Goal: Task Accomplishment & Management: Complete application form

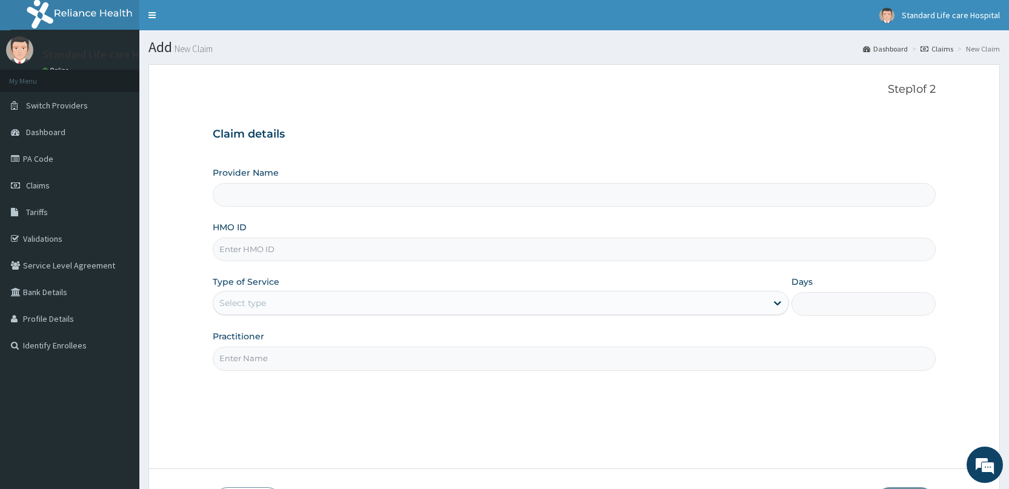
type input "Standard Life Care Hospital"
click at [270, 244] on input "HMO ID" at bounding box center [574, 250] width 723 height 24
drag, startPoint x: 277, startPoint y: 243, endPoint x: 227, endPoint y: 248, distance: 50.5
click at [227, 248] on input "HMO ID" at bounding box center [574, 250] width 723 height 24
paste input "GTC/10353/D"
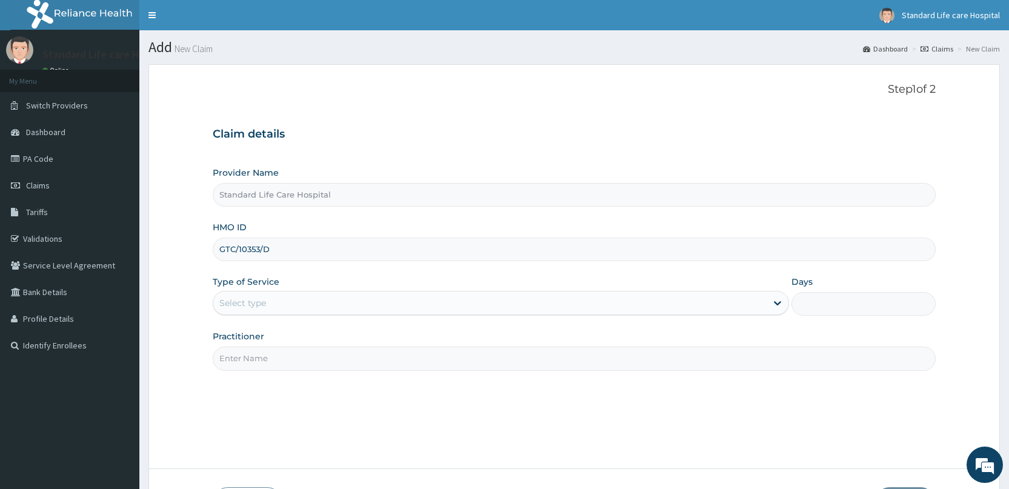
type input "GTC/10353/D"
click at [284, 308] on div "Select type" at bounding box center [489, 302] width 553 height 19
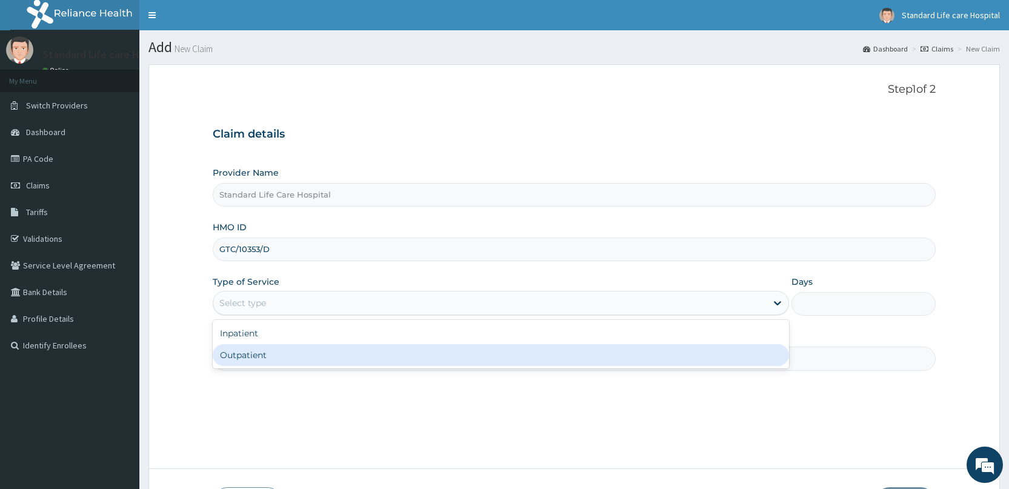
click at [268, 350] on div "Outpatient" at bounding box center [501, 355] width 576 height 22
type input "1"
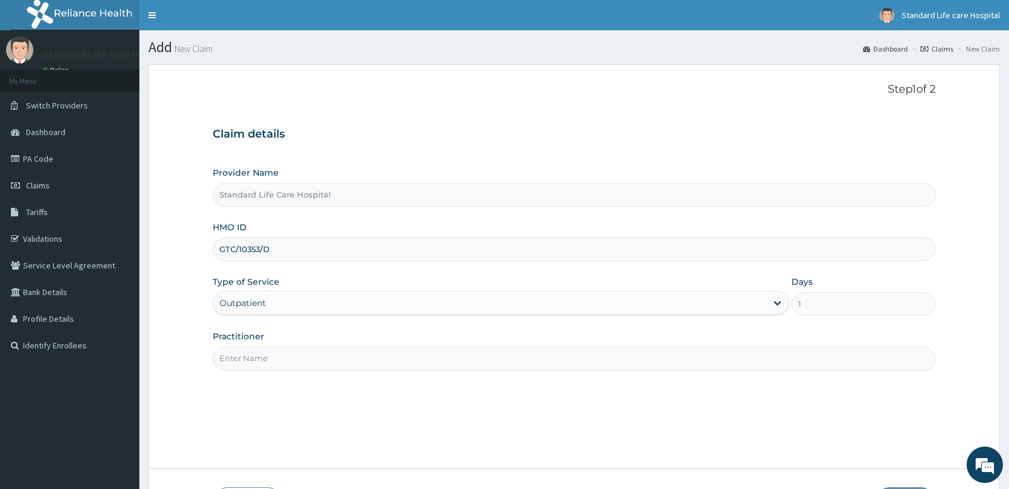
click at [267, 356] on input "Practitioner" at bounding box center [574, 359] width 723 height 24
type input "Dr Korede"
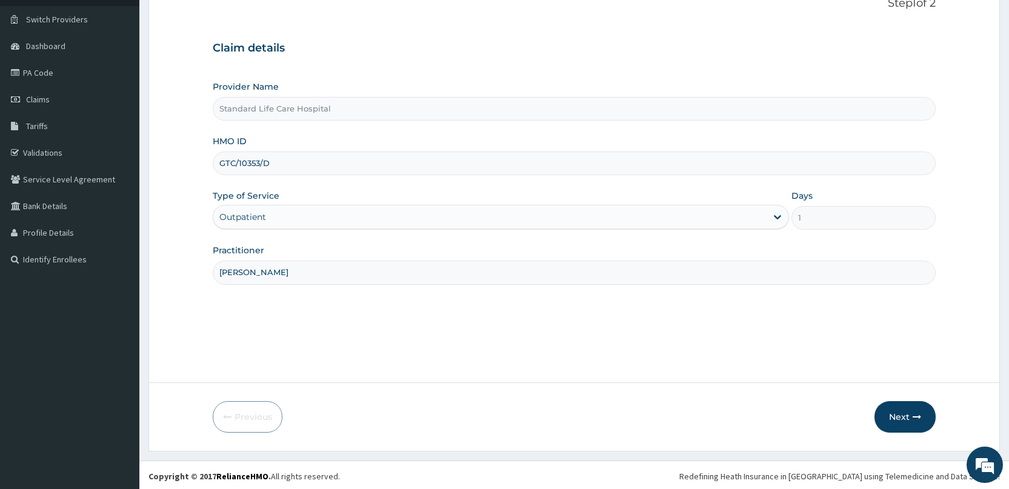
scroll to position [88, 0]
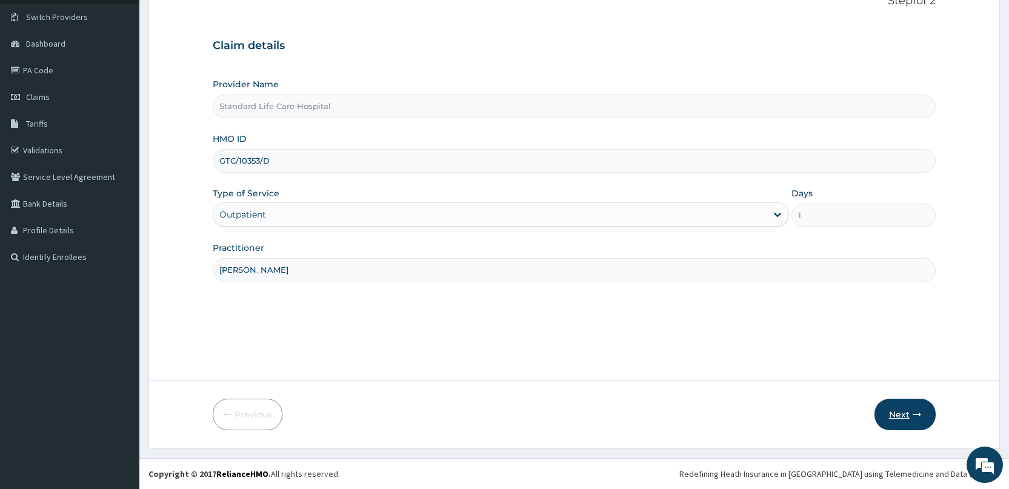
click at [901, 415] on button "Next" at bounding box center [904, 415] width 61 height 32
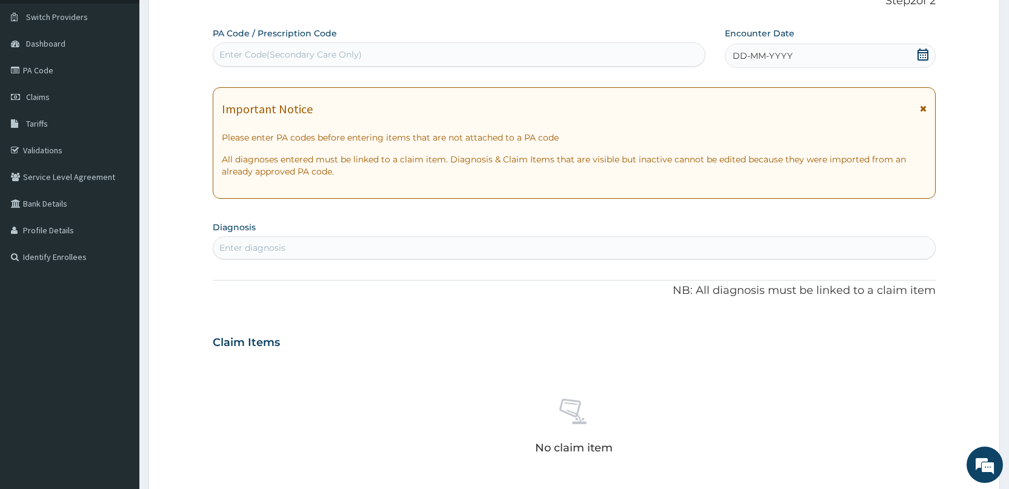
click at [321, 49] on div "Enter Code(Secondary Care Only)" at bounding box center [290, 54] width 142 height 12
drag, startPoint x: 276, startPoint y: 48, endPoint x: 204, endPoint y: 90, distance: 82.8
click at [204, 90] on form "Step 2 of 2 PA Code / Prescription Code Enter Code(Secondary Care Only) Encount…" at bounding box center [573, 359] width 851 height 766
click at [263, 47] on div "Enter Code(Secondary Care Only)" at bounding box center [458, 54] width 491 height 19
paste input "PA/EEC074"
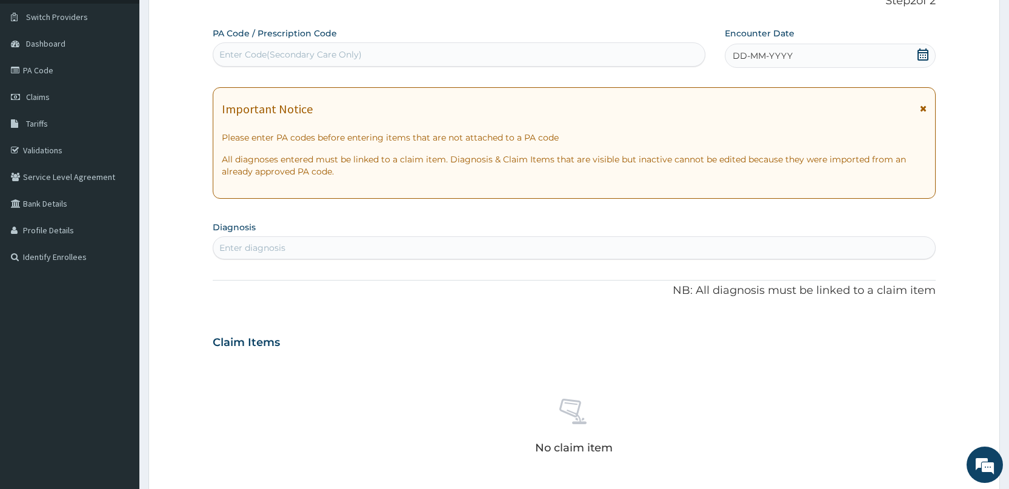
type input "PA/EEC074"
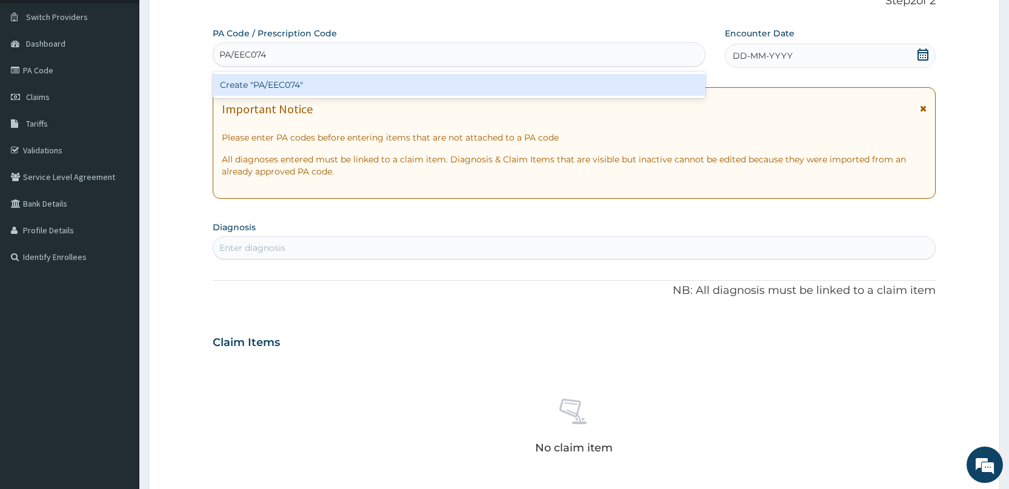
click at [258, 85] on div "Create "PA/EEC074"" at bounding box center [459, 85] width 492 height 22
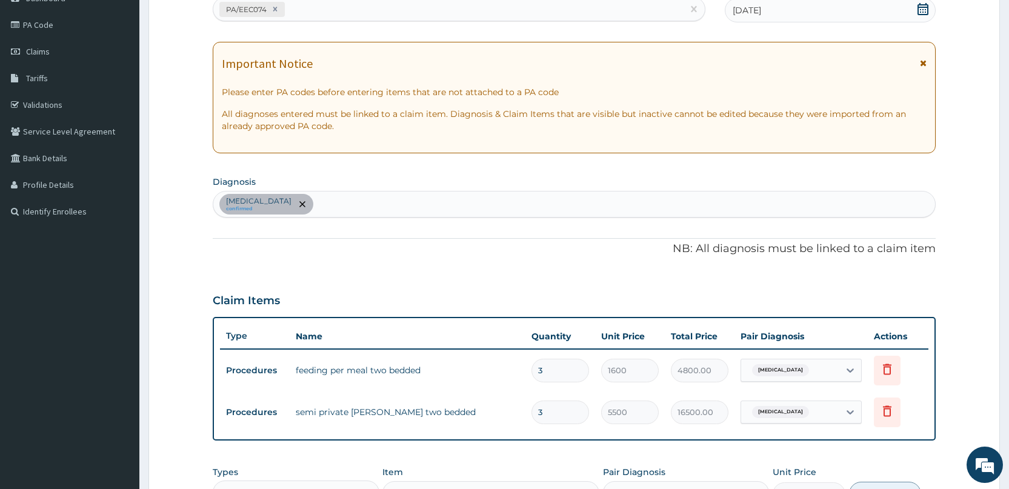
scroll to position [0, 0]
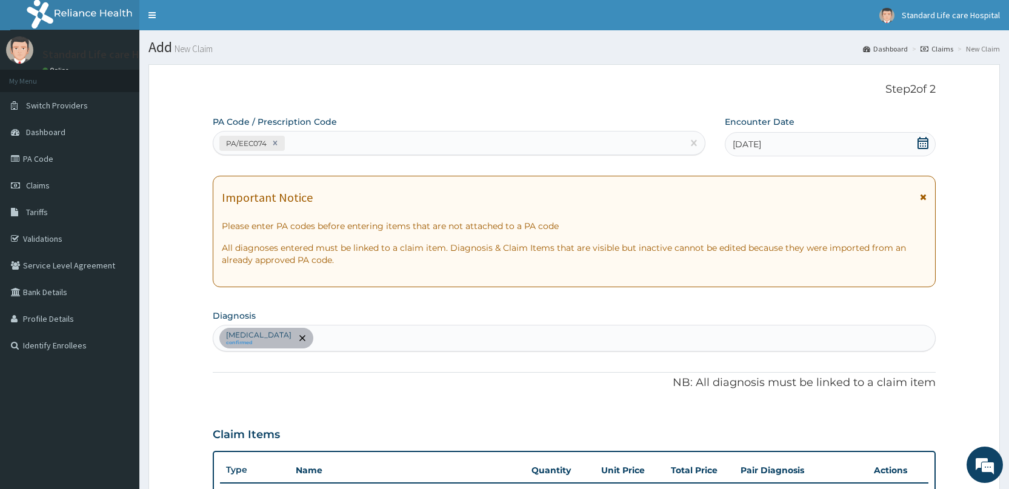
click at [307, 339] on div "Malaria confirmed" at bounding box center [574, 337] width 722 height 25
type input "sepsi"
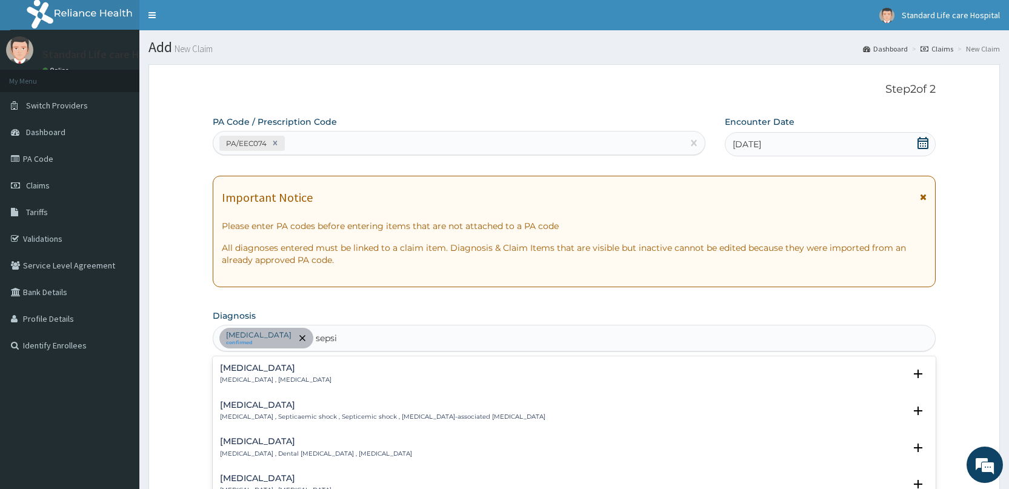
click at [239, 365] on h4 "Sepsis" at bounding box center [275, 368] width 111 height 9
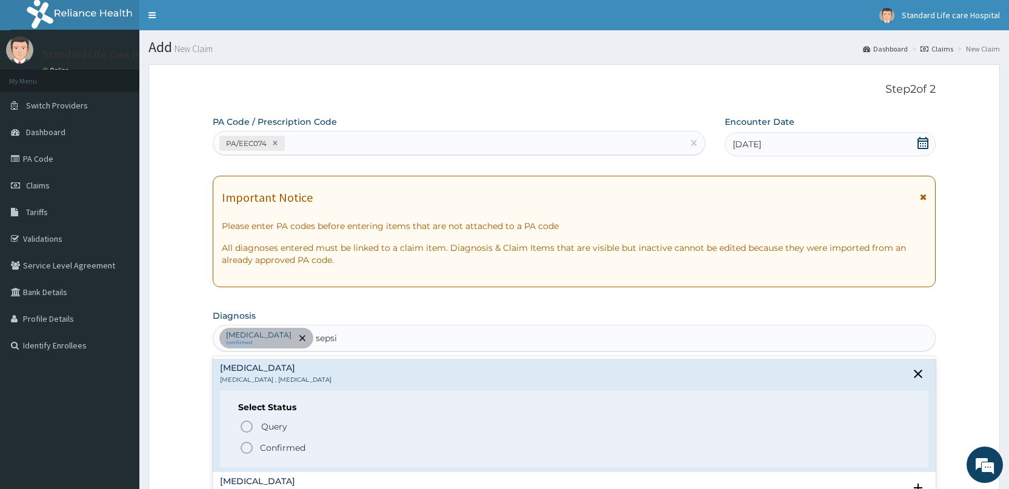
click at [244, 442] on icon "status option filled" at bounding box center [246, 447] width 15 height 15
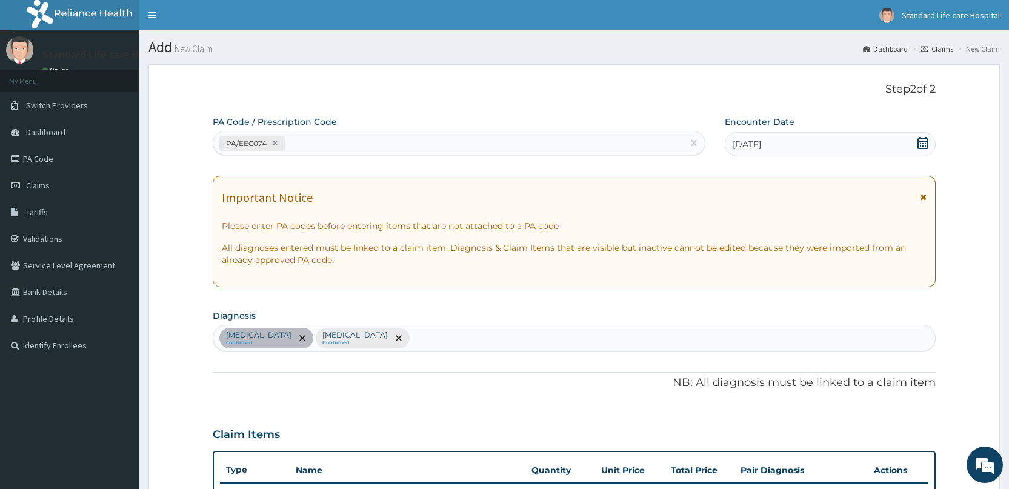
click at [356, 334] on div "Malaria confirmed Sepsis Confirmed" at bounding box center [574, 337] width 722 height 25
type input "diabe"
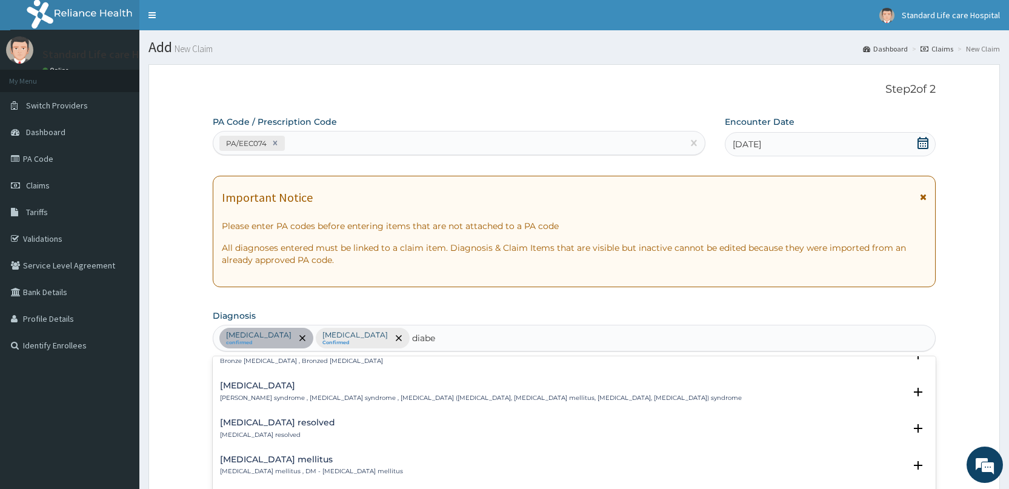
scroll to position [182, 0]
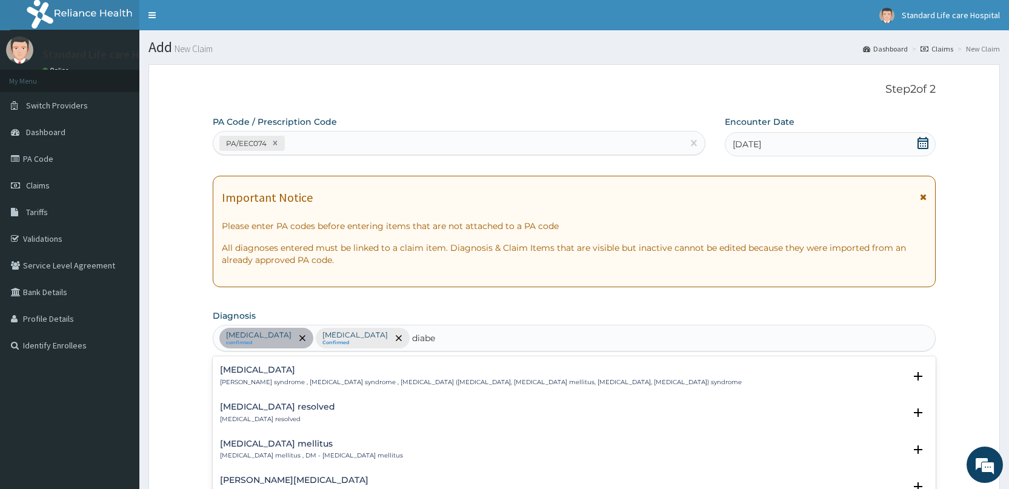
click at [253, 450] on div "Diabetes mellitus Diabetes mellitus , DM - Diabetes mellitus" at bounding box center [311, 449] width 183 height 21
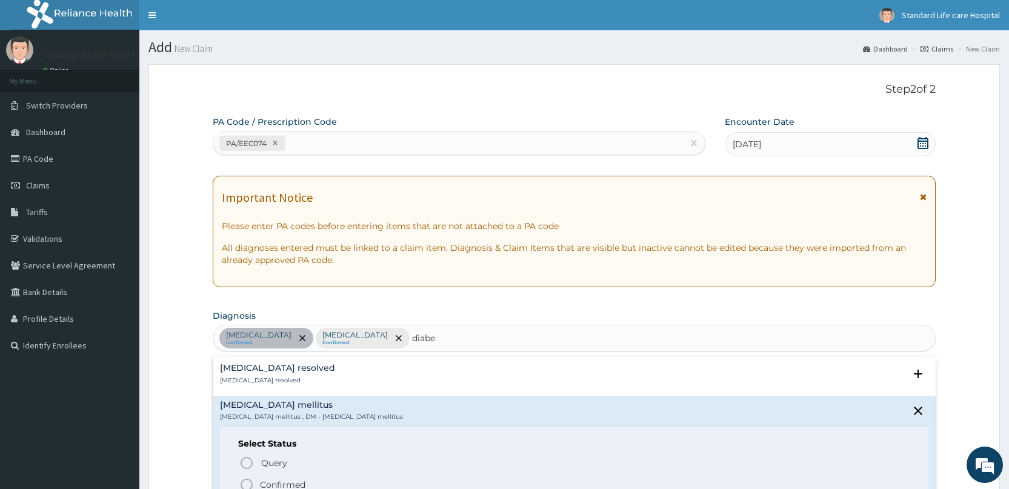
scroll to position [242, 0]
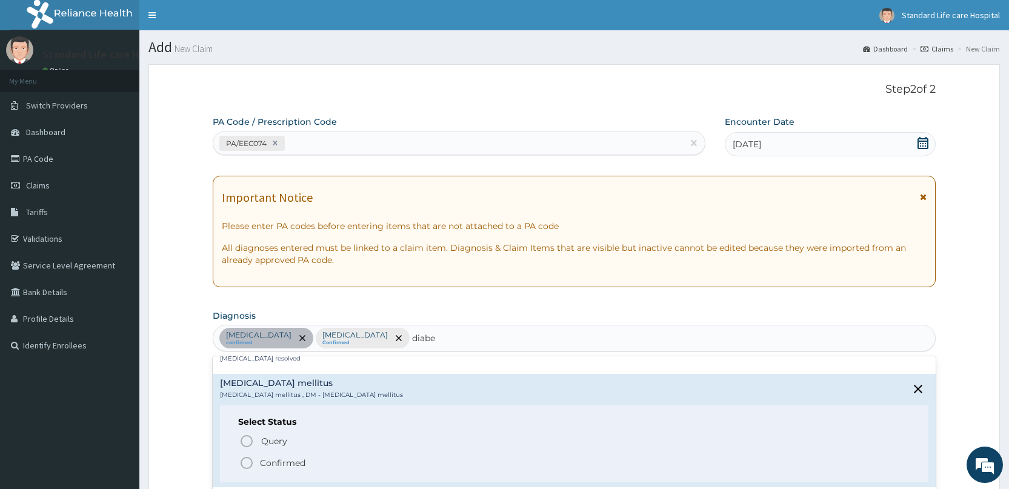
click at [247, 461] on icon "status option filled" at bounding box center [246, 463] width 15 height 15
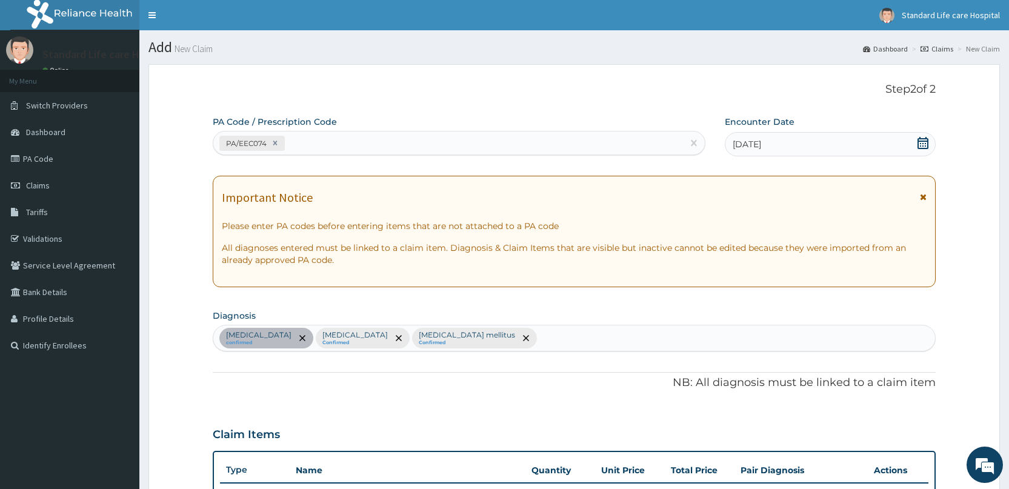
click at [456, 335] on div "Malaria confirmed Sepsis Confirmed Diabetes mellitus Confirmed" at bounding box center [574, 337] width 722 height 25
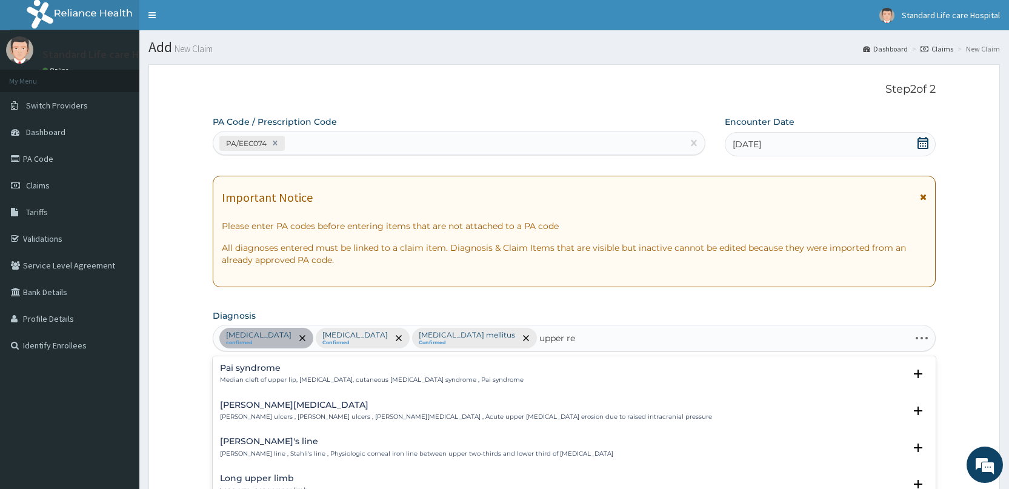
type input "upper res"
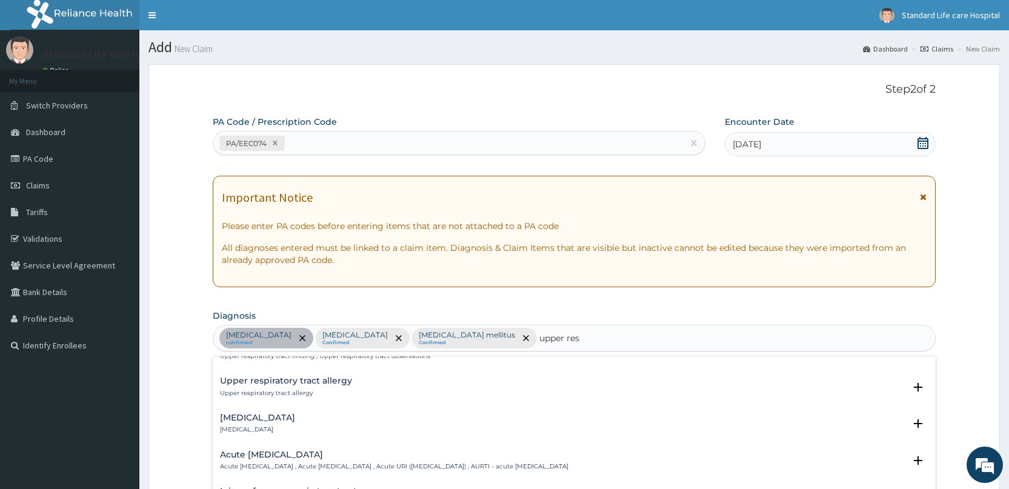
scroll to position [0, 0]
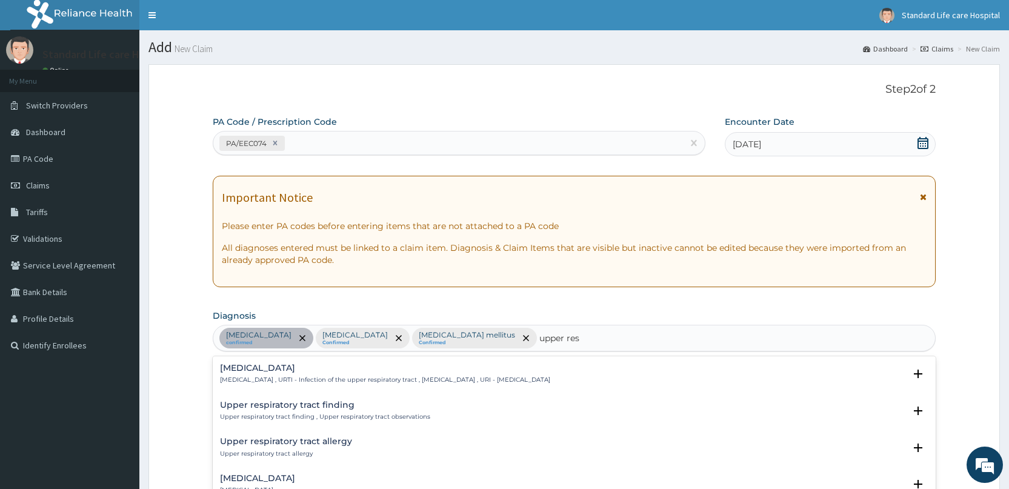
click at [247, 373] on div "Upper respiratory infection Upper respiratory infection , URTI - Infection of t…" at bounding box center [385, 374] width 330 height 21
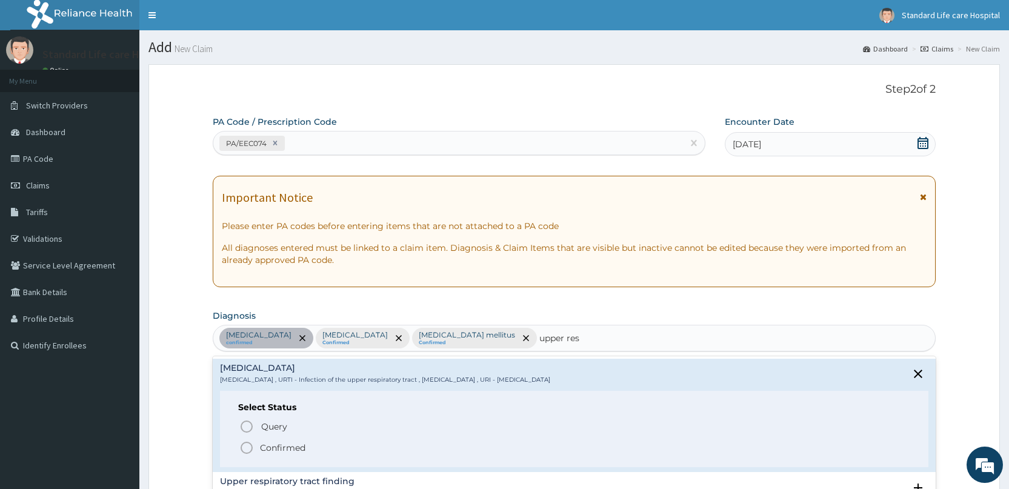
click at [245, 442] on icon "status option filled" at bounding box center [246, 447] width 15 height 15
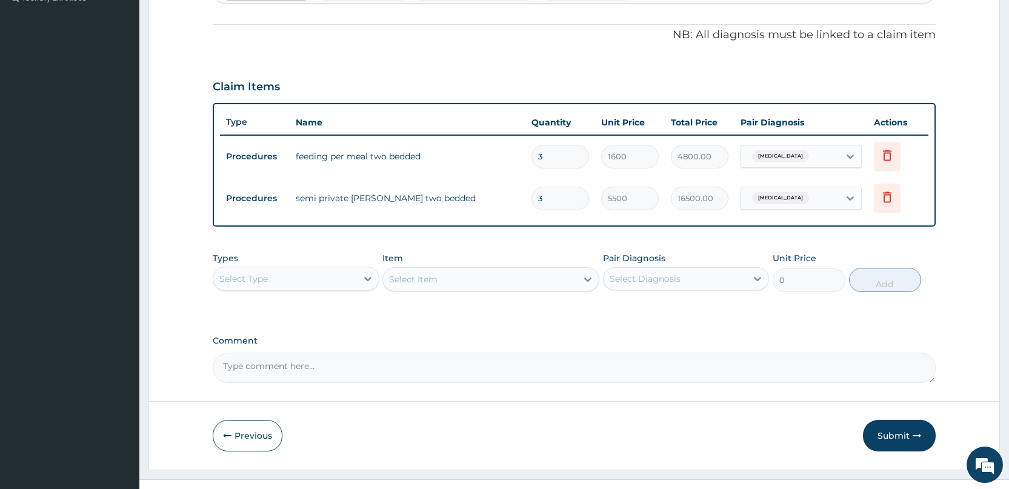
scroll to position [364, 0]
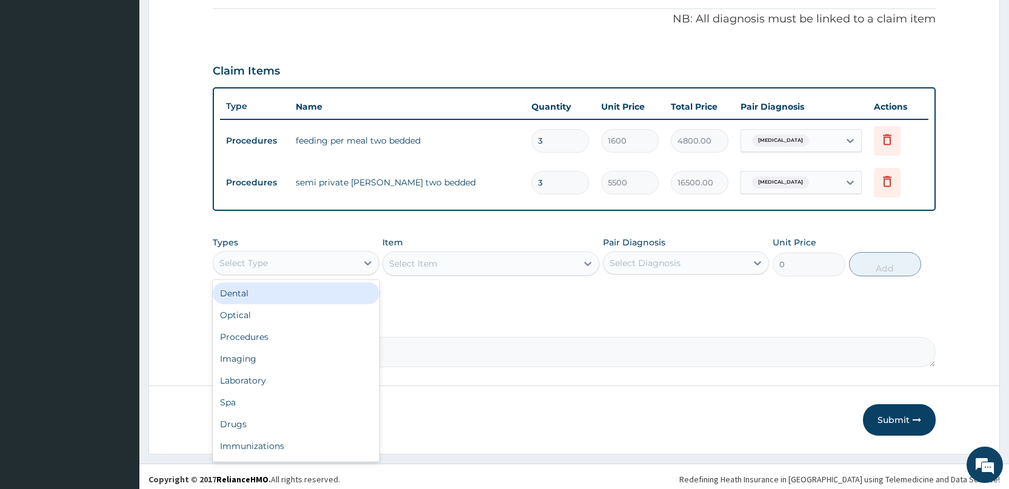
click at [248, 262] on div "Select Type" at bounding box center [243, 263] width 48 height 12
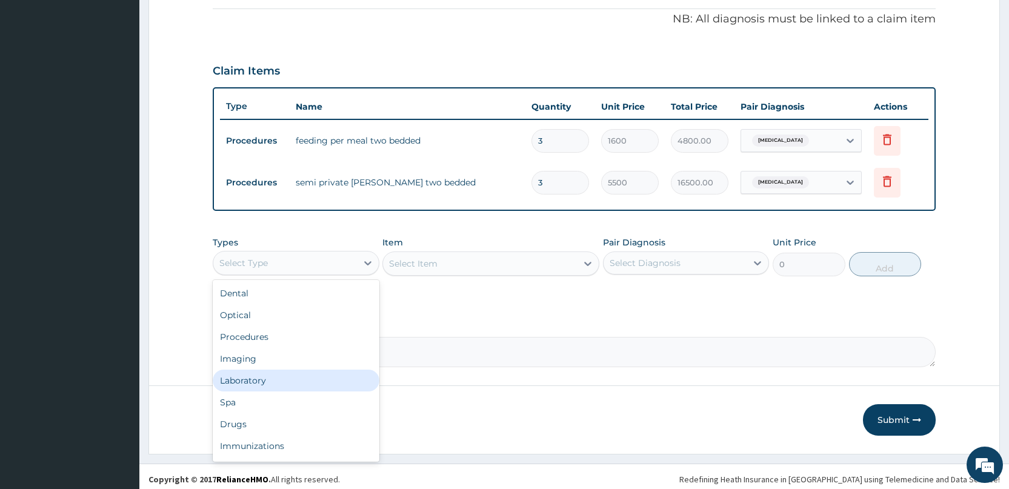
drag, startPoint x: 251, startPoint y: 379, endPoint x: 253, endPoint y: 371, distance: 8.1
click at [251, 379] on div "Laboratory" at bounding box center [296, 381] width 166 height 22
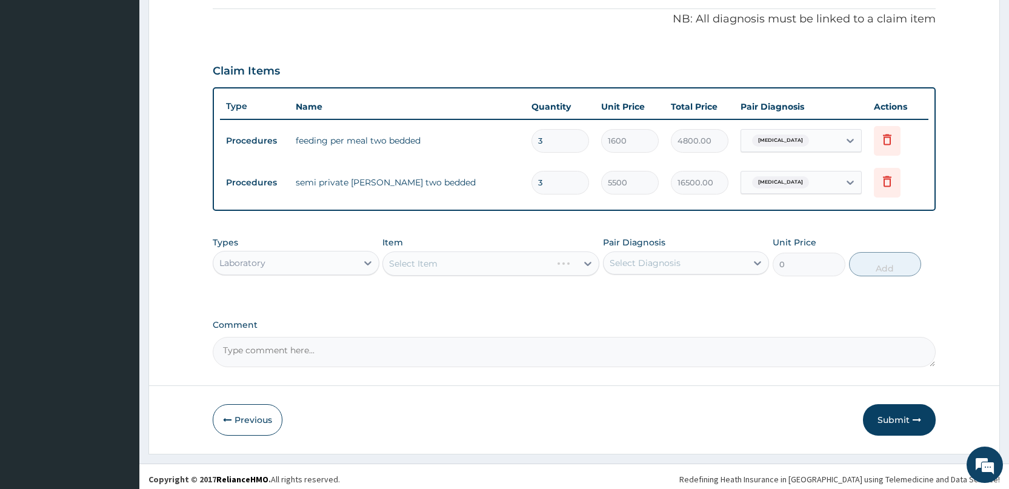
click at [431, 261] on div "Select Item" at bounding box center [490, 263] width 217 height 24
click at [451, 254] on div "Select Item" at bounding box center [480, 263] width 194 height 19
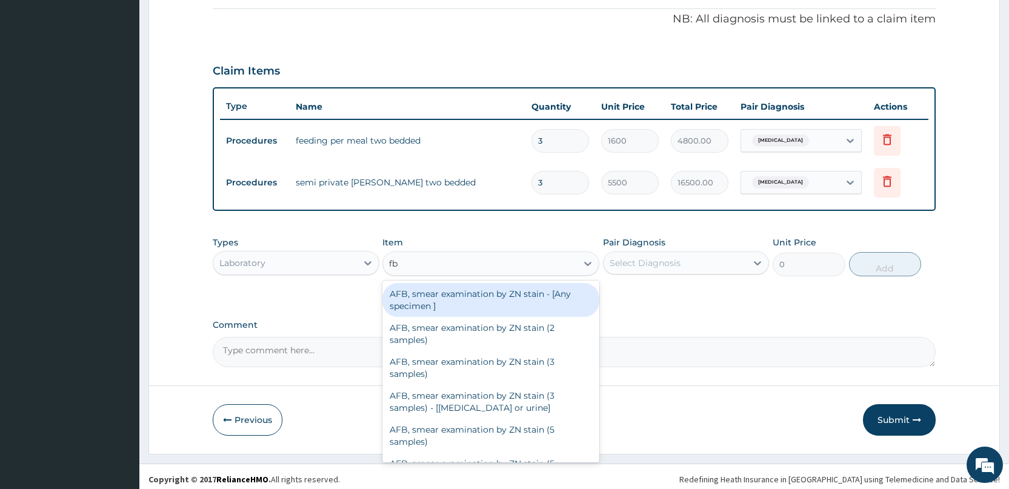
type input "fbc"
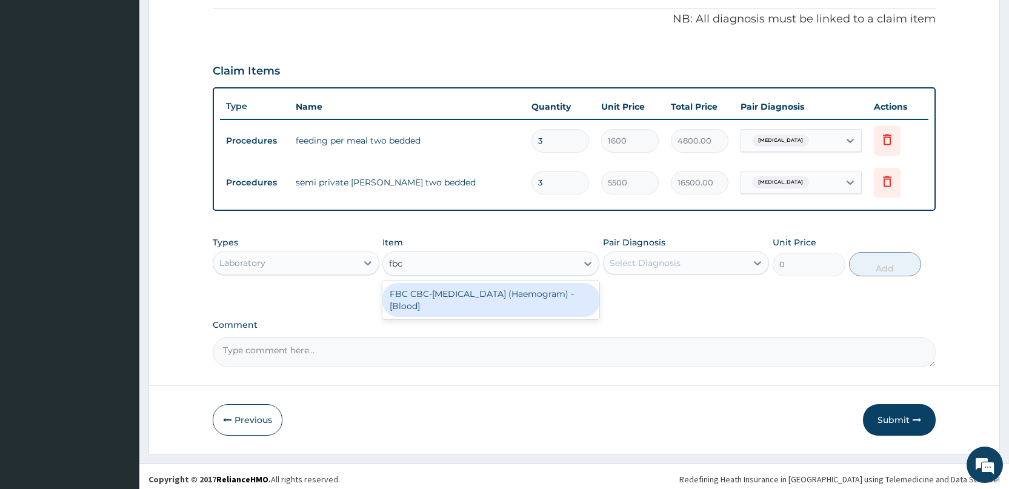
click at [470, 299] on div "FBC CBC-Complete Blood Count (Haemogram) - [Blood]" at bounding box center [490, 300] width 217 height 34
type input "3000"
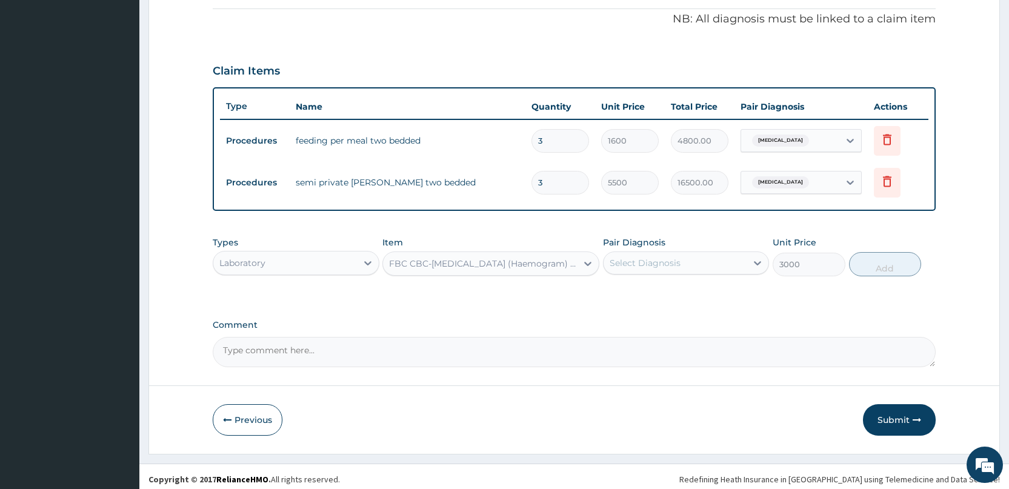
click at [662, 259] on div "Select Diagnosis" at bounding box center [645, 263] width 71 height 12
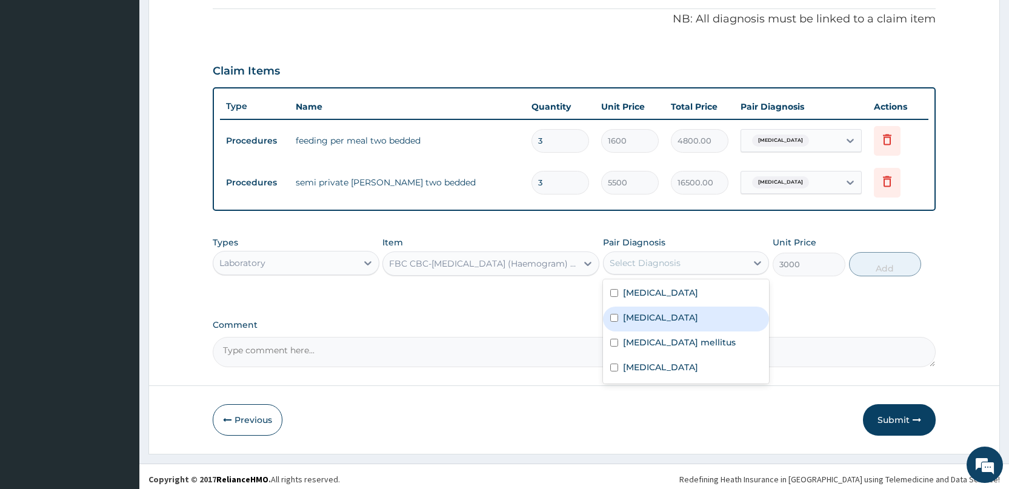
click at [633, 314] on label "Sepsis" at bounding box center [660, 317] width 75 height 12
checkbox input "true"
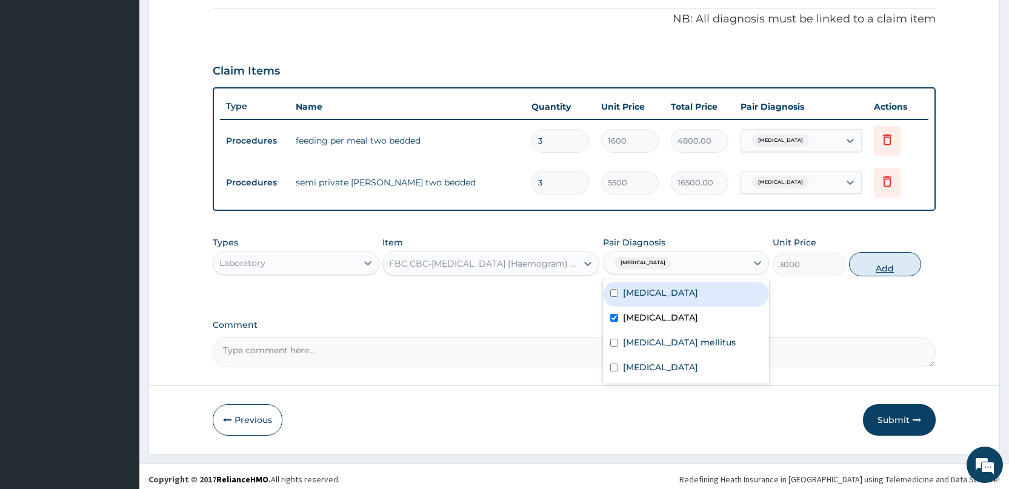
click at [870, 271] on button "Add" at bounding box center [885, 264] width 72 height 24
type input "0"
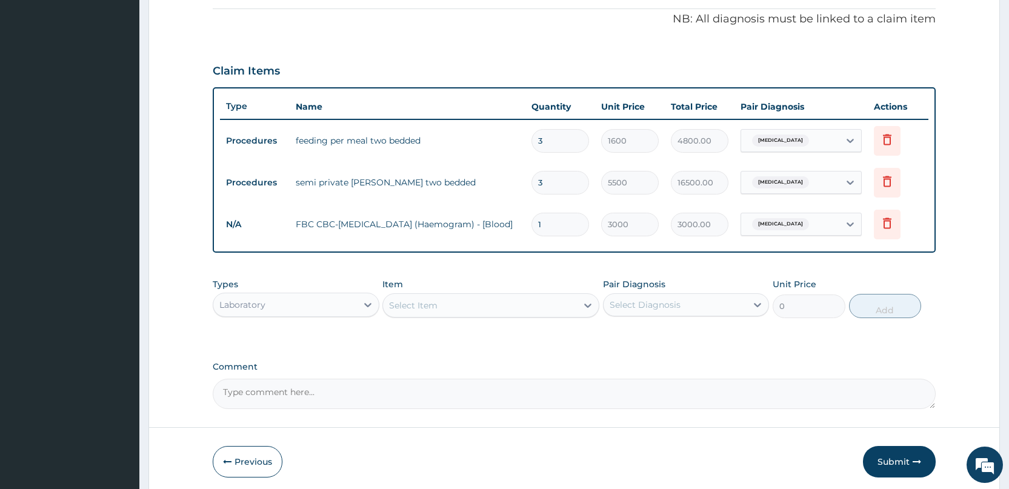
click at [436, 303] on div "Select Item" at bounding box center [413, 305] width 48 height 12
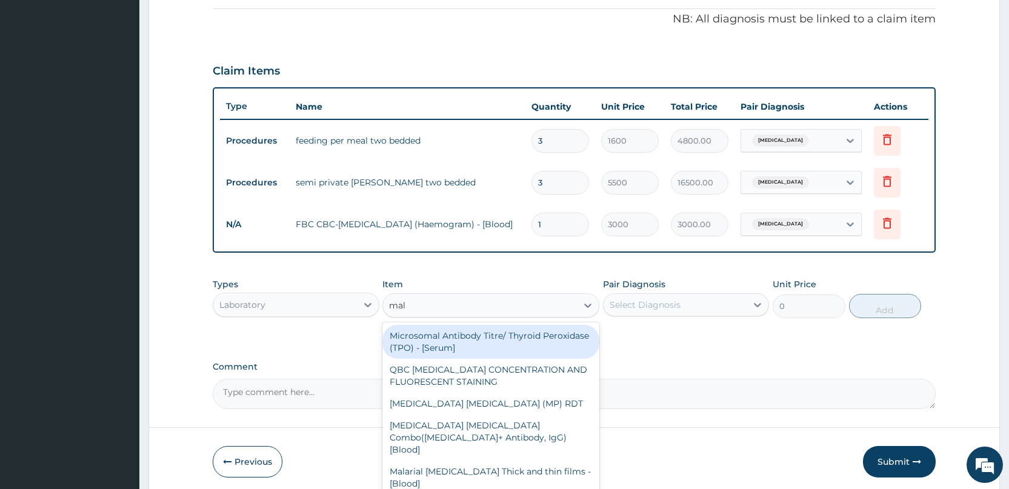
type input "mala"
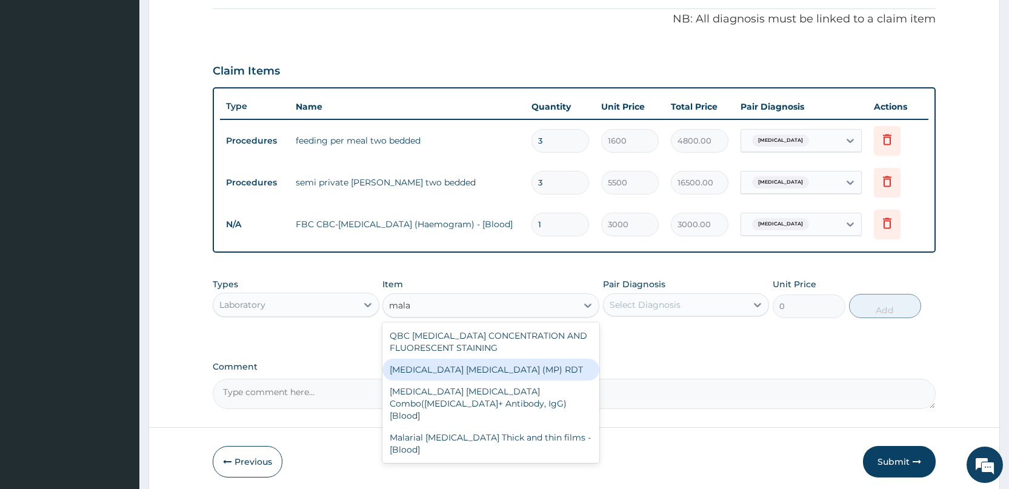
click at [477, 365] on div "MALARIA PARASITE (MP) RDT" at bounding box center [490, 370] width 217 height 22
type input "1500"
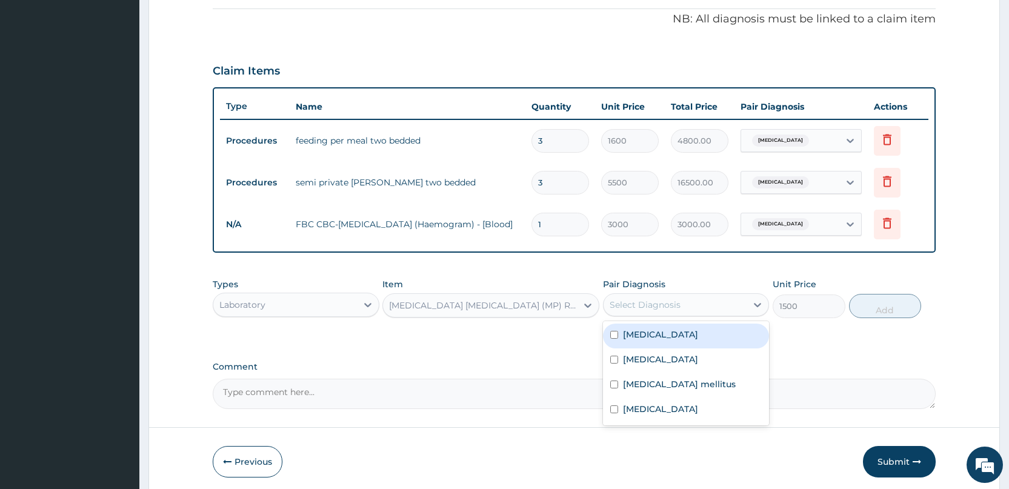
click at [630, 305] on div "Select Diagnosis" at bounding box center [645, 305] width 71 height 12
click at [623, 336] on label "Malaria" at bounding box center [660, 334] width 75 height 12
checkbox input "true"
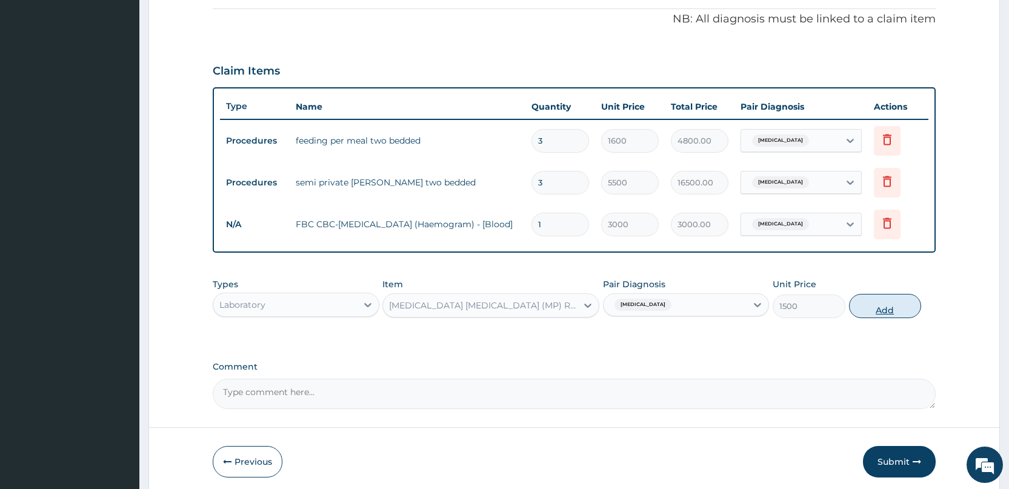
click at [874, 312] on button "Add" at bounding box center [885, 306] width 72 height 24
type input "0"
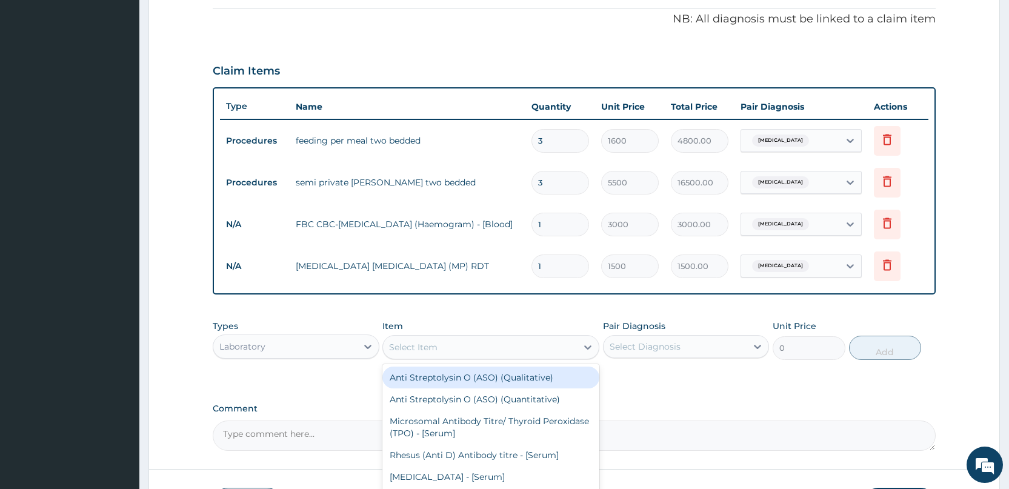
click at [468, 342] on div "Select Item" at bounding box center [480, 346] width 194 height 19
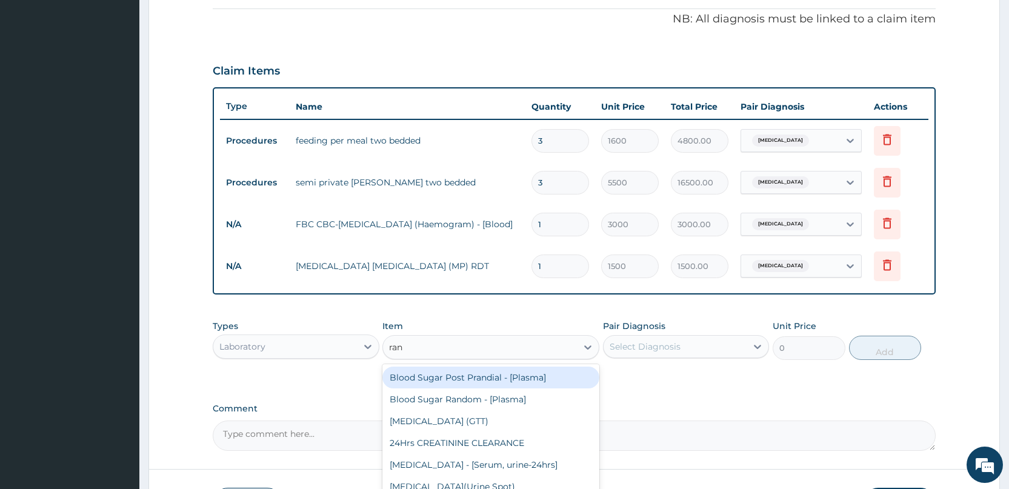
type input "rand"
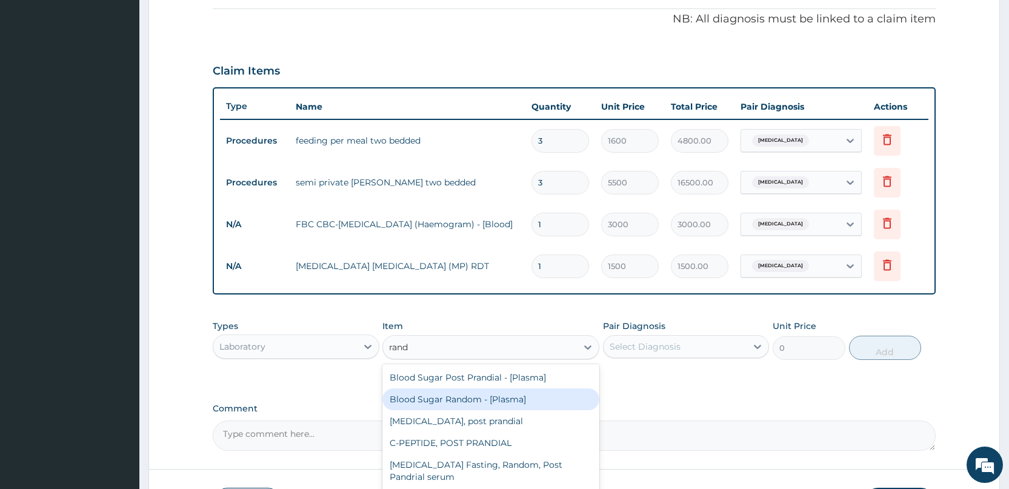
click at [457, 398] on div "Blood Sugar Random - [Plasma]" at bounding box center [490, 399] width 217 height 22
type input "1500"
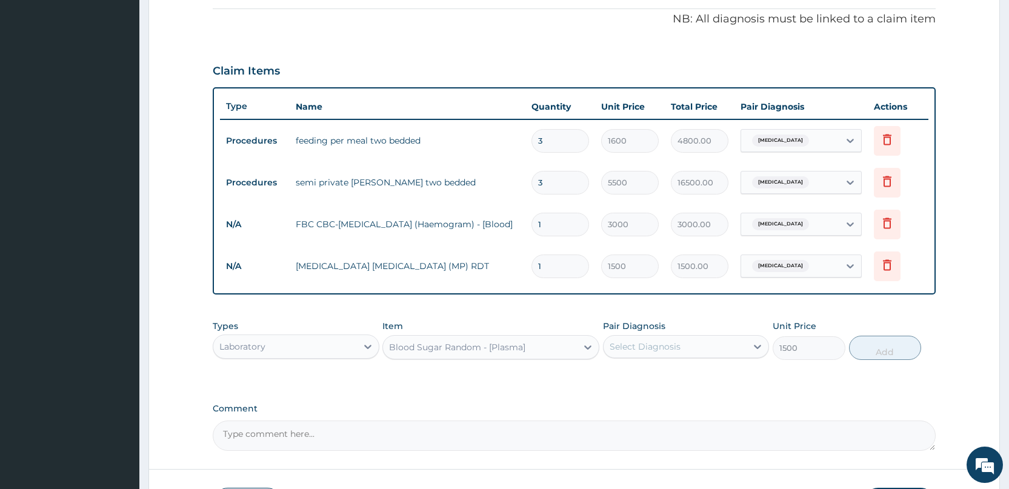
click at [640, 351] on div "Select Diagnosis" at bounding box center [645, 347] width 71 height 12
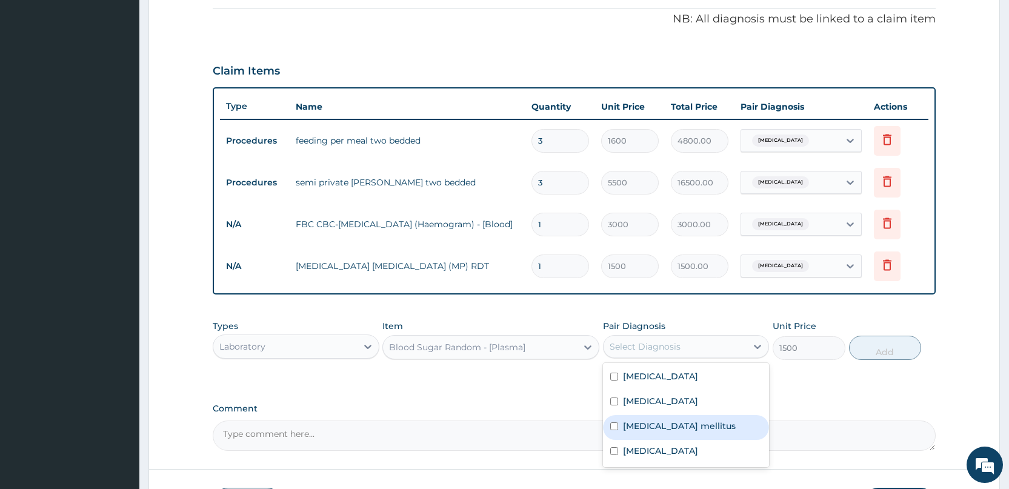
click at [625, 427] on label "Diabetes mellitus" at bounding box center [679, 426] width 113 height 12
checkbox input "true"
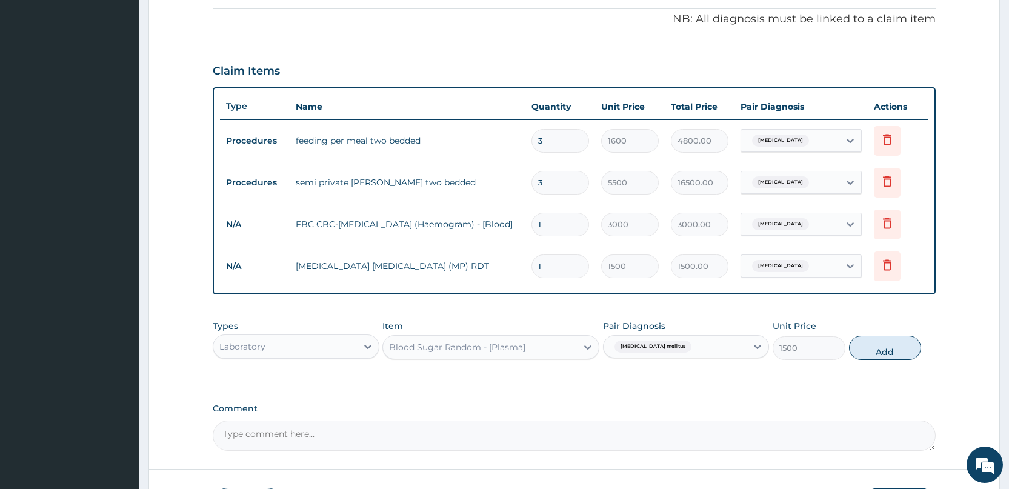
click at [884, 354] on button "Add" at bounding box center [885, 348] width 72 height 24
type input "0"
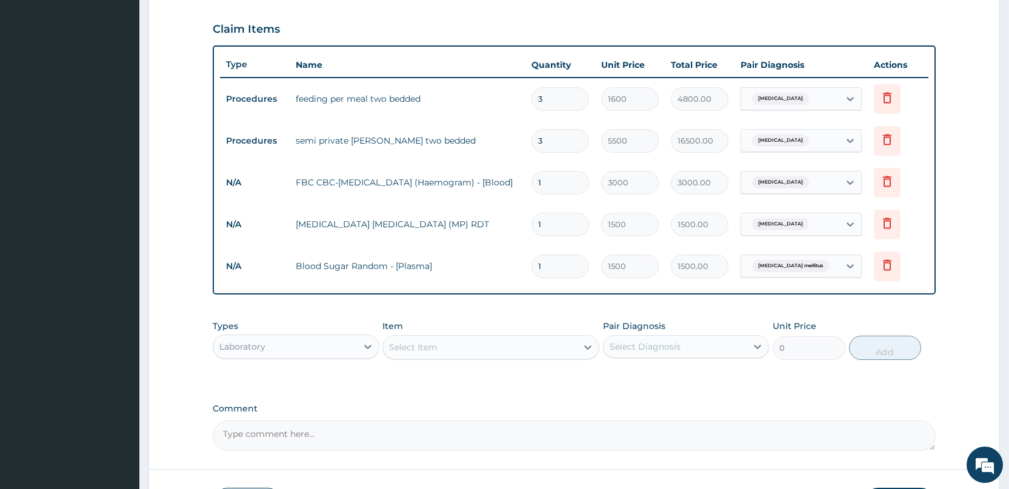
scroll to position [485, 0]
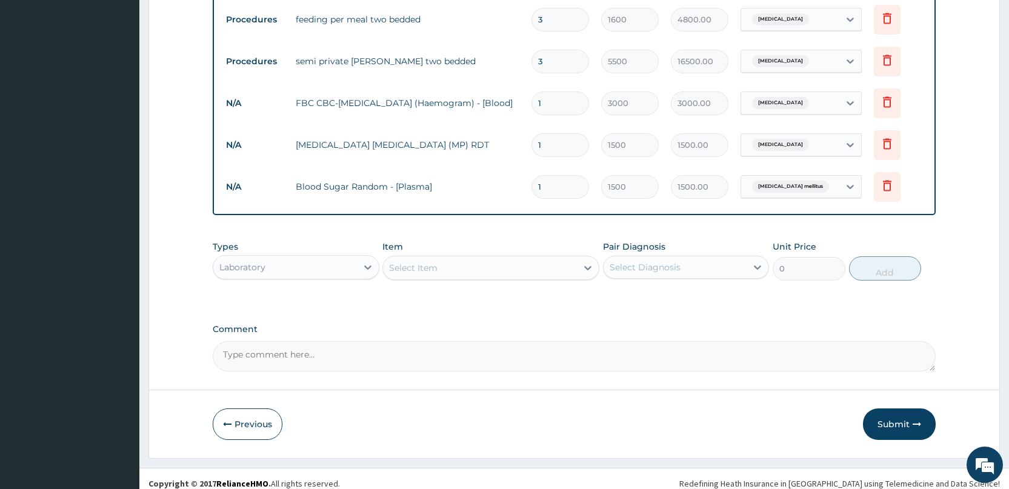
click at [539, 273] on div "Select Item" at bounding box center [480, 267] width 194 height 19
type input "o"
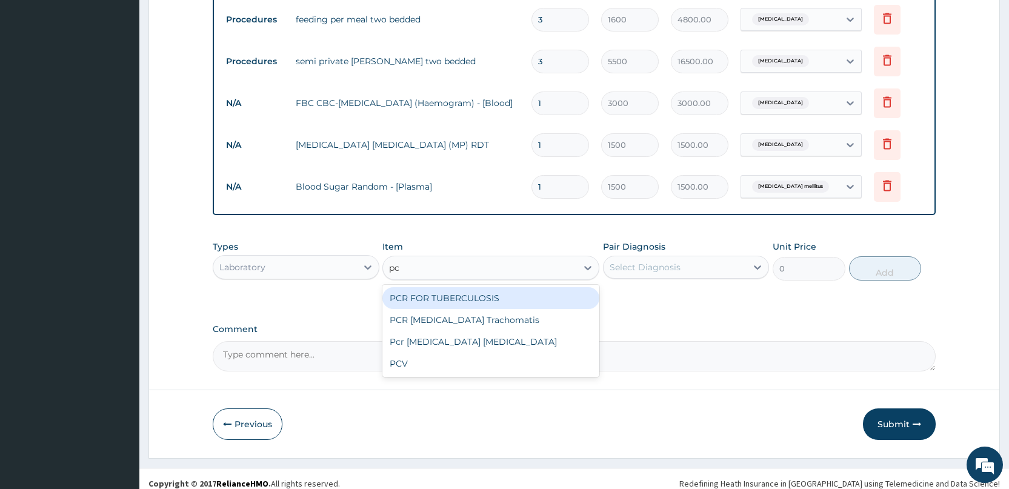
type input "pcv"
drag, startPoint x: 492, startPoint y: 299, endPoint x: 481, endPoint y: 299, distance: 10.9
click at [491, 299] on div "PCV" at bounding box center [490, 298] width 217 height 22
type input "1500"
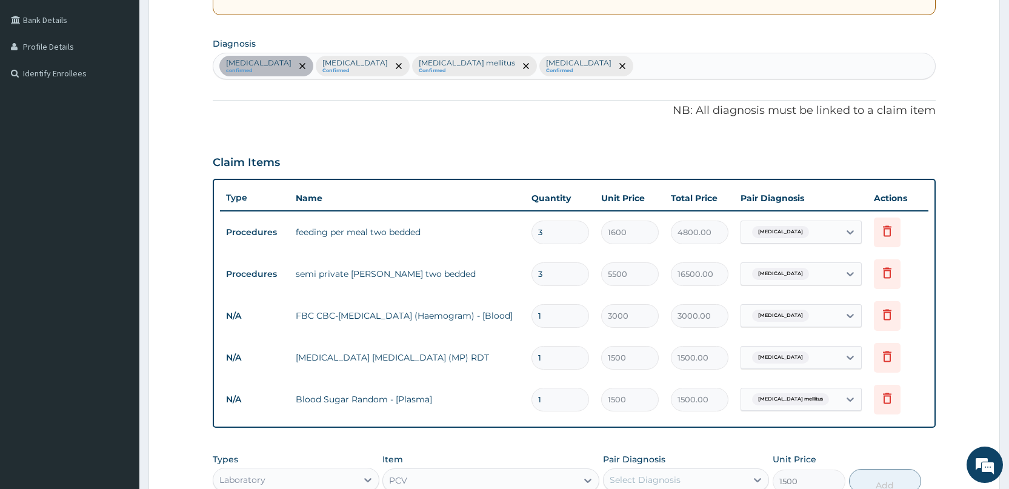
scroll to position [242, 0]
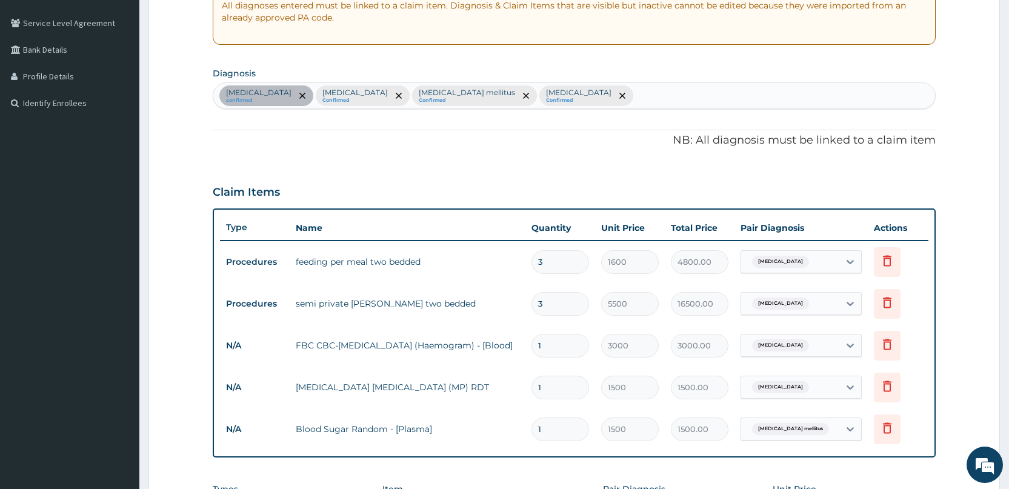
click at [584, 95] on div "Malaria confirmed Sepsis Confirmed Diabetes mellitus Confirmed Upper respirator…" at bounding box center [574, 95] width 722 height 25
type input "anem"
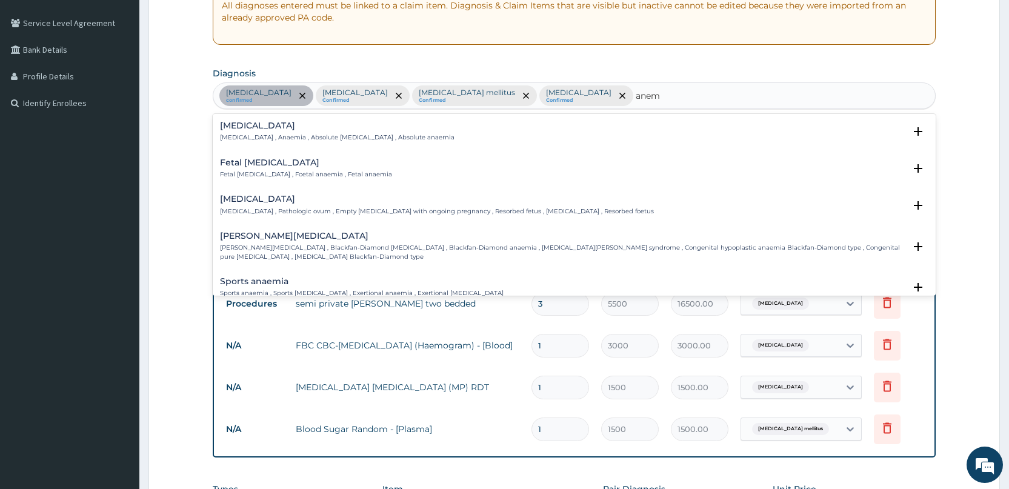
click at [290, 137] on p "Anemia , Anaemia , Absolute anemia , Absolute anaemia" at bounding box center [337, 137] width 234 height 8
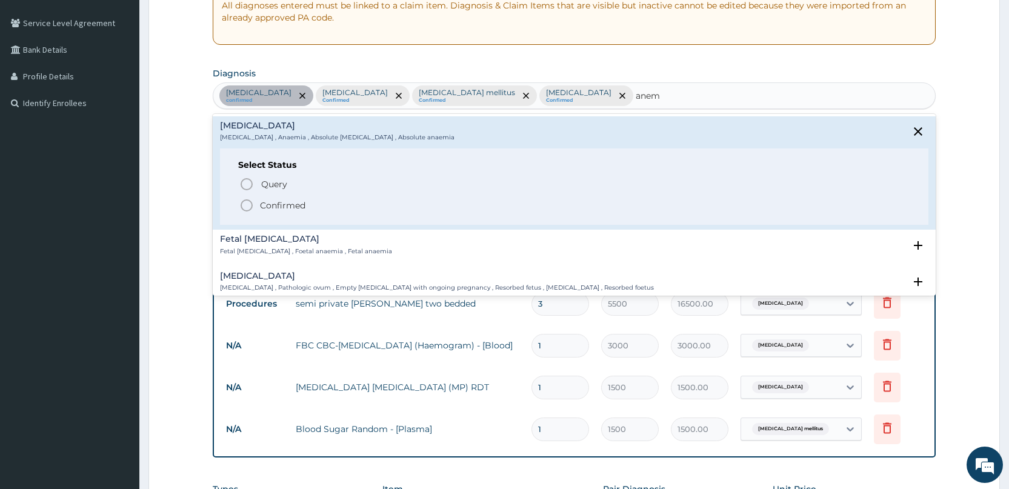
click at [247, 199] on icon "status option filled" at bounding box center [246, 205] width 15 height 15
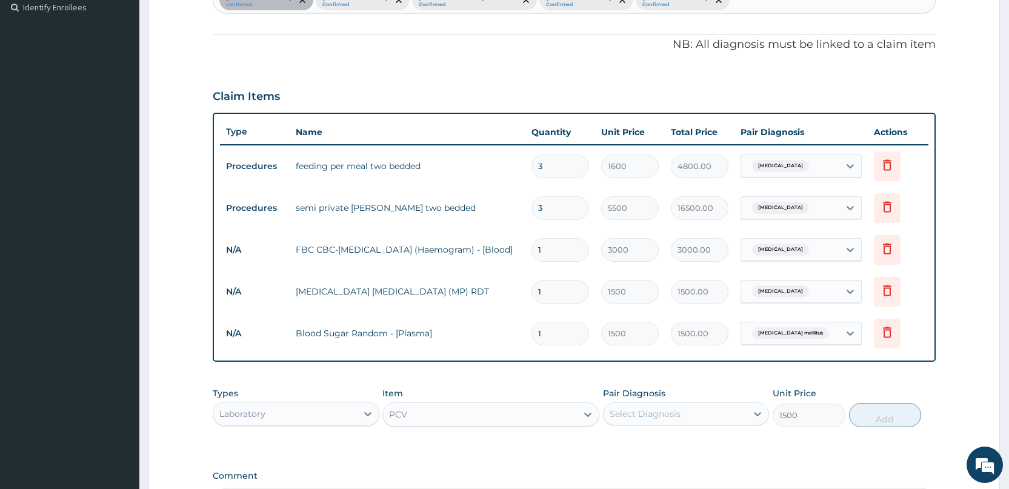
scroll to position [364, 0]
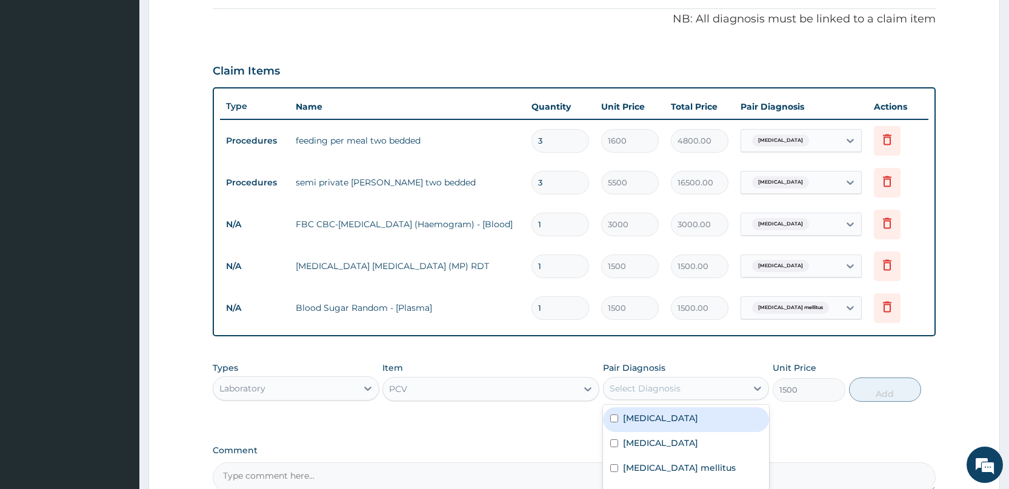
click at [650, 388] on div "Select Diagnosis" at bounding box center [645, 388] width 71 height 12
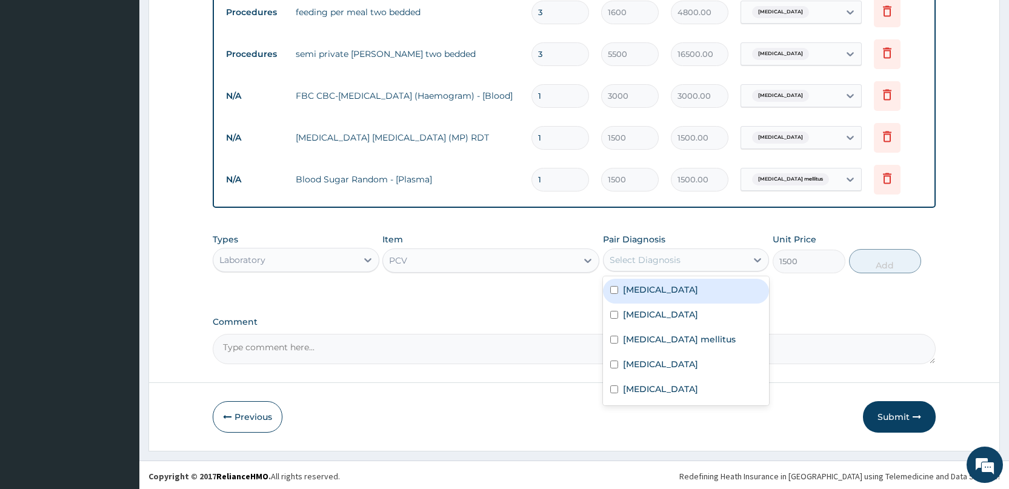
scroll to position [494, 0]
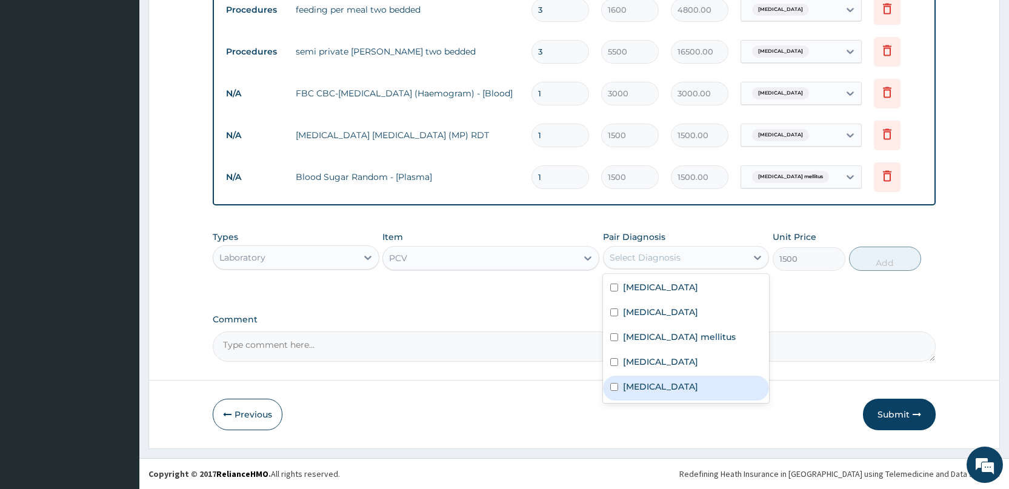
click at [613, 384] on input "checkbox" at bounding box center [614, 387] width 8 height 8
checkbox input "true"
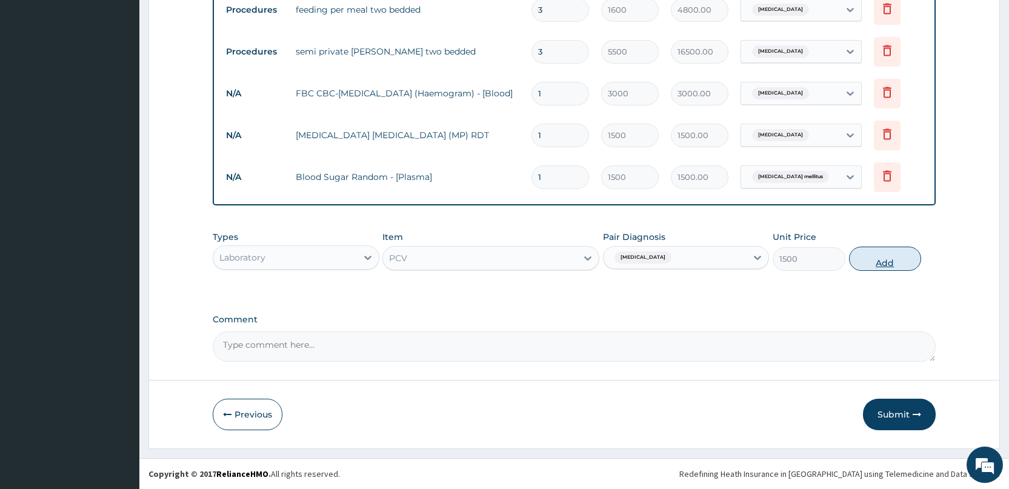
click at [885, 263] on button "Add" at bounding box center [885, 259] width 72 height 24
type input "0"
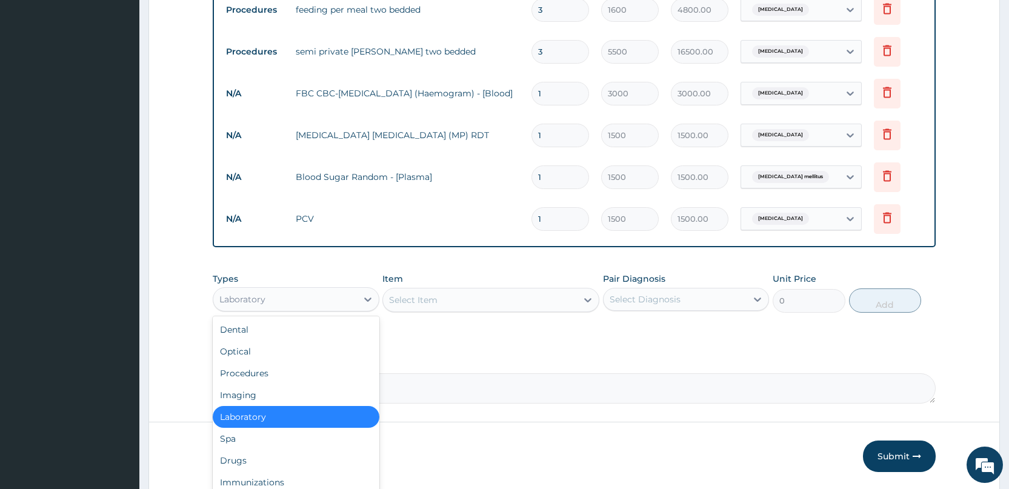
click at [286, 308] on div "Laboratory" at bounding box center [284, 299] width 143 height 19
click at [258, 461] on div "Drugs" at bounding box center [296, 461] width 166 height 22
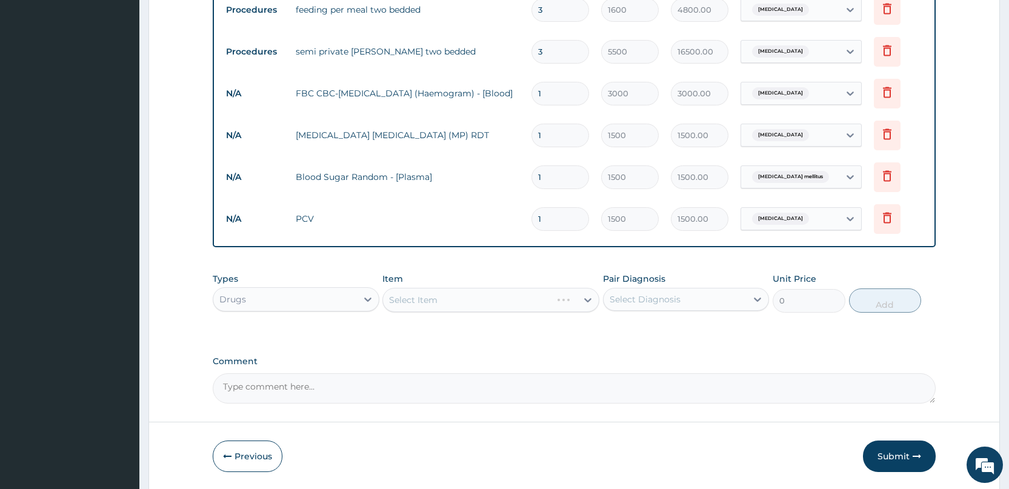
click at [450, 298] on div "Select Item" at bounding box center [490, 300] width 217 height 24
click at [447, 299] on div "Select Item" at bounding box center [490, 300] width 217 height 24
click at [450, 294] on div "Select Item" at bounding box center [480, 299] width 194 height 19
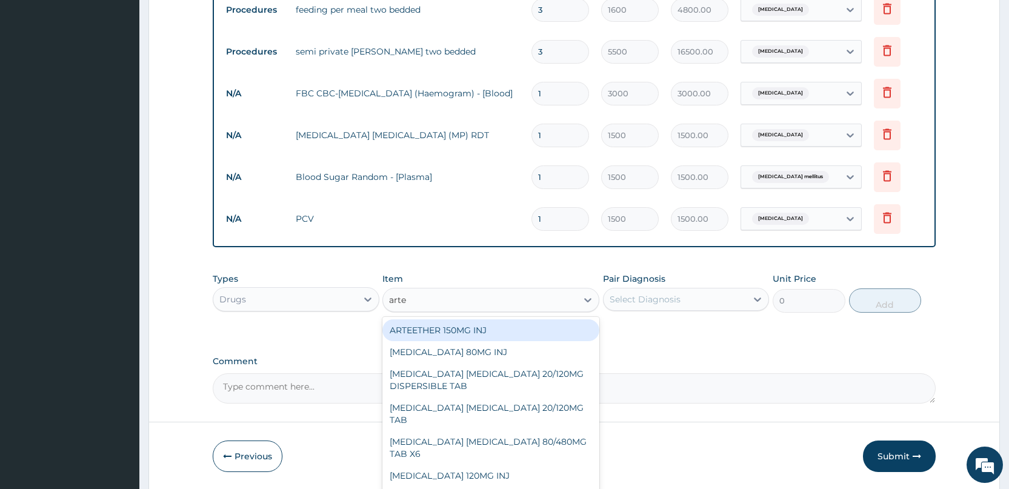
type input "artes"
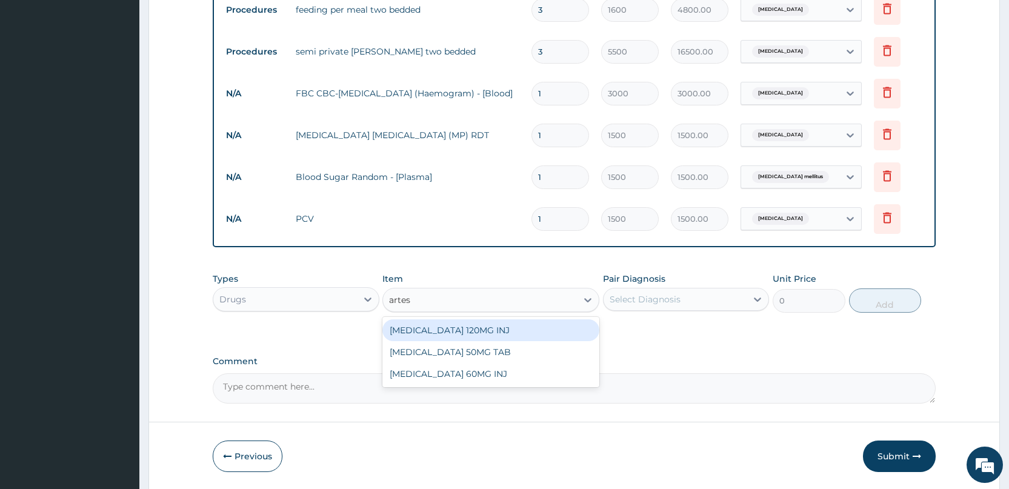
click at [454, 330] on div "ARTESUNATE 120MG INJ" at bounding box center [490, 330] width 217 height 22
type input "1750"
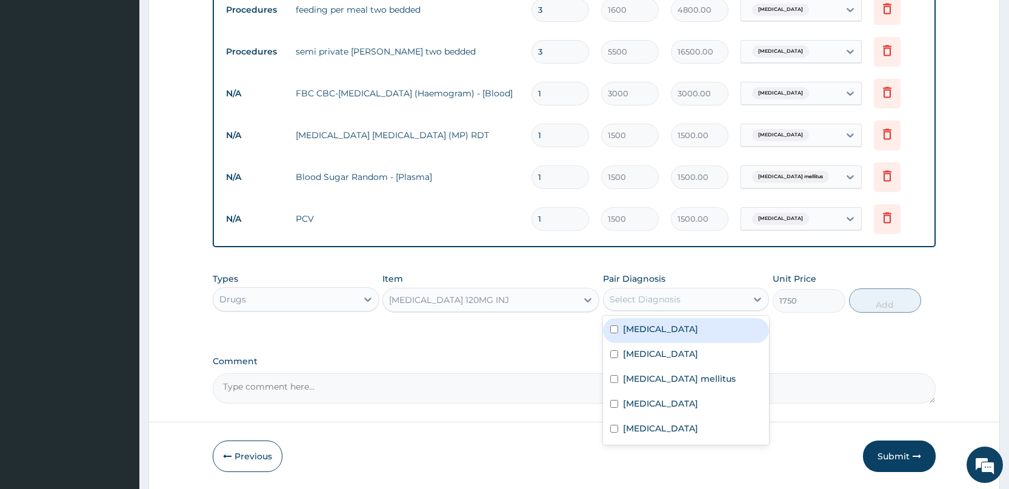
click at [664, 300] on div "Select Diagnosis" at bounding box center [645, 299] width 71 height 12
click at [627, 328] on label "Malaria" at bounding box center [660, 329] width 75 height 12
checkbox input "true"
click at [892, 305] on button "Add" at bounding box center [885, 300] width 72 height 24
type input "0"
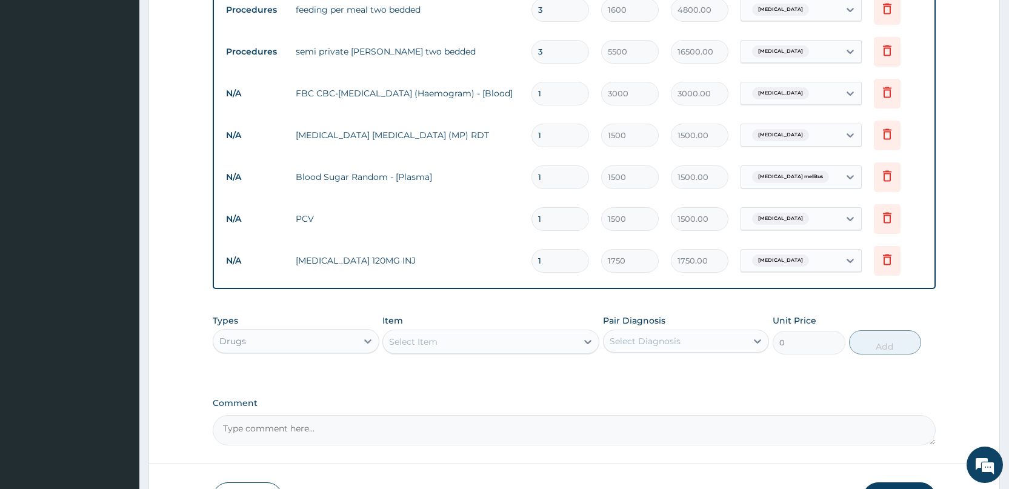
click at [392, 341] on div "Select Item" at bounding box center [413, 342] width 48 height 12
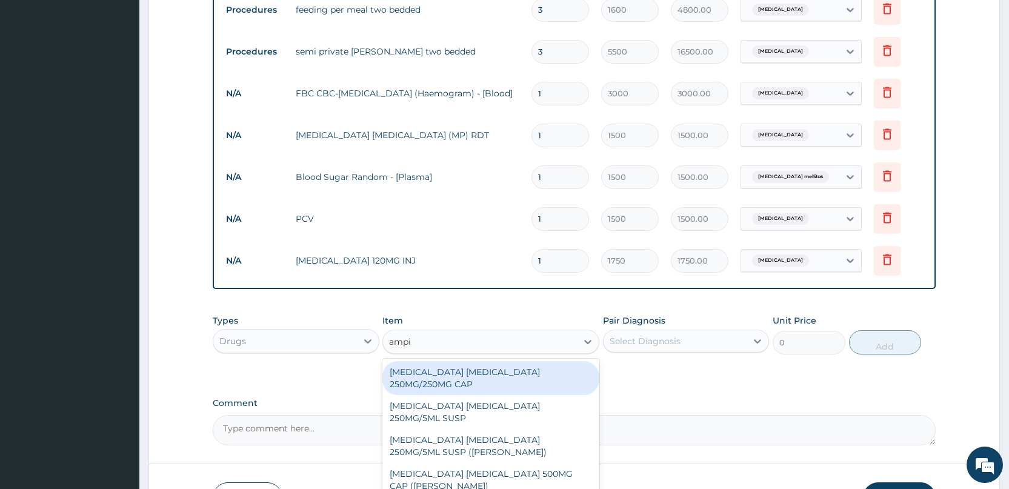
type input "ampic"
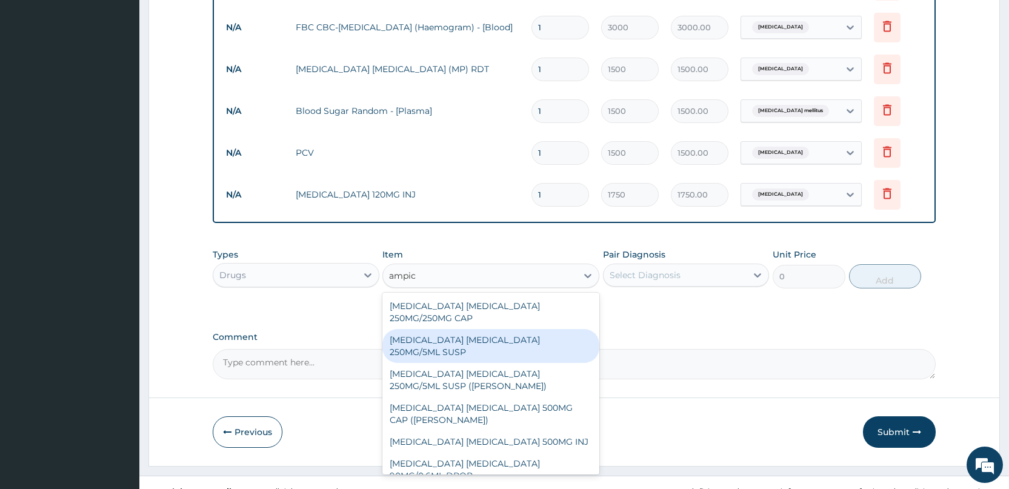
scroll to position [24, 0]
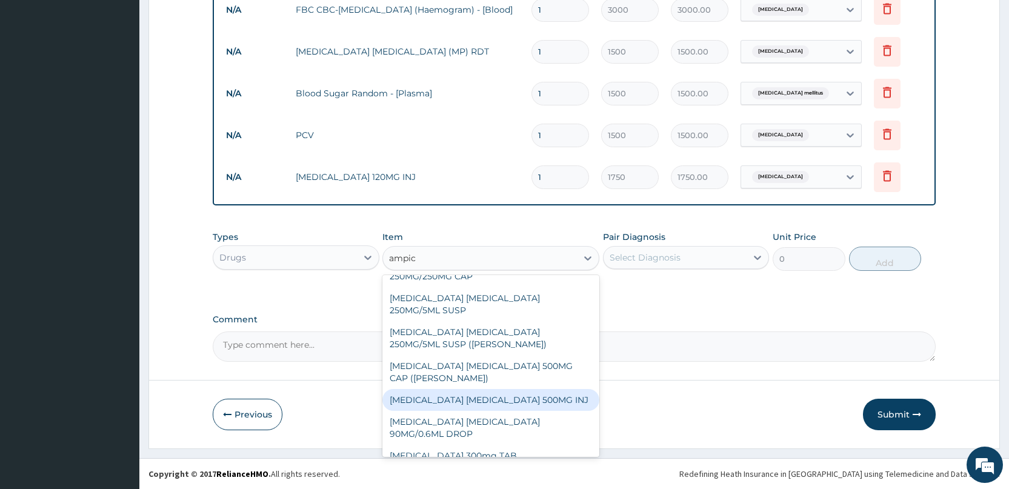
click at [424, 389] on div "AMPICILLIN CLOXACILLIN 500MG INJ" at bounding box center [490, 400] width 217 height 22
type input "1050"
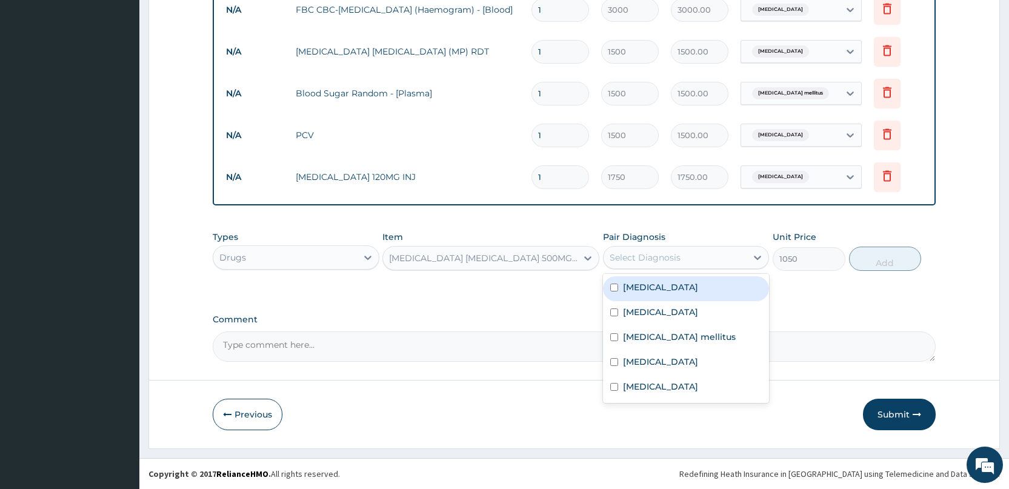
click at [642, 253] on div "Select Diagnosis" at bounding box center [645, 257] width 71 height 12
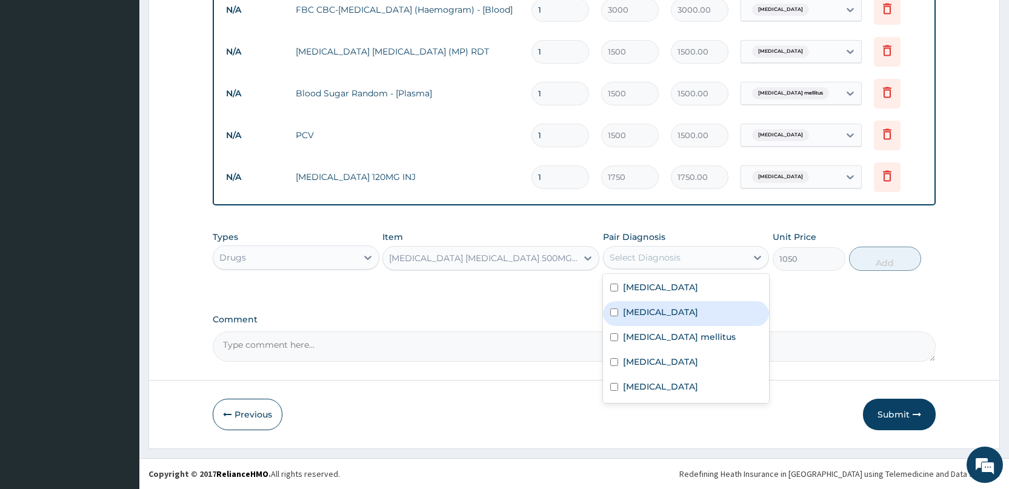
drag, startPoint x: 621, startPoint y: 309, endPoint x: 693, endPoint y: 299, distance: 72.2
click at [620, 309] on div "Sepsis" at bounding box center [686, 313] width 166 height 25
checkbox input "true"
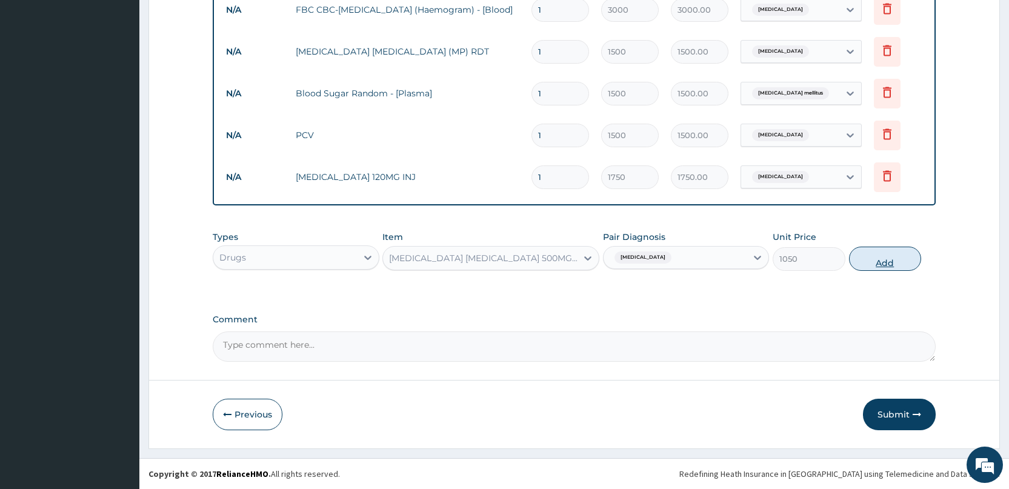
click at [876, 262] on button "Add" at bounding box center [885, 259] width 72 height 24
type input "0"
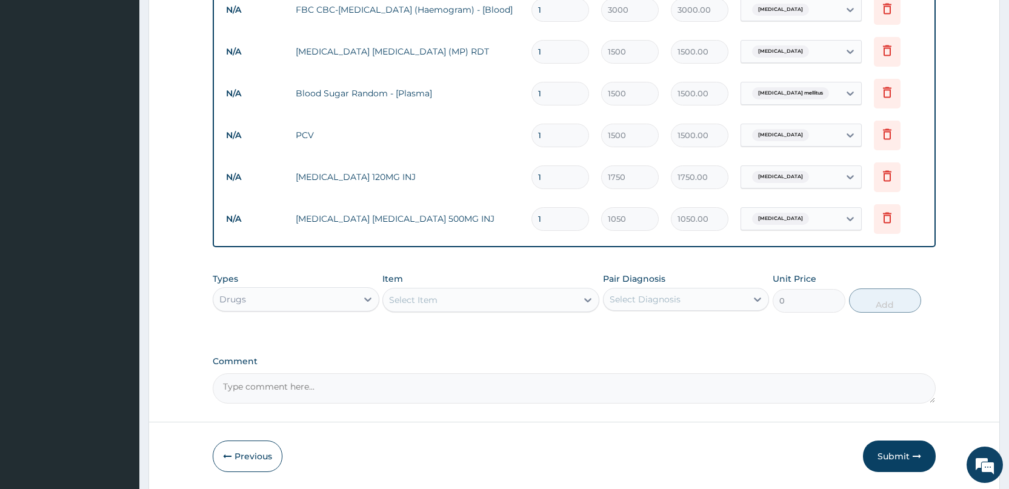
click at [429, 297] on div "Select Item" at bounding box center [413, 300] width 48 height 12
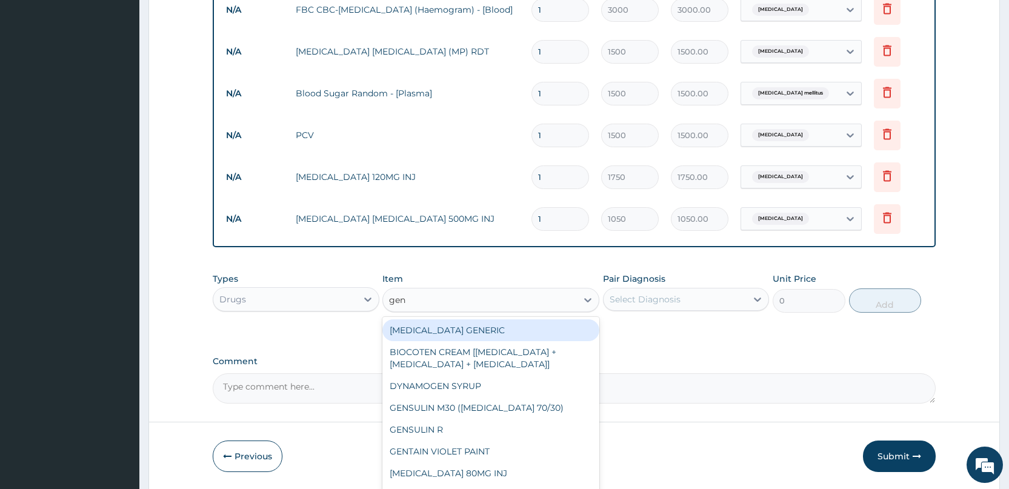
type input "gent"
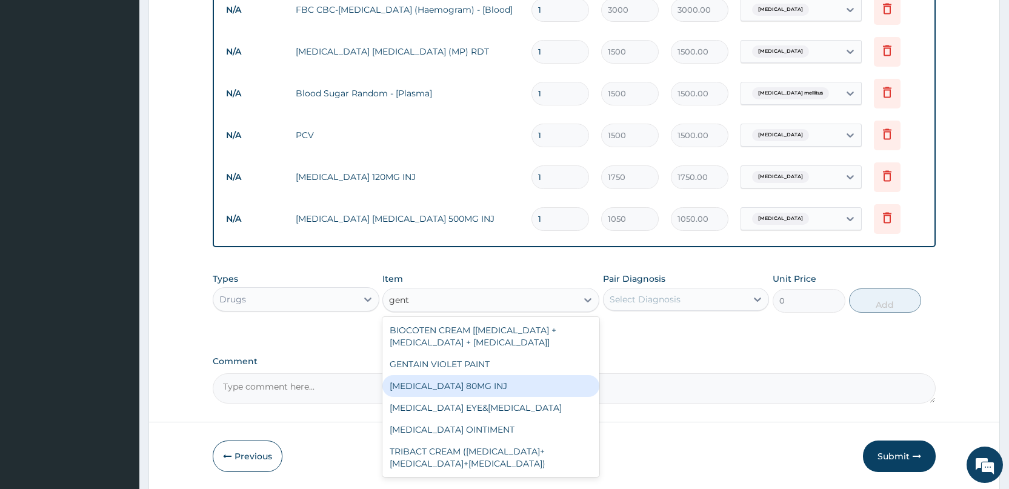
click at [454, 391] on div "GENTAMICIN 80MG INJ" at bounding box center [490, 386] width 217 height 22
type input "700"
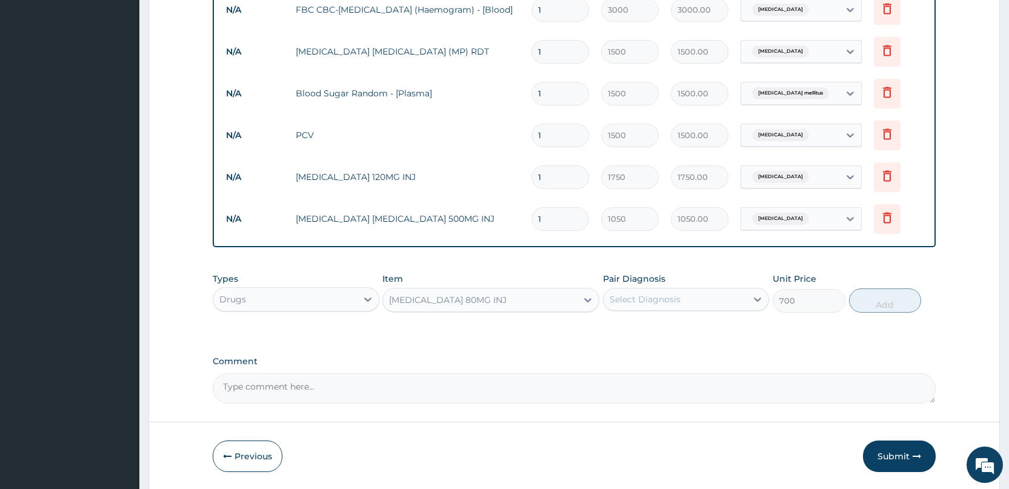
click at [662, 290] on div "Select Diagnosis" at bounding box center [674, 299] width 143 height 19
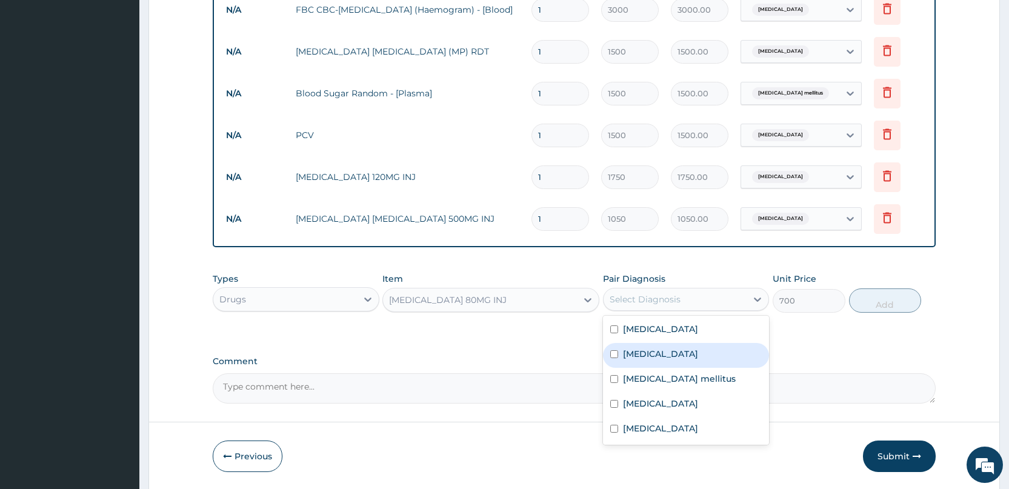
click at [617, 356] on input "checkbox" at bounding box center [614, 354] width 8 height 8
checkbox input "true"
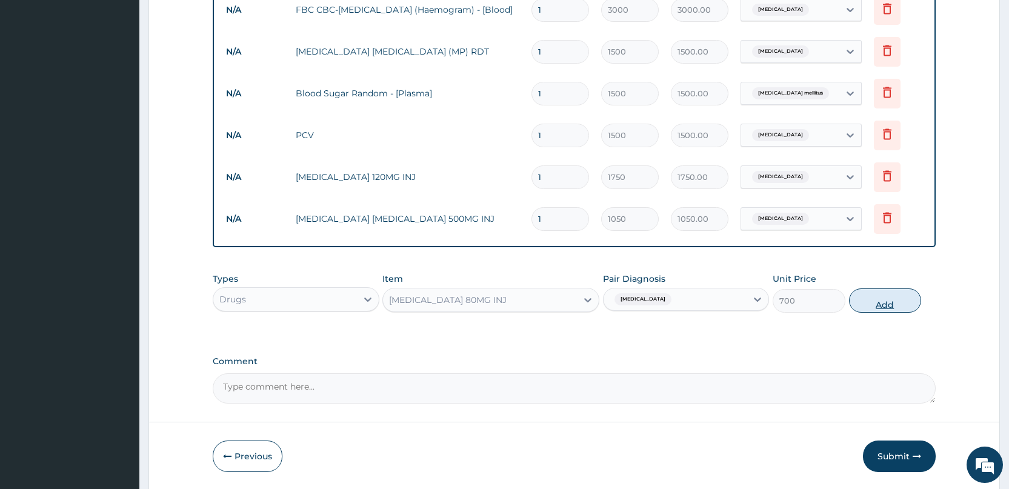
click at [885, 304] on button "Add" at bounding box center [885, 300] width 72 height 24
type input "0"
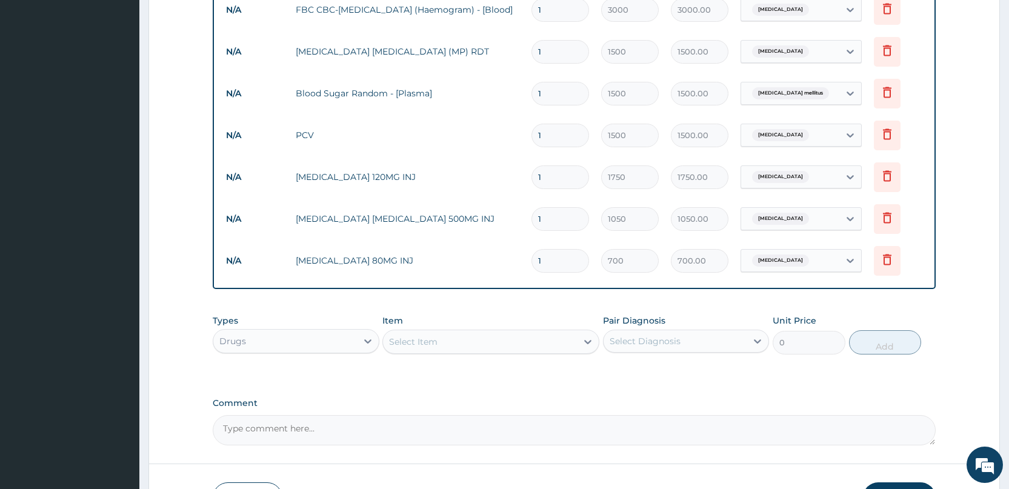
click at [548, 340] on div "Select Item" at bounding box center [480, 341] width 194 height 19
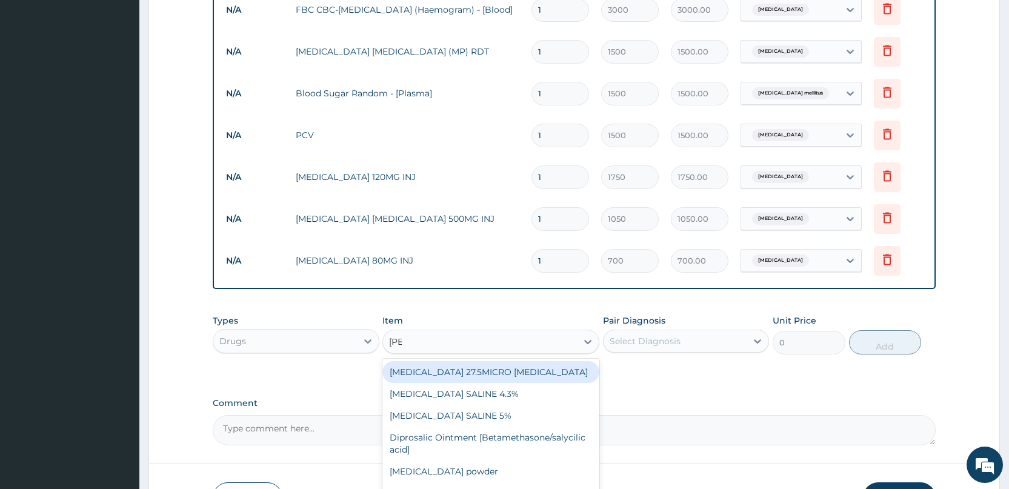
type input "sali"
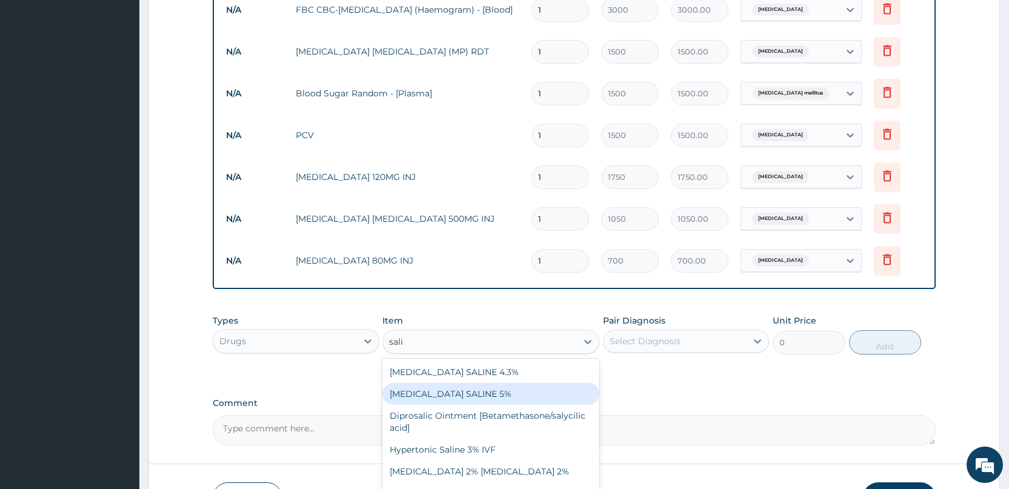
click at [447, 387] on div "DEXTROSE SALINE 5%" at bounding box center [490, 394] width 217 height 22
type input "1312.5"
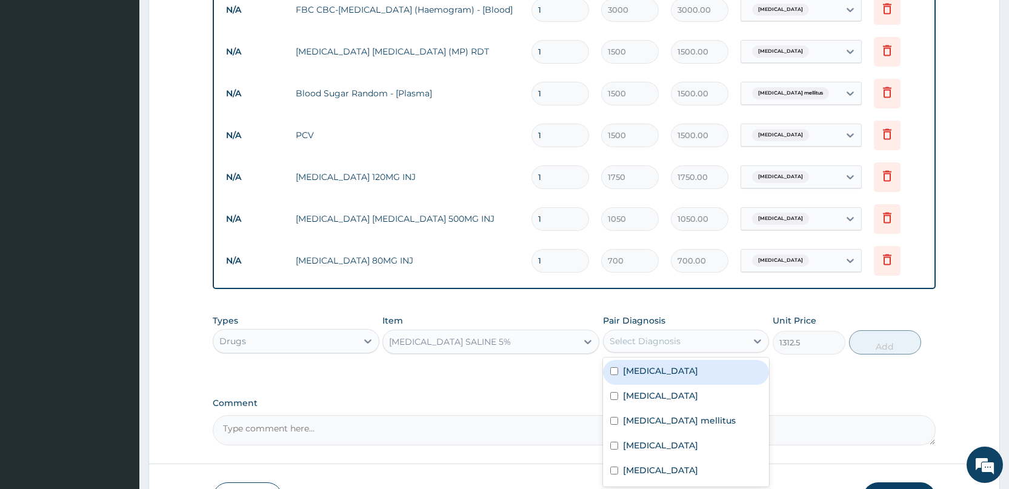
click at [638, 339] on div "Select Diagnosis" at bounding box center [645, 341] width 71 height 12
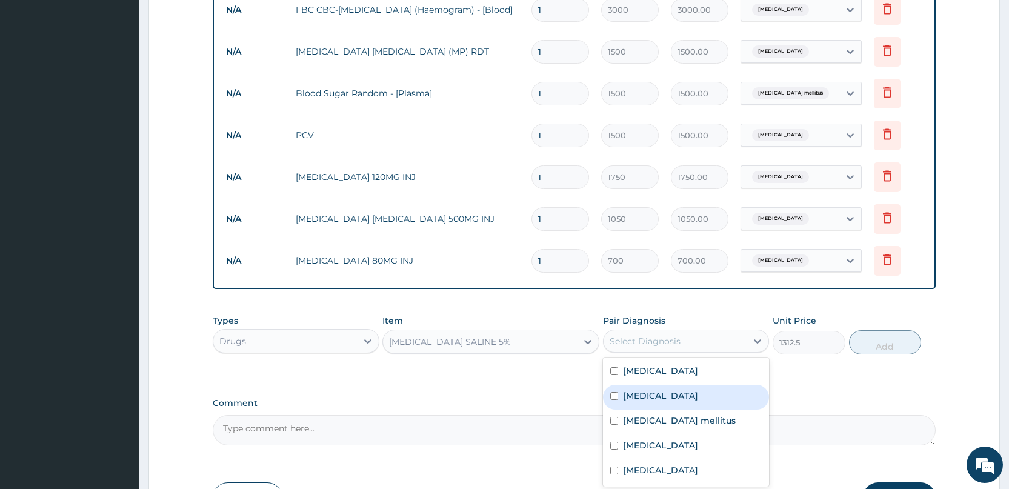
click at [613, 392] on input "checkbox" at bounding box center [614, 396] width 8 height 8
checkbox input "true"
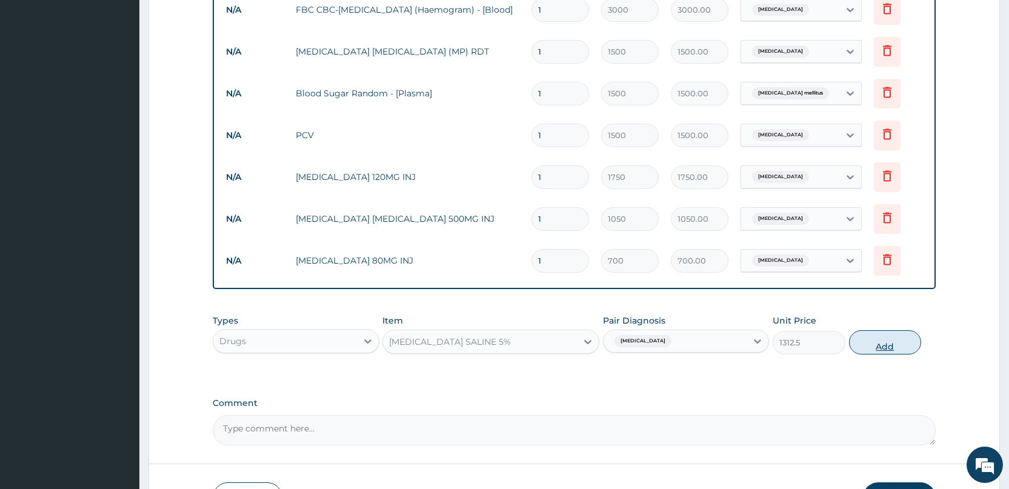
click at [877, 344] on button "Add" at bounding box center [885, 342] width 72 height 24
type input "0"
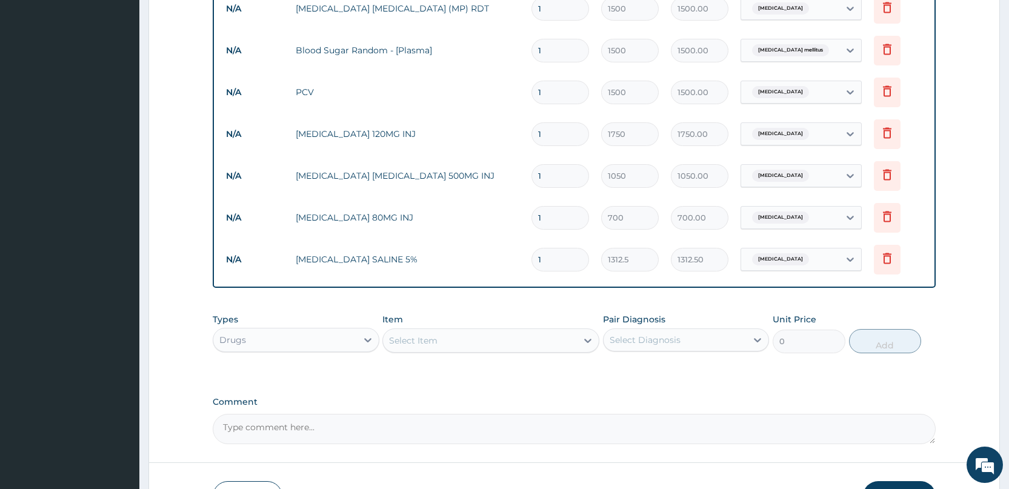
scroll to position [639, 0]
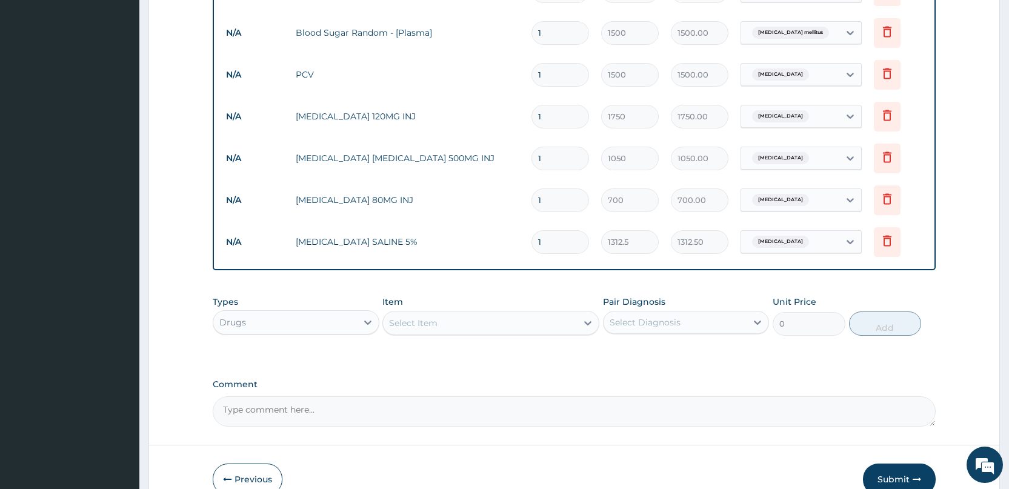
click at [475, 324] on div "Select Item" at bounding box center [480, 322] width 194 height 19
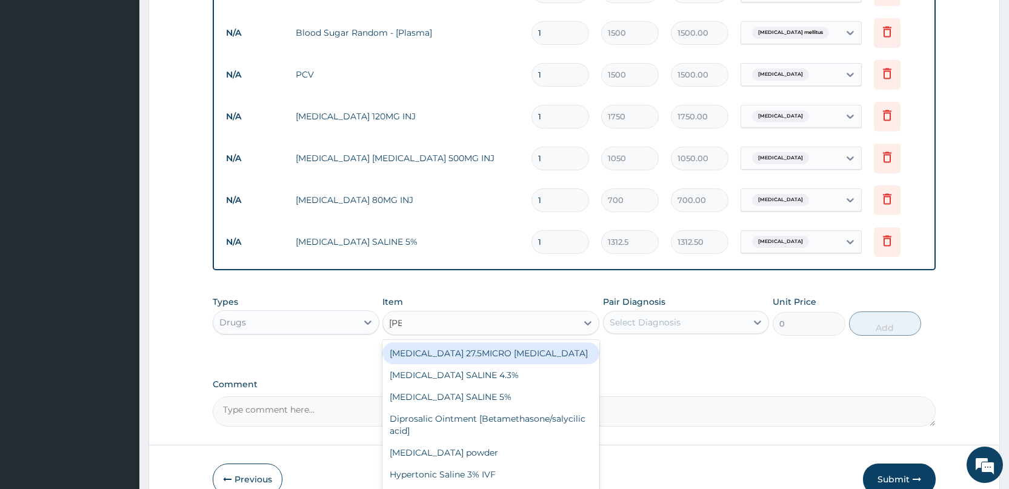
type input "sali"
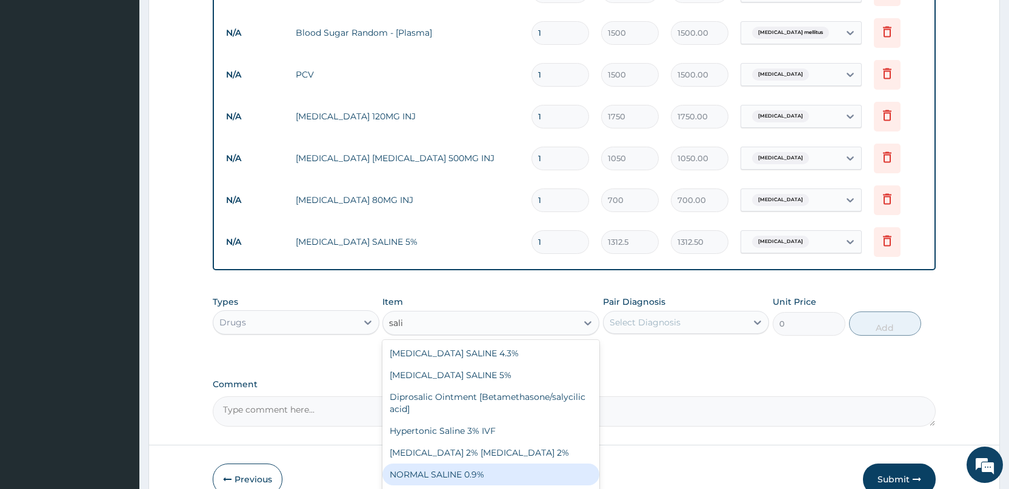
click at [467, 476] on div "NORMAL SALINE 0.9%" at bounding box center [490, 475] width 217 height 22
type input "1312.5"
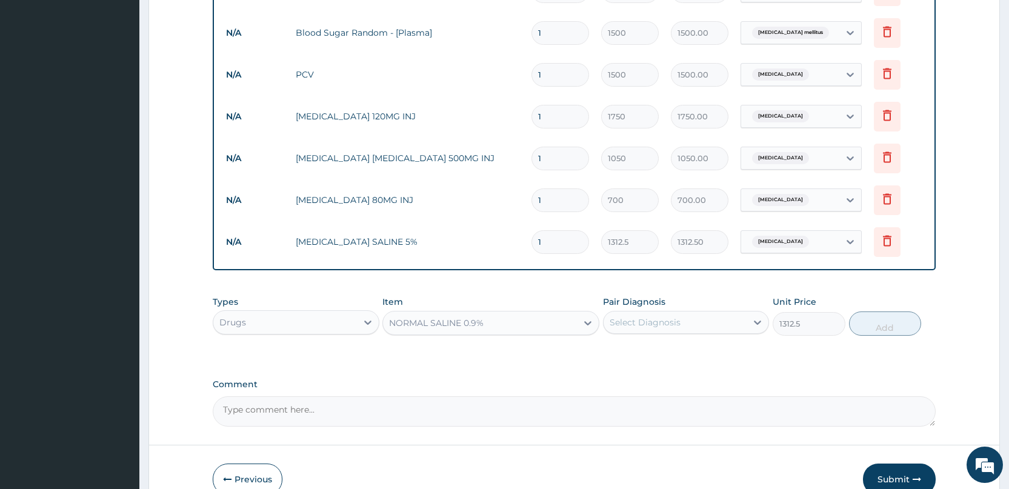
click at [651, 327] on div "Select Diagnosis" at bounding box center [645, 322] width 71 height 12
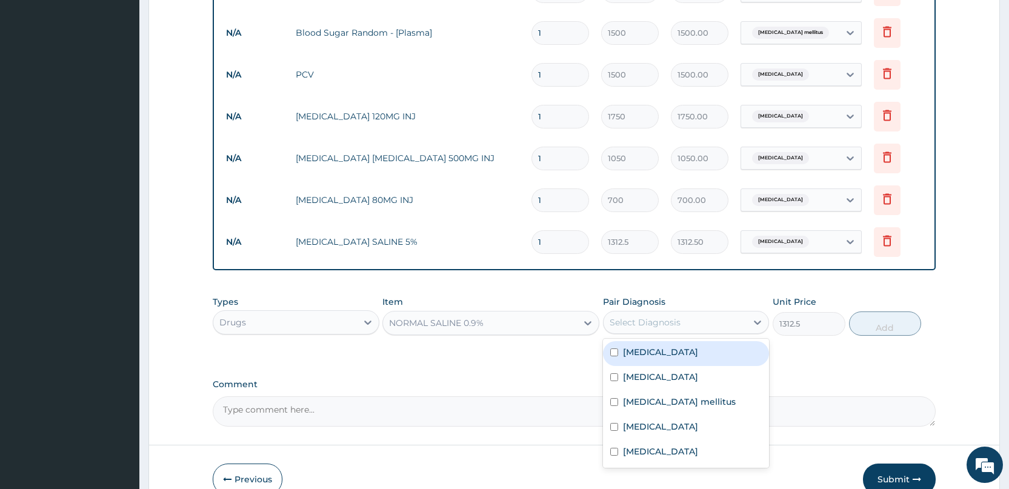
click at [638, 353] on label "Malaria" at bounding box center [660, 352] width 75 height 12
checkbox input "true"
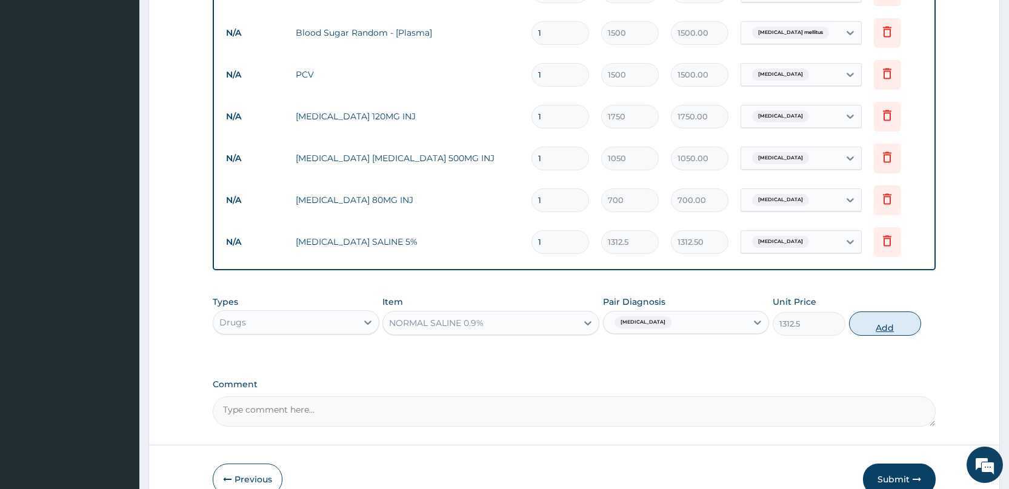
click at [880, 323] on button "Add" at bounding box center [885, 323] width 72 height 24
type input "0"
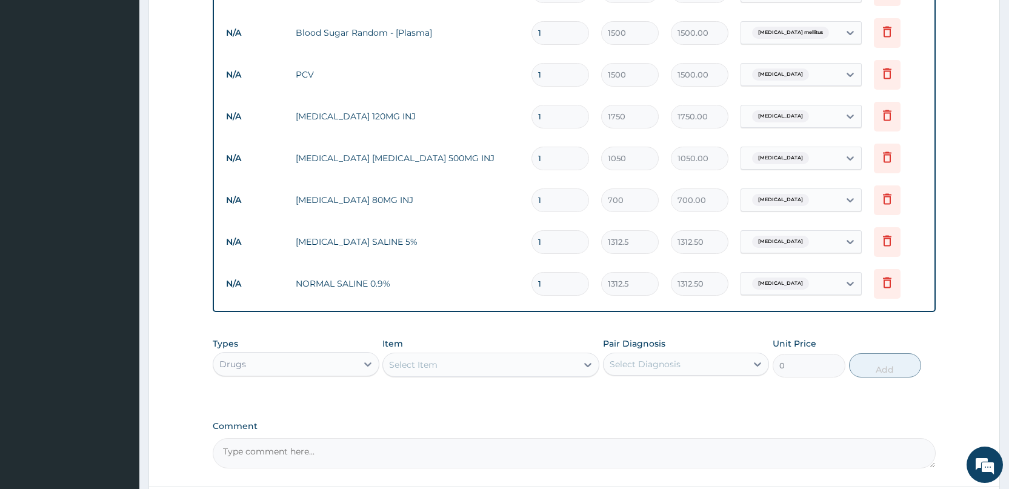
click at [411, 364] on div "Select Item" at bounding box center [413, 365] width 48 height 12
click at [547, 242] on input "1" at bounding box center [560, 242] width 58 height 24
type input "0.00"
type input "3"
type input "3937.50"
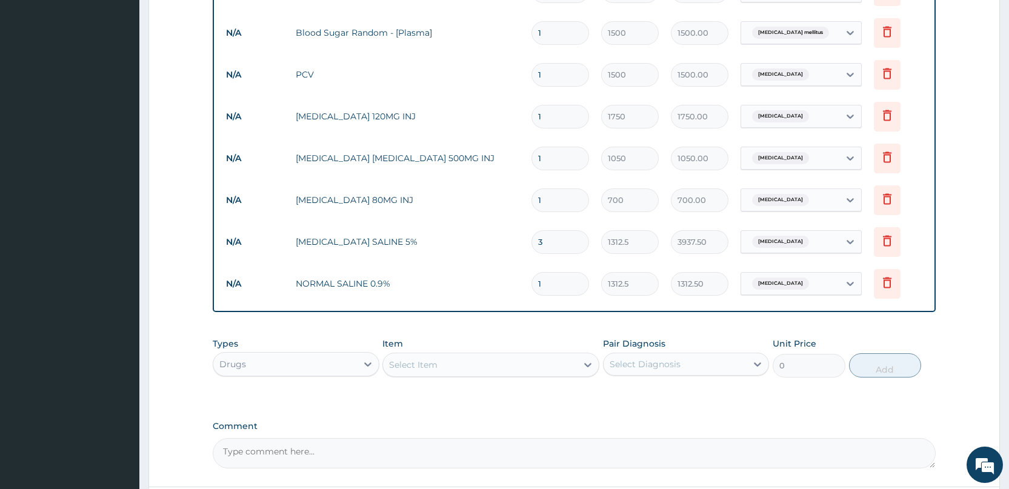
type input "3"
click at [485, 368] on div "Select Item" at bounding box center [480, 364] width 194 height 19
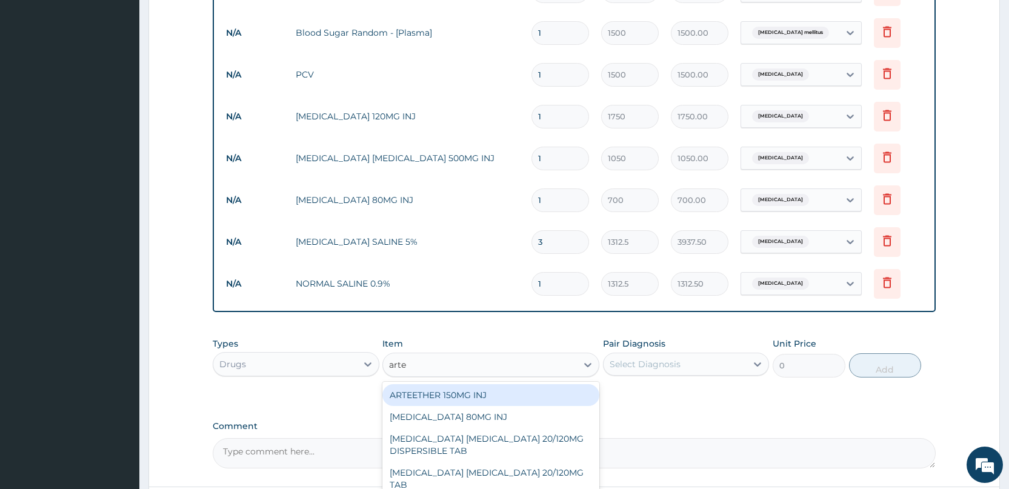
type input "artem"
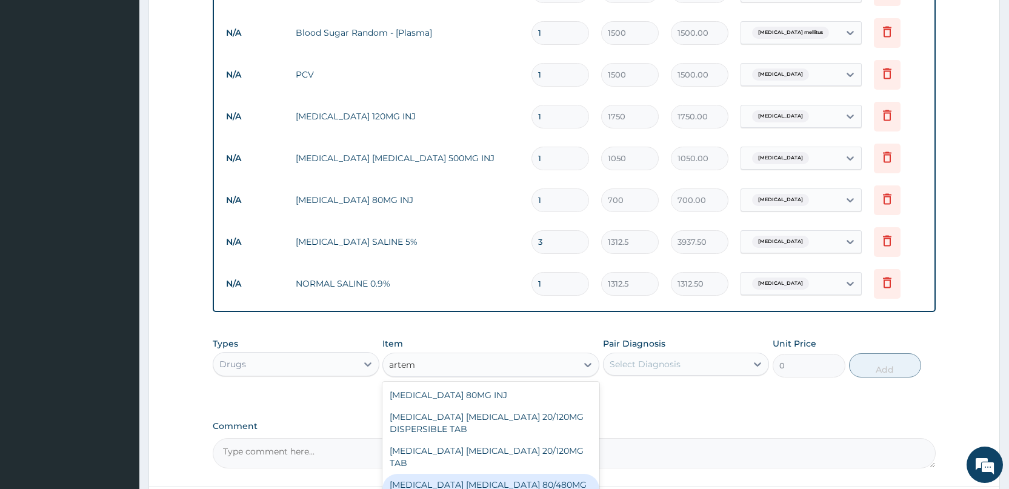
click at [494, 476] on div "ARTEMETHER LUMEFANTRINE 80/480MG TAB X6" at bounding box center [490, 491] width 217 height 34
type input "262.5"
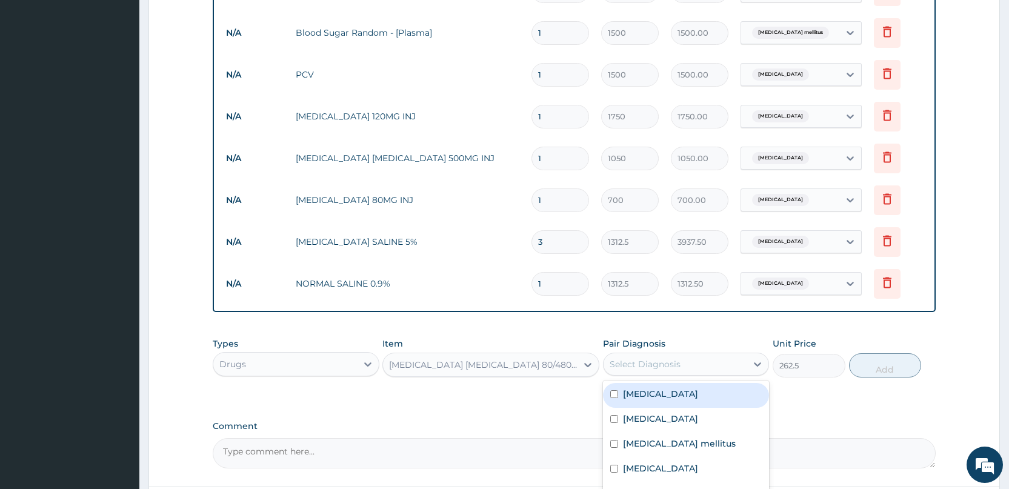
drag, startPoint x: 668, startPoint y: 361, endPoint x: 656, endPoint y: 384, distance: 26.3
click at [668, 360] on div "Select Diagnosis" at bounding box center [645, 364] width 71 height 12
click at [628, 395] on label "Malaria" at bounding box center [660, 394] width 75 height 12
checkbox input "true"
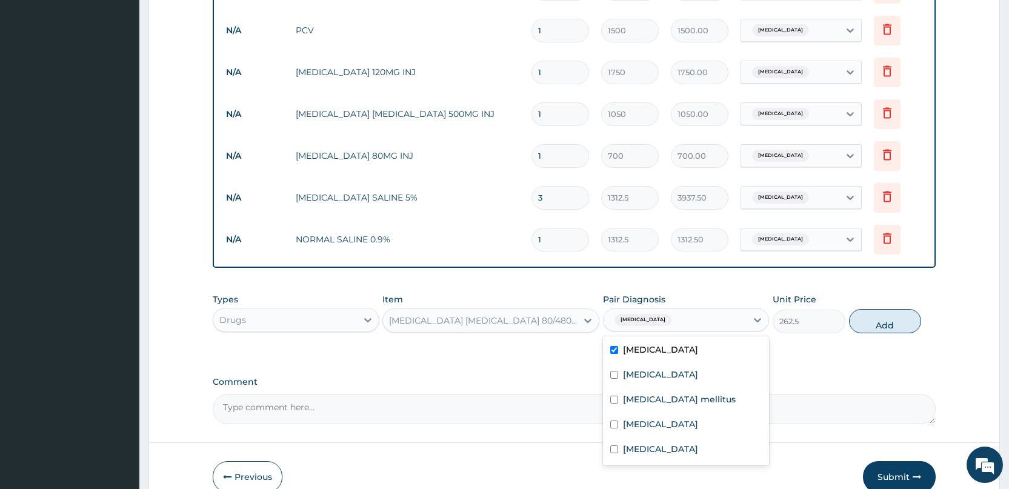
scroll to position [745, 0]
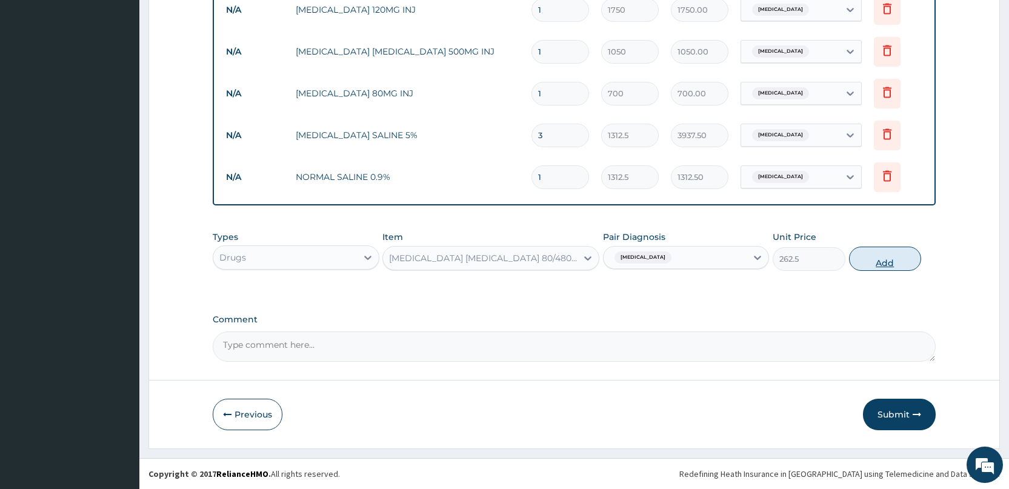
click at [891, 262] on button "Add" at bounding box center [885, 259] width 72 height 24
type input "0"
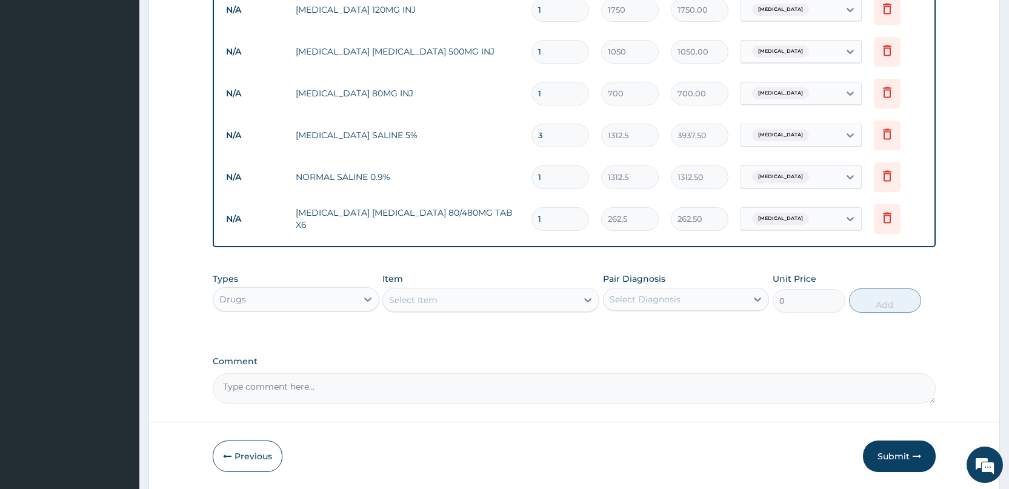
click at [414, 294] on div "Select Item" at bounding box center [413, 300] width 48 height 12
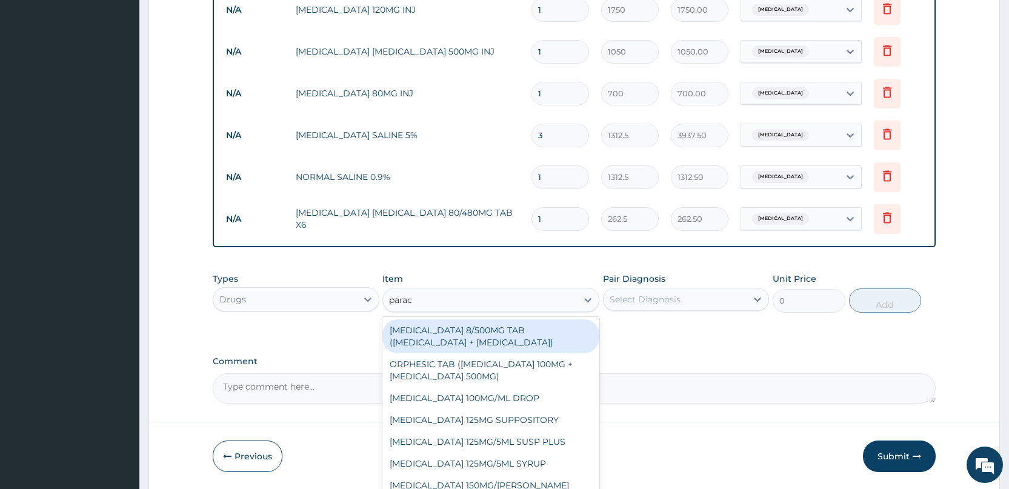
type input "parace"
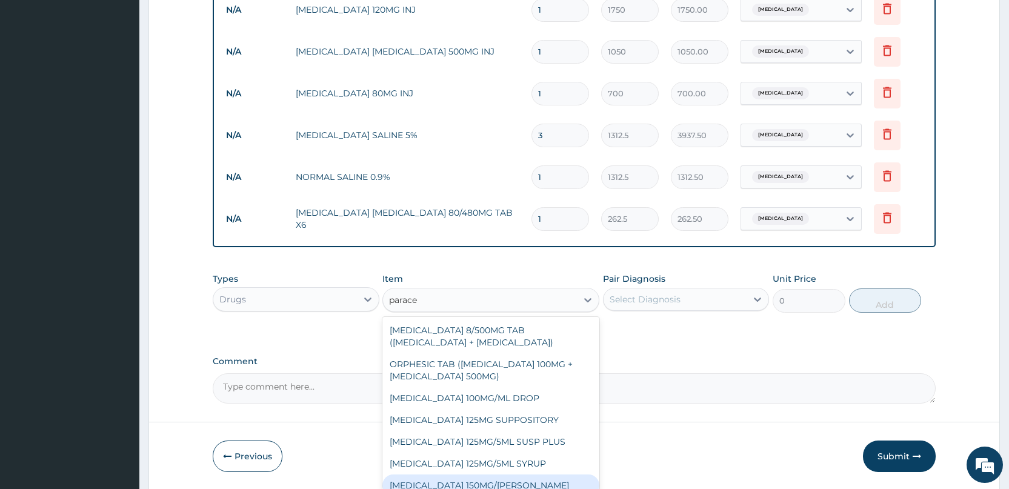
scroll to position [65, 0]
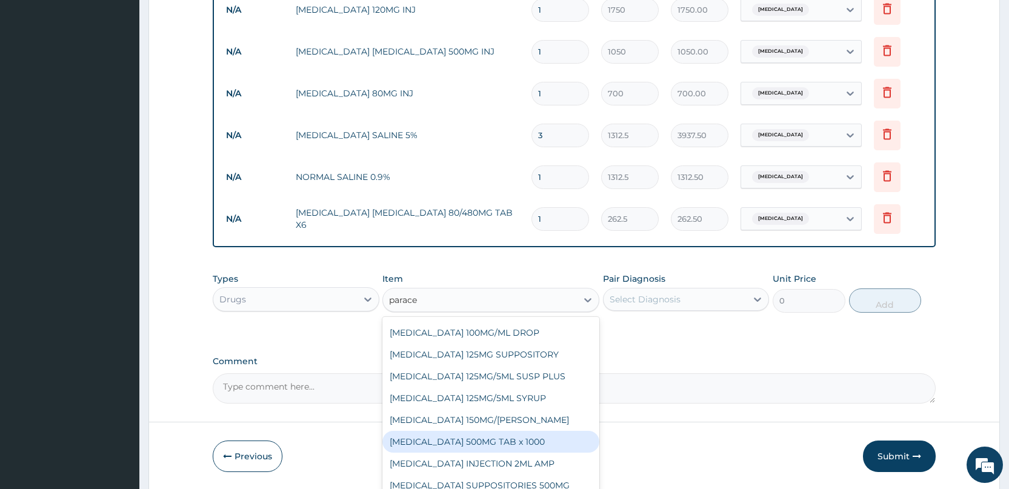
click at [483, 439] on div "PARACETAMOL 500MG TAB x 1000" at bounding box center [490, 442] width 217 height 22
type input "11.025"
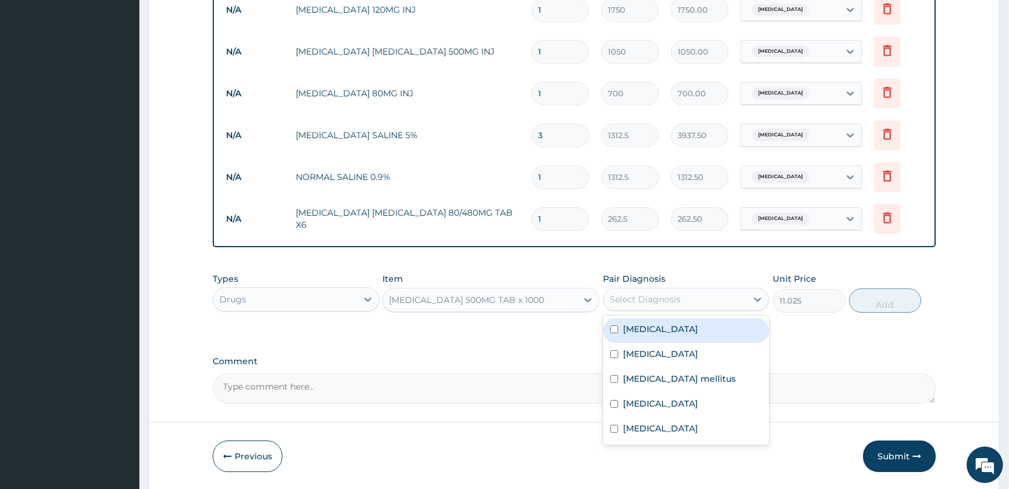
click at [643, 295] on div "Select Diagnosis" at bounding box center [645, 299] width 71 height 12
click at [634, 331] on label "Malaria" at bounding box center [660, 329] width 75 height 12
checkbox input "true"
click at [884, 302] on button "Add" at bounding box center [885, 300] width 72 height 24
type input "0"
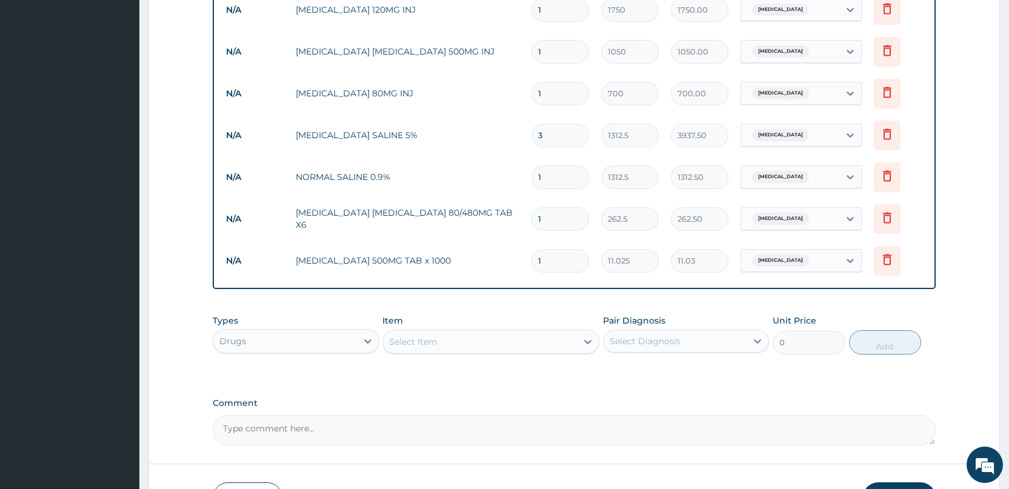
click at [426, 347] on div "Select Item" at bounding box center [413, 342] width 48 height 12
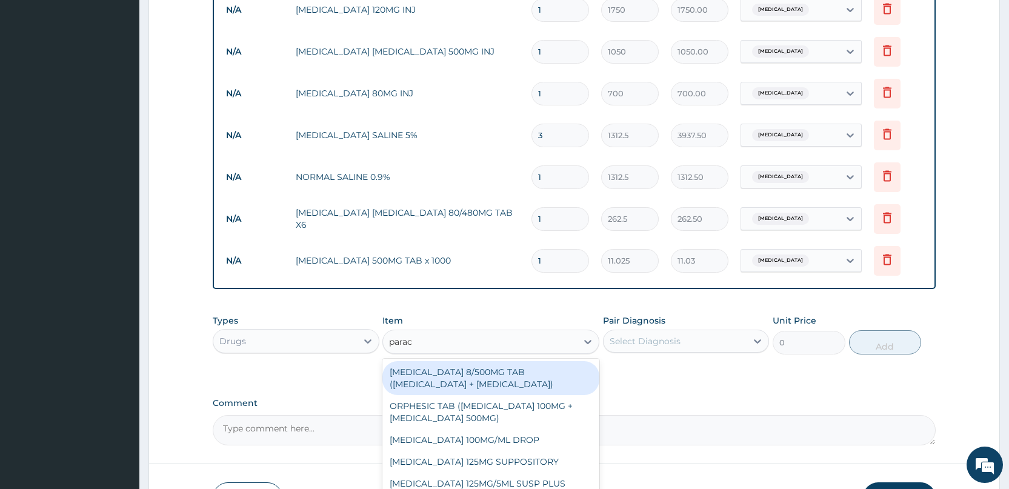
type input "parace"
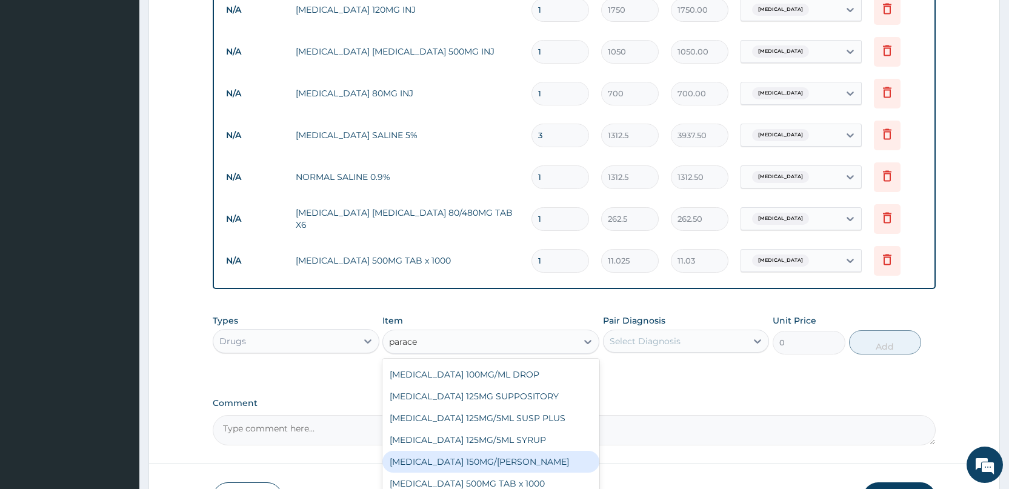
click at [472, 464] on div "PARACETAMOL 150MG/ML VIAL" at bounding box center [490, 462] width 217 height 22
type input "724.5"
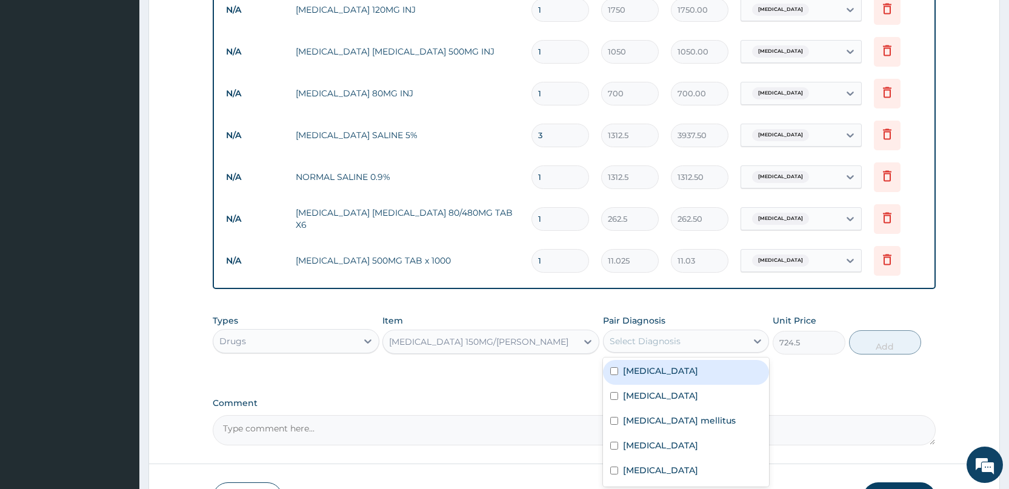
click at [653, 340] on div "Select Diagnosis" at bounding box center [645, 341] width 71 height 12
click at [642, 381] on div "Malaria" at bounding box center [686, 372] width 166 height 25
checkbox input "true"
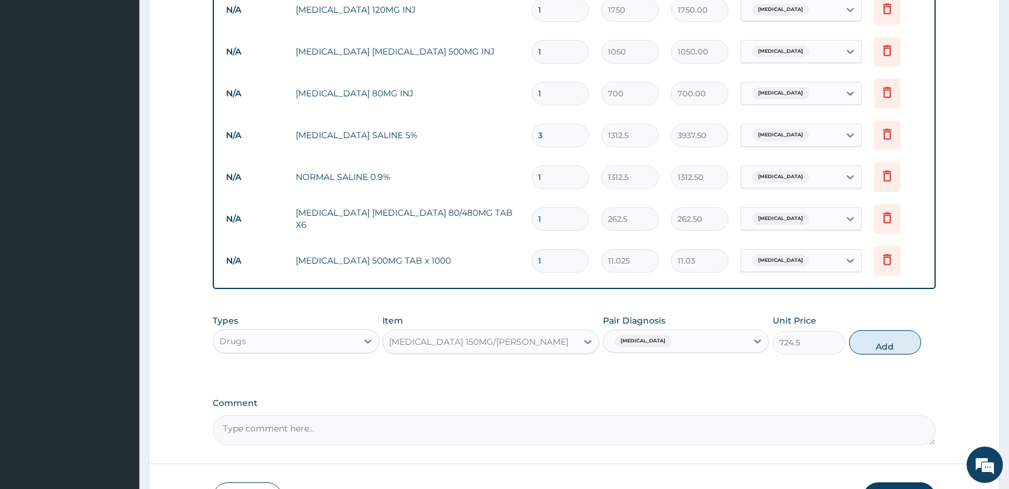
click at [883, 343] on button "Add" at bounding box center [885, 342] width 72 height 24
type input "0"
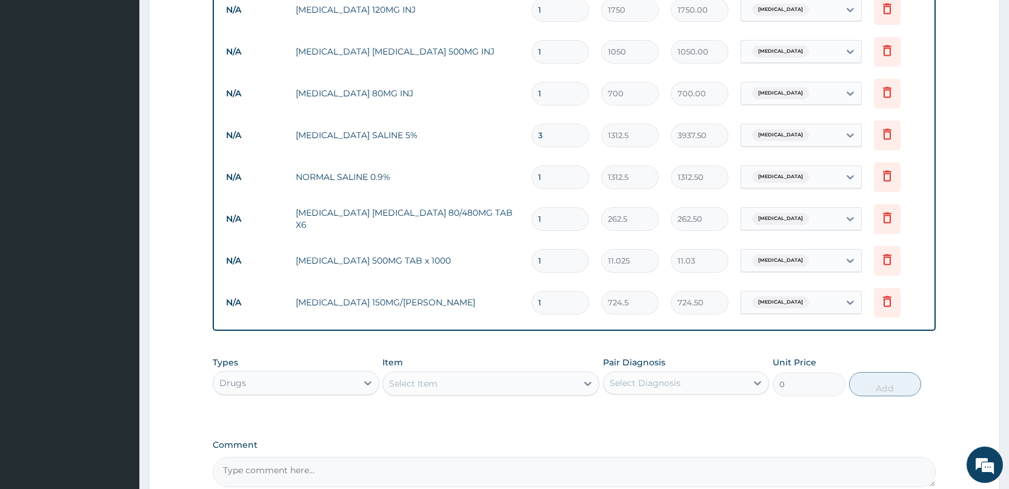
click at [535, 379] on div "Select Item" at bounding box center [480, 383] width 194 height 19
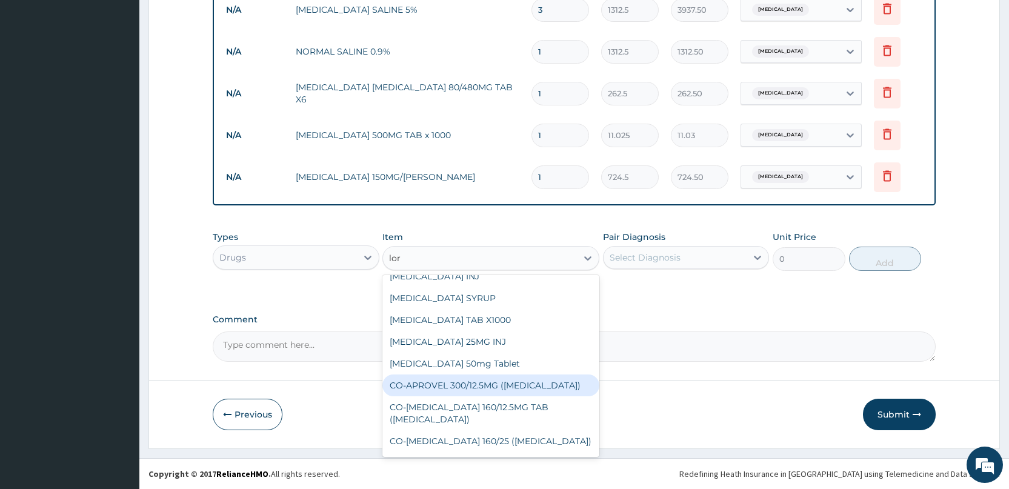
scroll to position [182, 0]
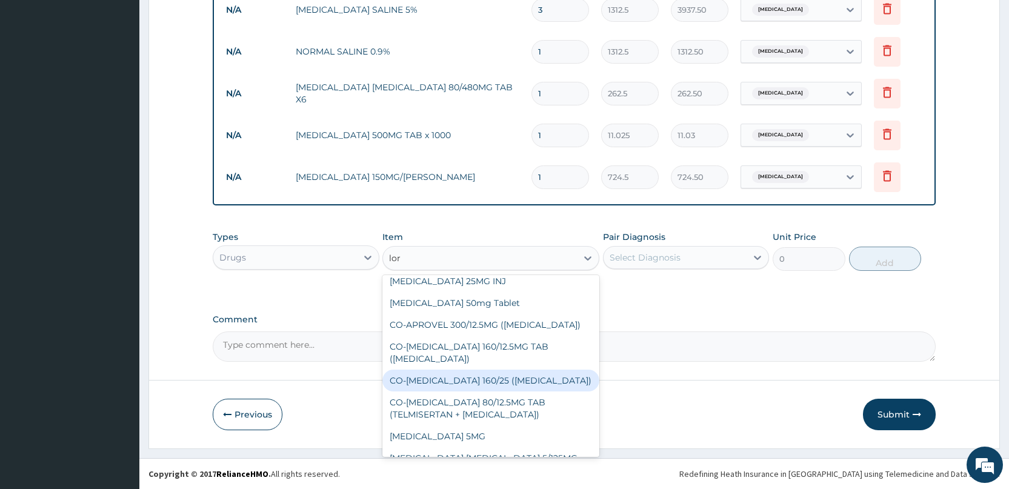
type input "lora"
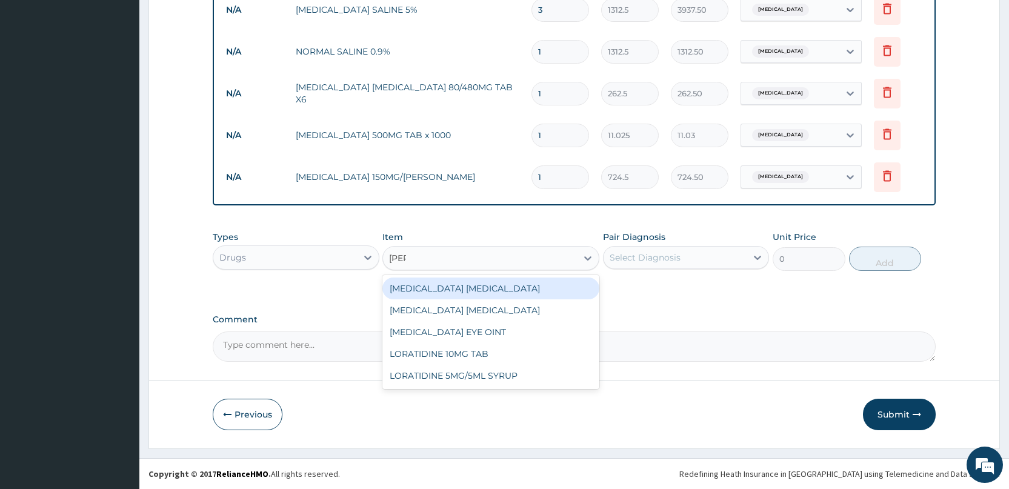
scroll to position [0, 0]
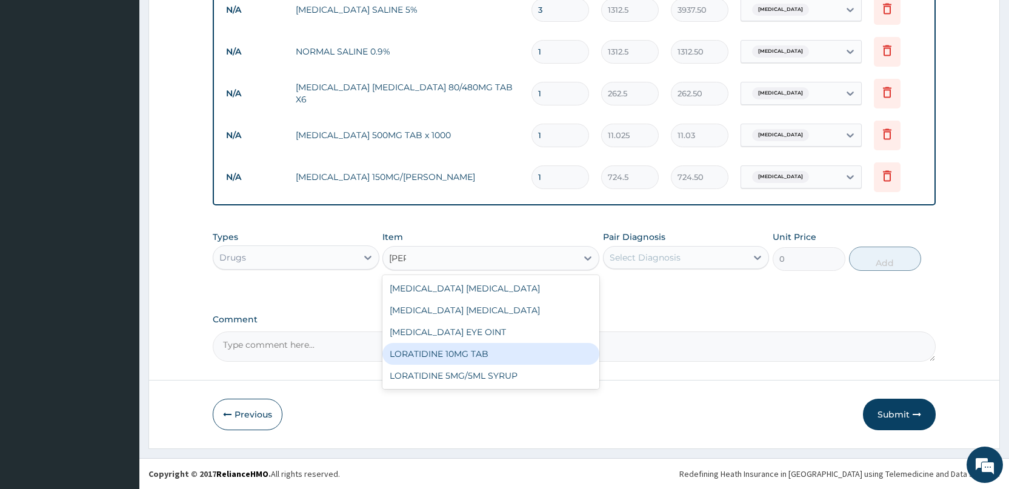
click at [442, 360] on div "LORATIDINE 10MG TAB" at bounding box center [490, 354] width 217 height 22
type input "52.5"
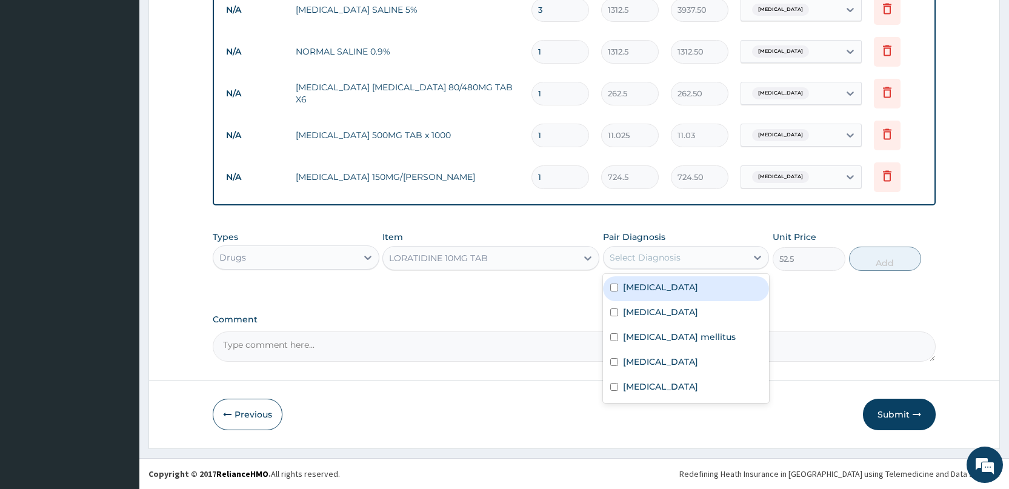
click at [636, 262] on div "Select Diagnosis" at bounding box center [645, 257] width 71 height 12
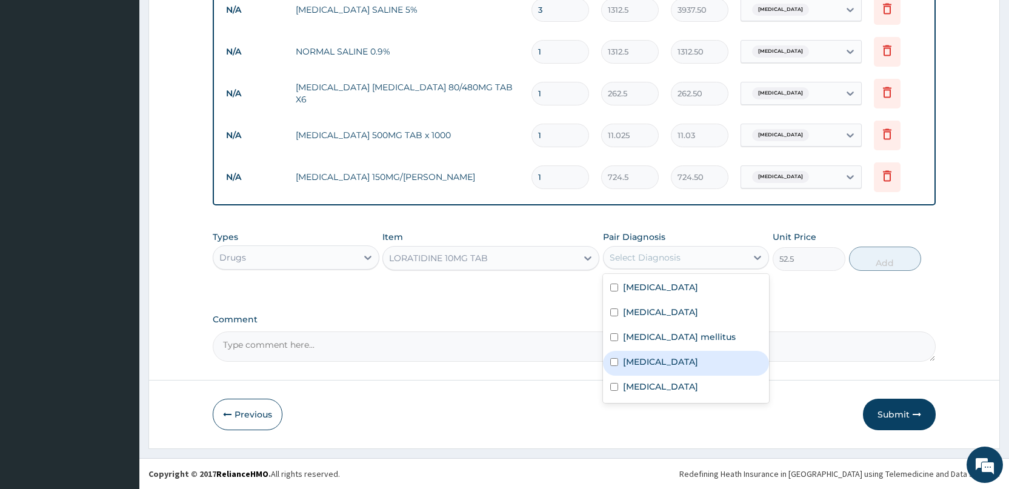
click at [638, 361] on label "Upper respiratory infection" at bounding box center [660, 362] width 75 height 12
checkbox input "true"
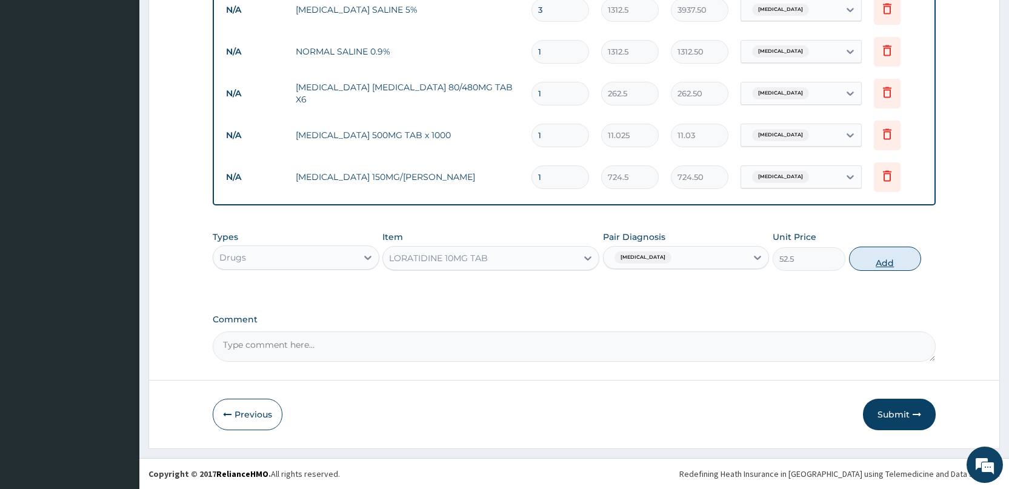
click at [878, 264] on button "Add" at bounding box center [885, 259] width 72 height 24
type input "0"
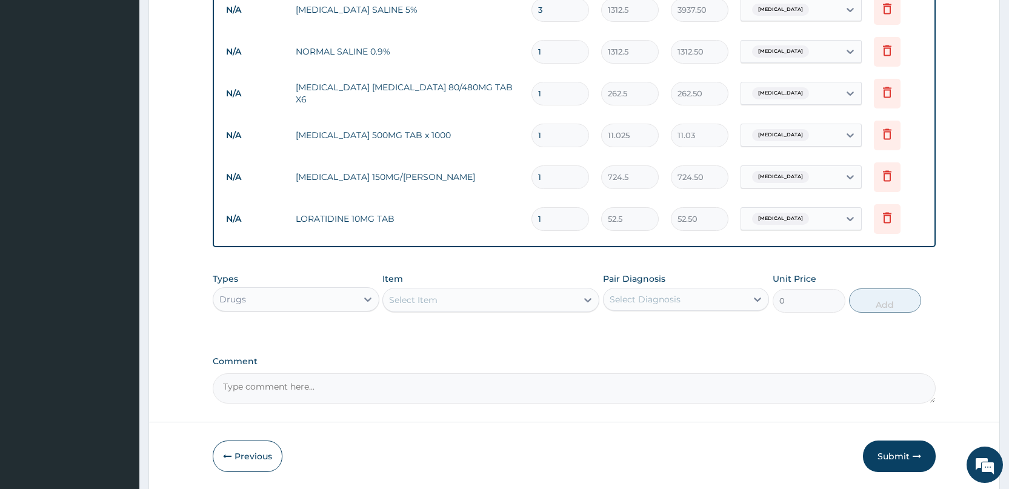
click at [439, 295] on div "Select Item" at bounding box center [480, 299] width 194 height 19
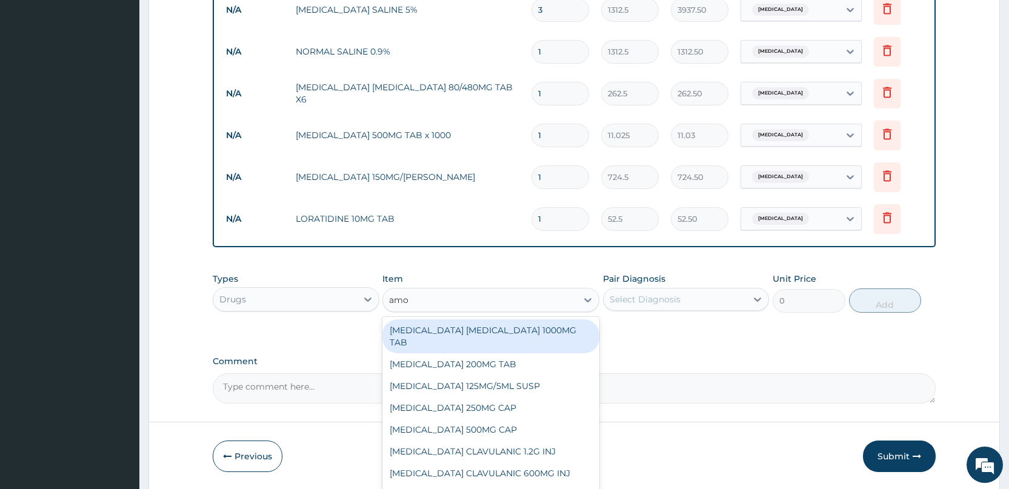
type input "amox"
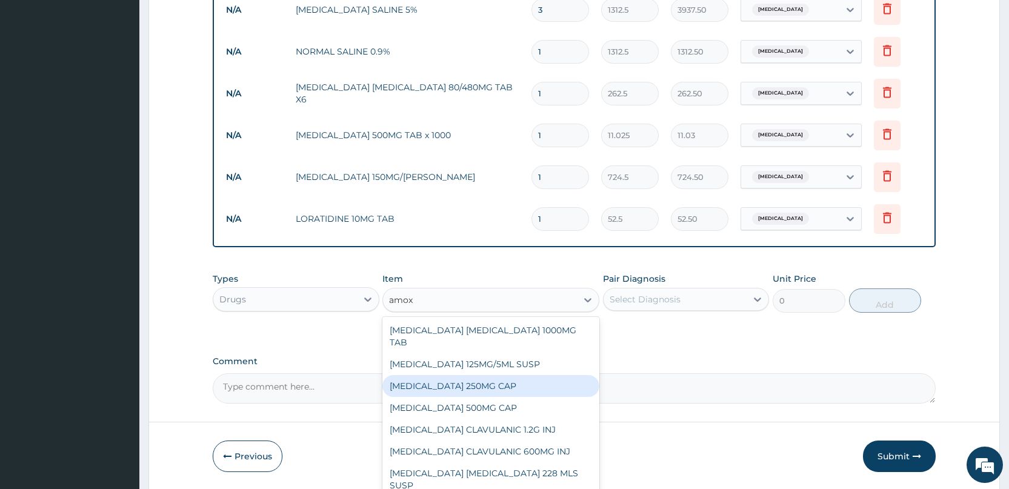
click at [449, 388] on div "AMOXICILLIN 250MG CAP" at bounding box center [490, 386] width 217 height 22
type input "35"
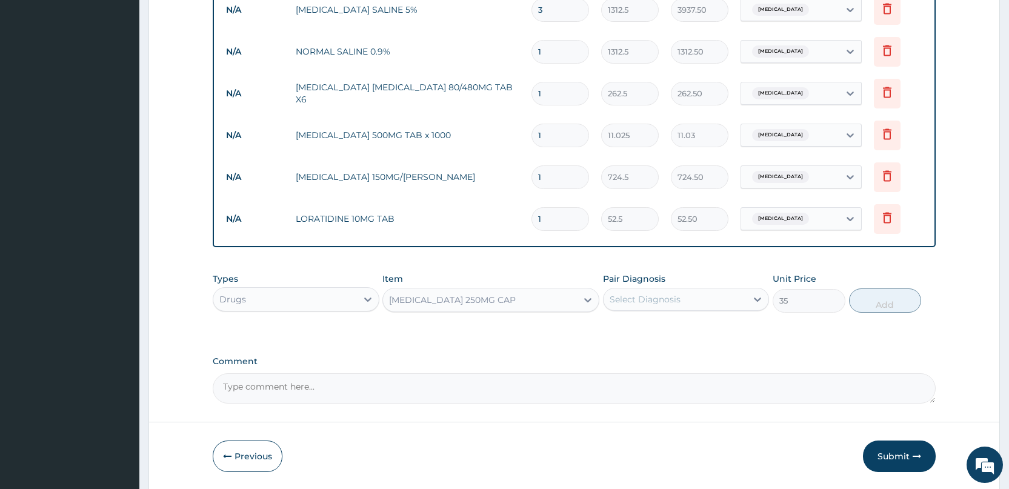
click at [665, 305] on div "Select Diagnosis" at bounding box center [645, 299] width 71 height 12
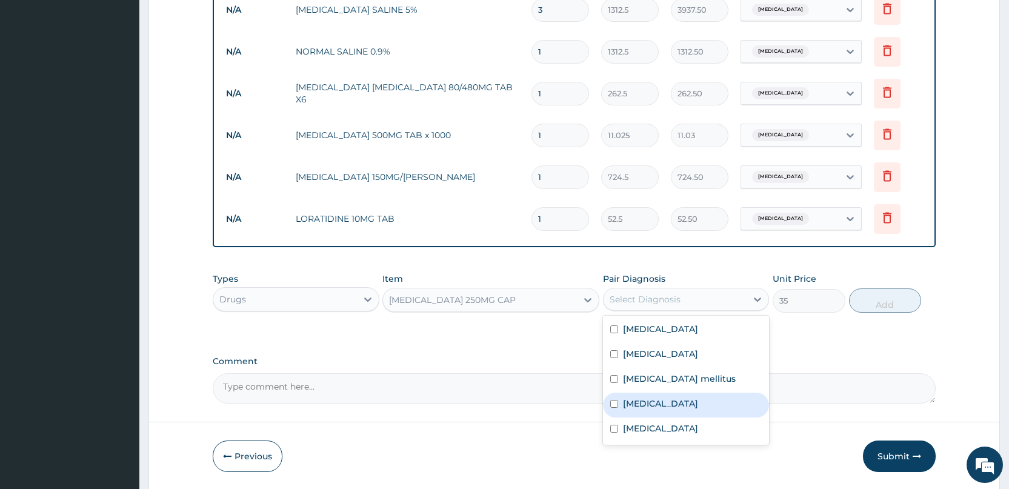
click at [623, 400] on label "Upper respiratory infection" at bounding box center [660, 403] width 75 height 12
checkbox input "true"
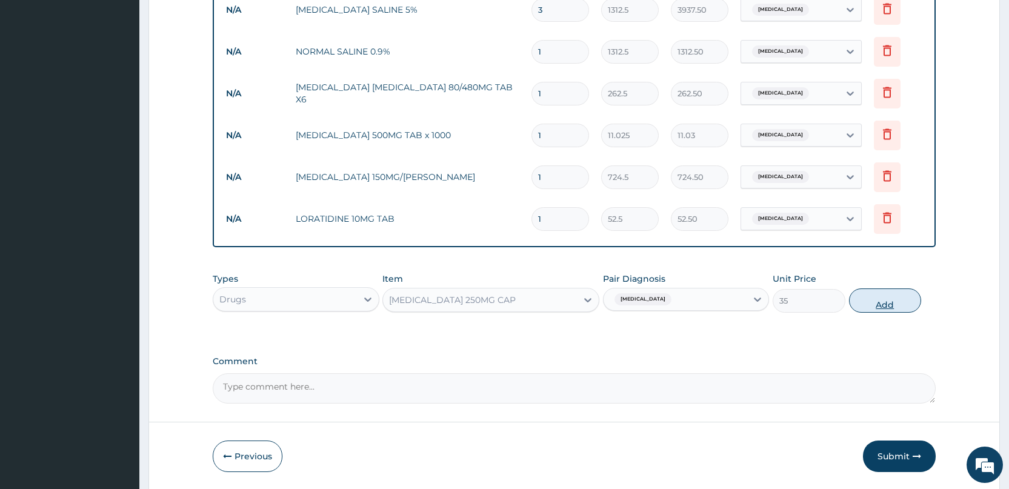
click at [876, 304] on button "Add" at bounding box center [885, 300] width 72 height 24
type input "0"
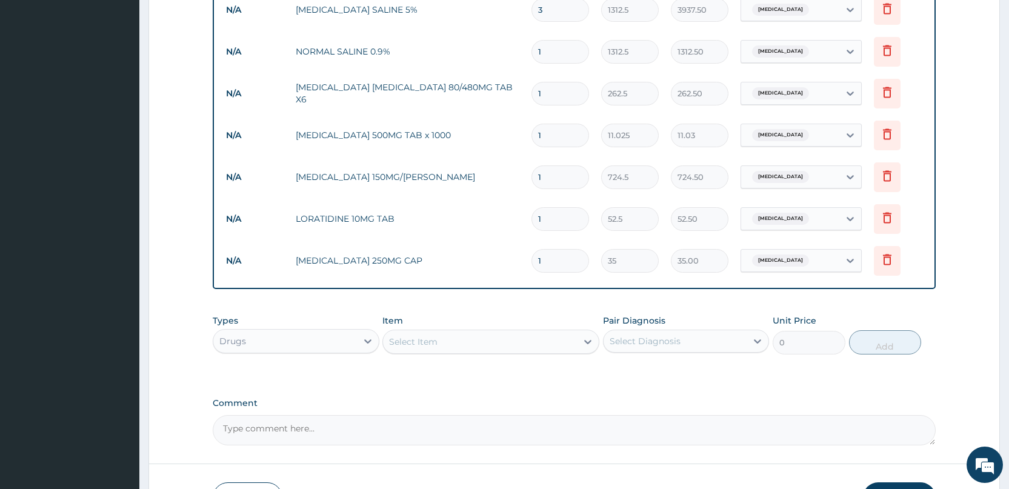
click at [548, 256] on input "1" at bounding box center [560, 261] width 58 height 24
type input "14"
type input "490.00"
type input "14"
click at [565, 218] on input "1" at bounding box center [560, 219] width 58 height 24
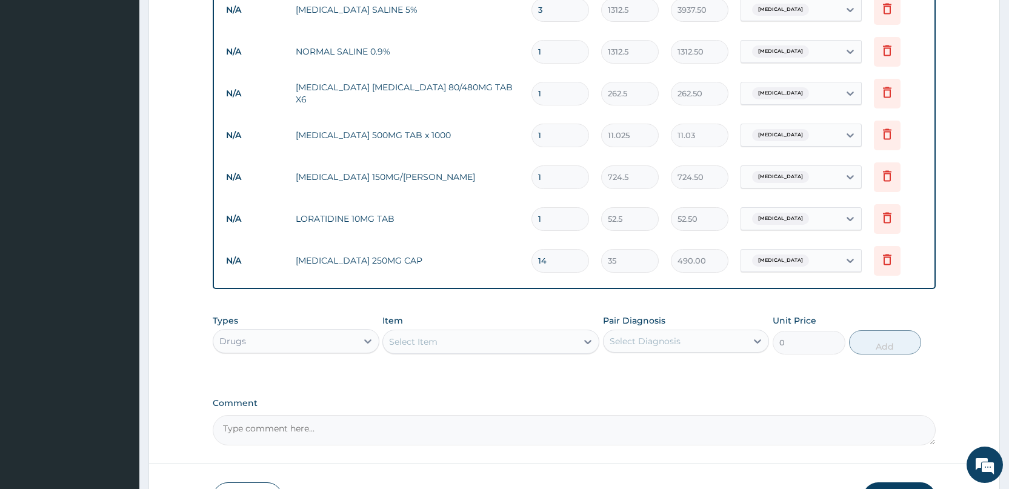
type input "10"
type input "525.00"
type input "10"
click at [557, 178] on input "1" at bounding box center [560, 177] width 58 height 24
type input "0.00"
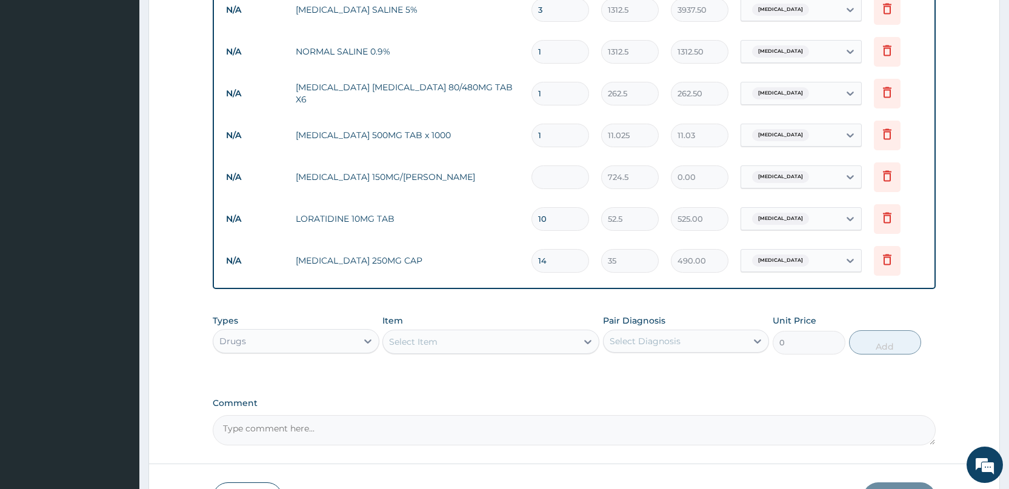
type input "2"
type input "1449.00"
type input "0.00"
type input "4"
type input "2898.00"
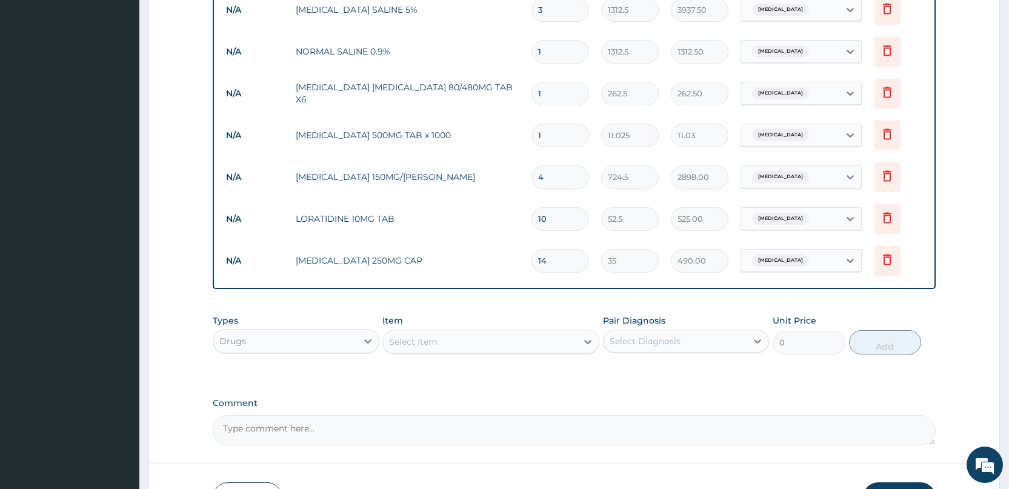
type input "0.00"
type input "6"
type input "4347.00"
type input "6"
drag, startPoint x: 548, startPoint y: 139, endPoint x: 554, endPoint y: 136, distance: 7.6
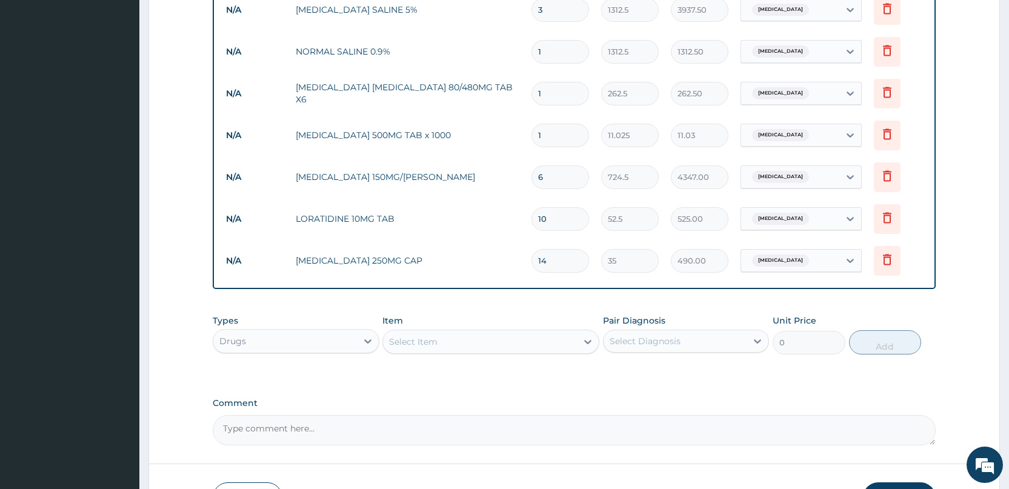
click at [548, 138] on input "1" at bounding box center [560, 136] width 58 height 24
type input "2"
type input "22.05"
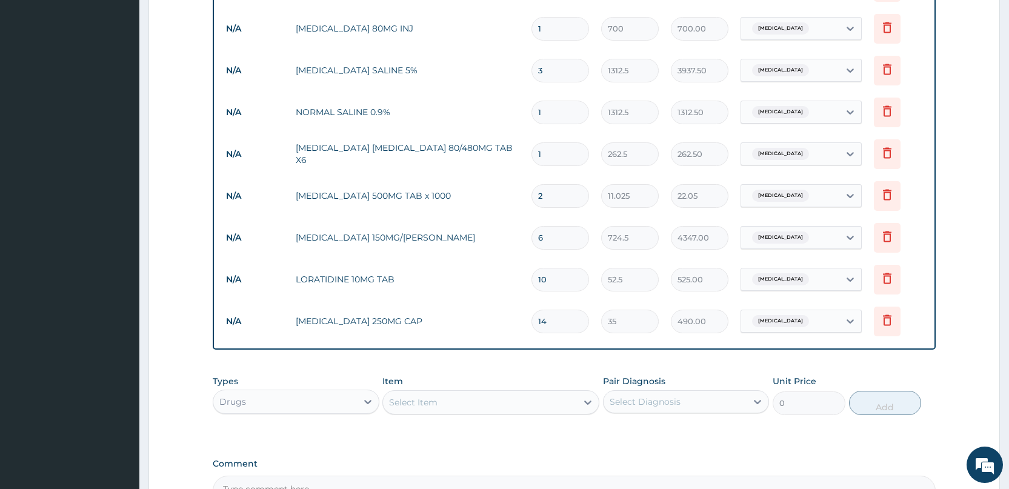
type input "2"
click at [554, 153] on input "1" at bounding box center [560, 154] width 58 height 24
type input "0.00"
type input "6"
type input "1575.00"
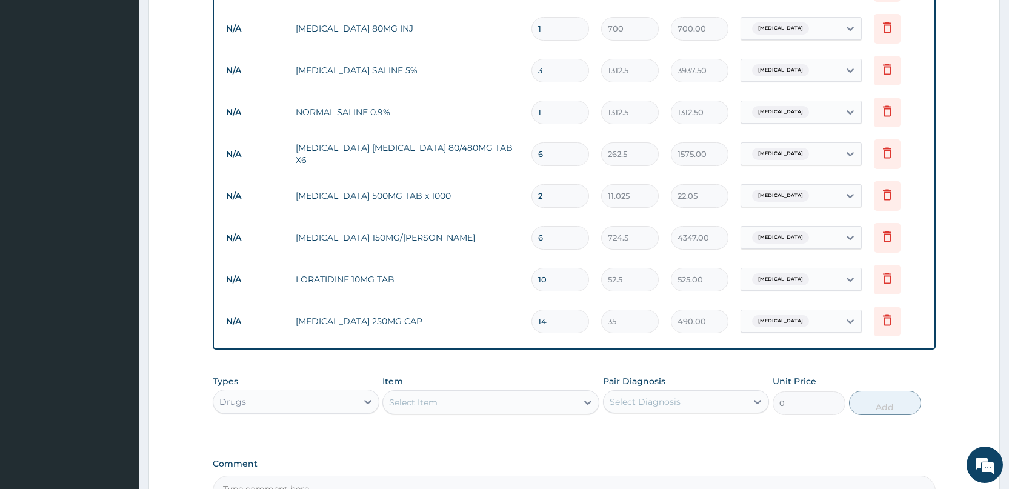
type input "6"
click at [554, 121] on input "1" at bounding box center [560, 113] width 58 height 24
type input "2"
type input "2625.00"
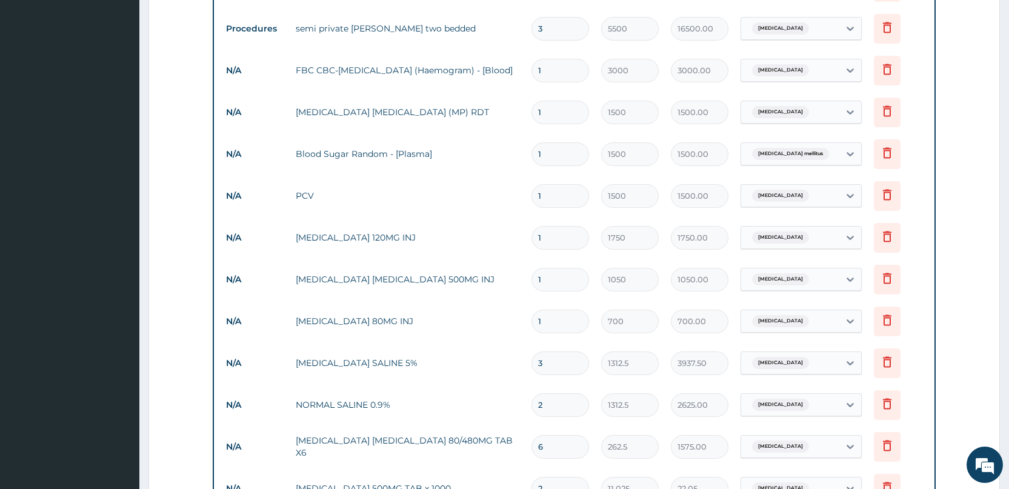
scroll to position [507, 0]
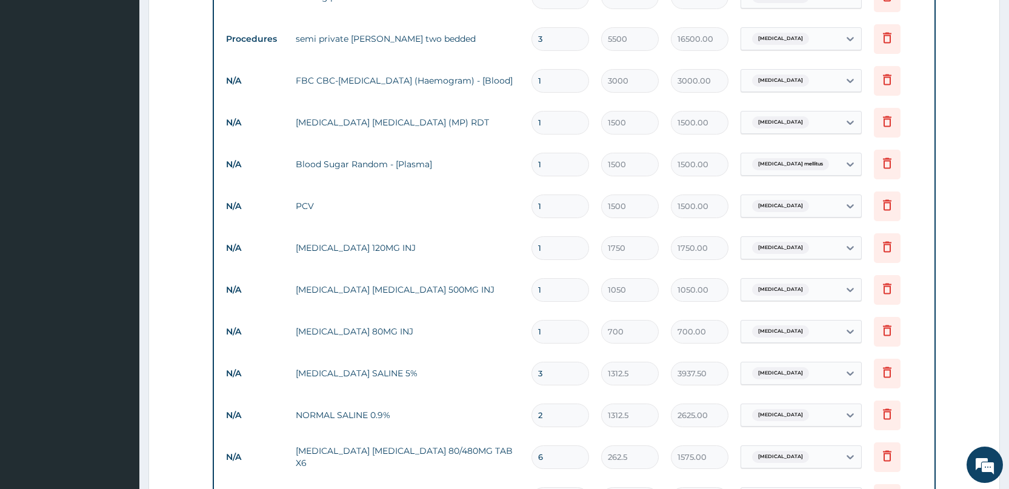
type input "2"
click at [560, 165] on input "1" at bounding box center [560, 165] width 58 height 24
click at [560, 212] on input "1" at bounding box center [560, 206] width 58 height 24
click at [562, 245] on input "1" at bounding box center [560, 248] width 58 height 24
type input "0.00"
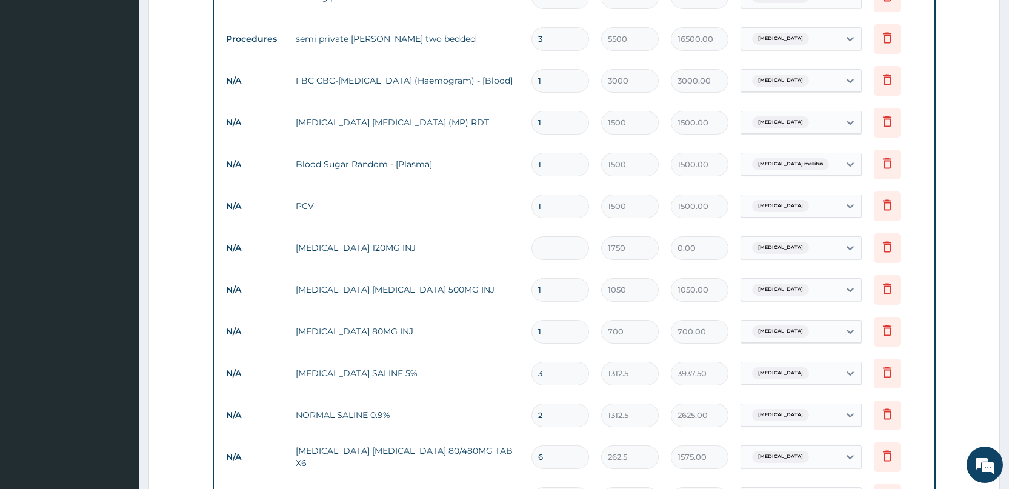
type input "3"
type input "5250.00"
type input "3"
click at [565, 293] on input "1" at bounding box center [560, 290] width 58 height 24
type input "0.00"
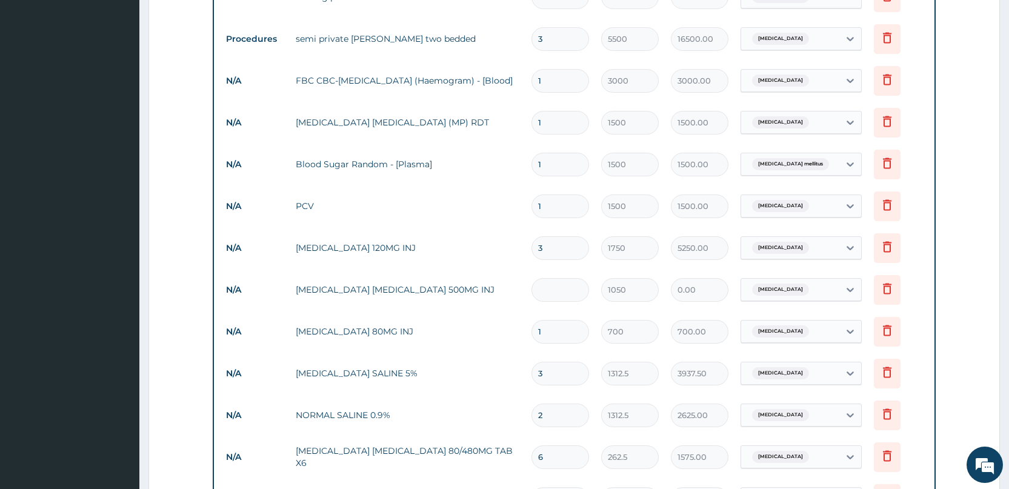
type input "5"
type input "5250.00"
type input "5"
click at [556, 329] on input "1" at bounding box center [560, 332] width 58 height 24
type input "0.00"
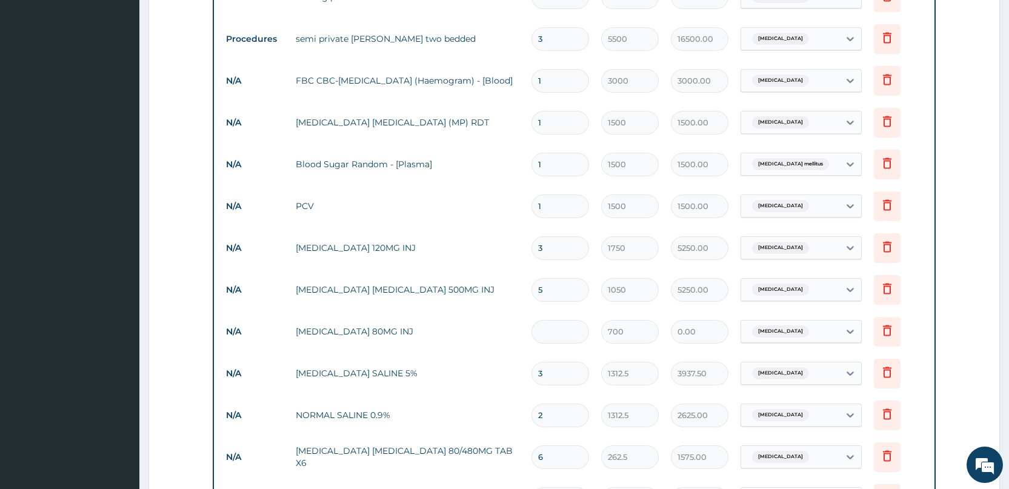
type input "5"
type input "3500.00"
type input "5"
click at [551, 370] on input "3" at bounding box center [560, 374] width 58 height 24
type input "2"
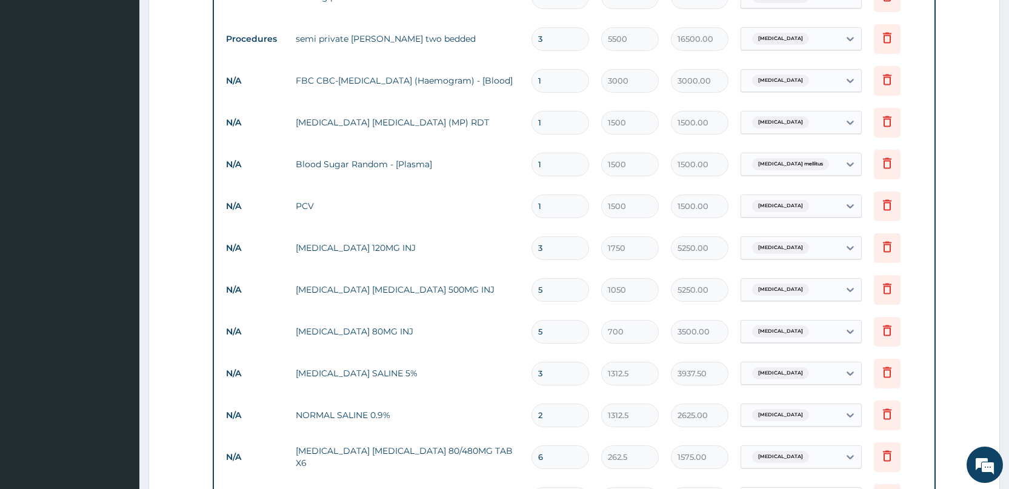
type input "2625.00"
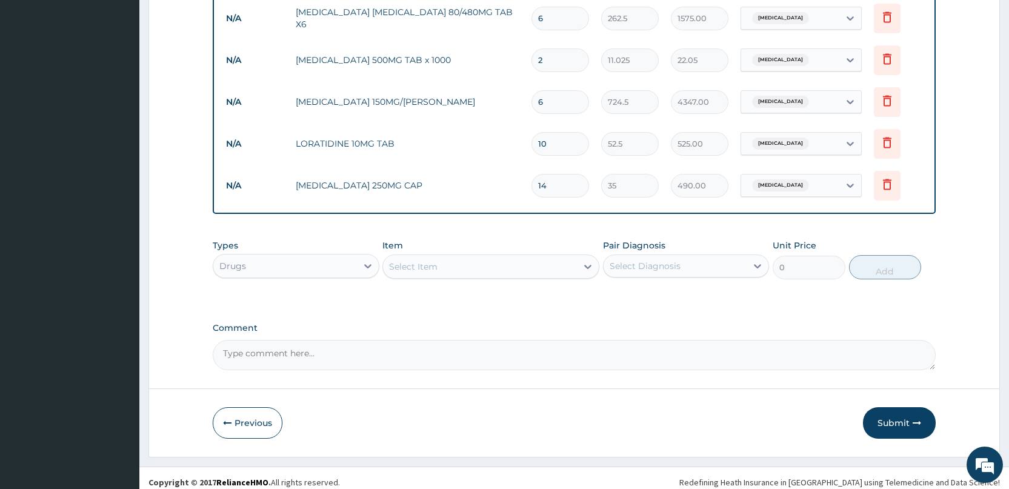
scroll to position [954, 0]
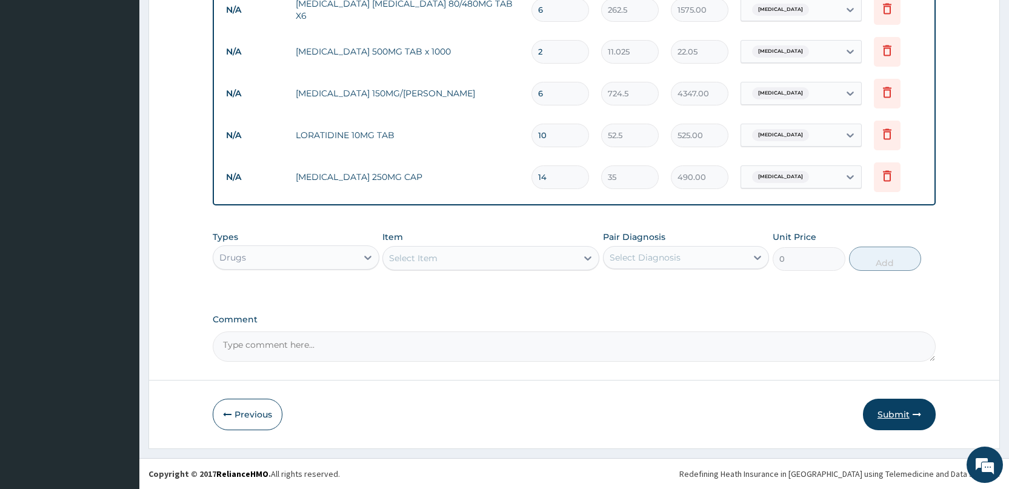
type input "2"
click at [882, 415] on button "Submit" at bounding box center [899, 415] width 73 height 32
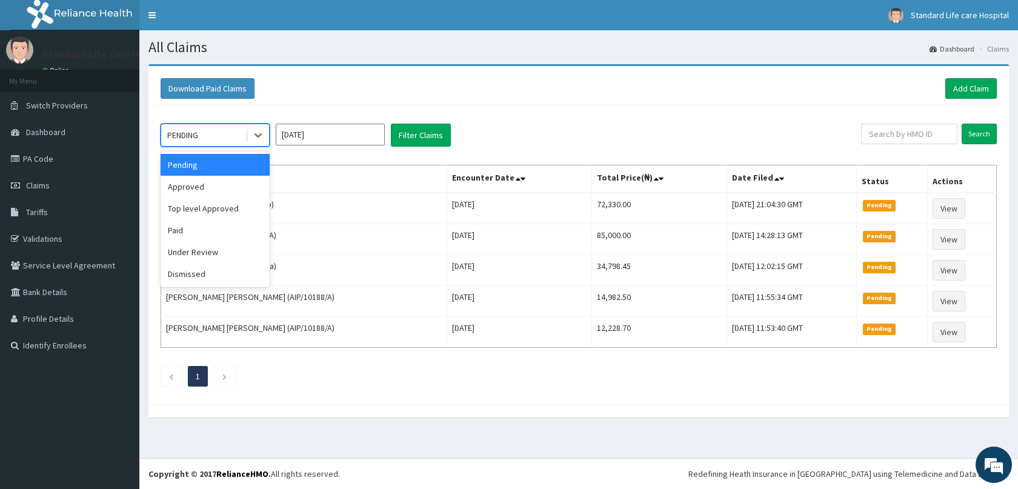
click at [240, 141] on div "PENDING" at bounding box center [203, 134] width 84 height 19
click at [209, 187] on div "Approved" at bounding box center [215, 187] width 109 height 22
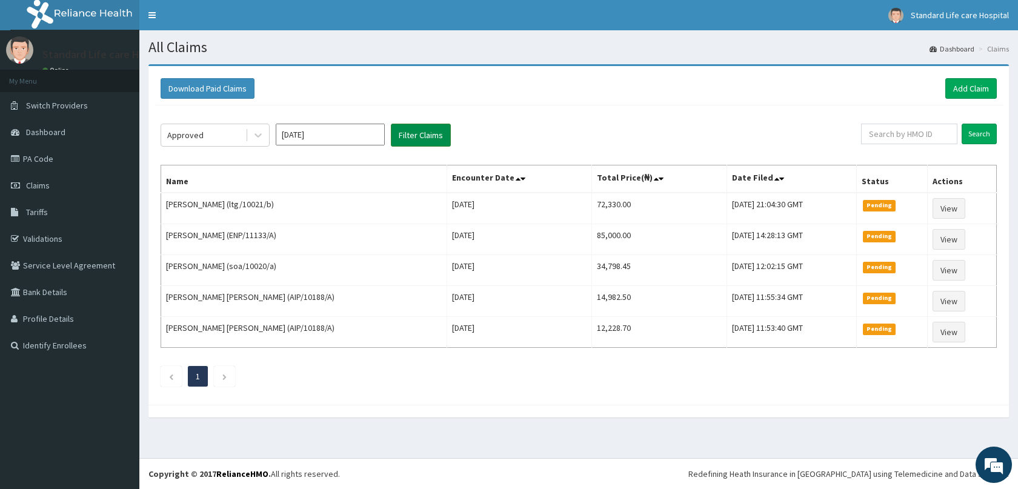
click at [424, 134] on button "Filter Claims" at bounding box center [421, 135] width 60 height 23
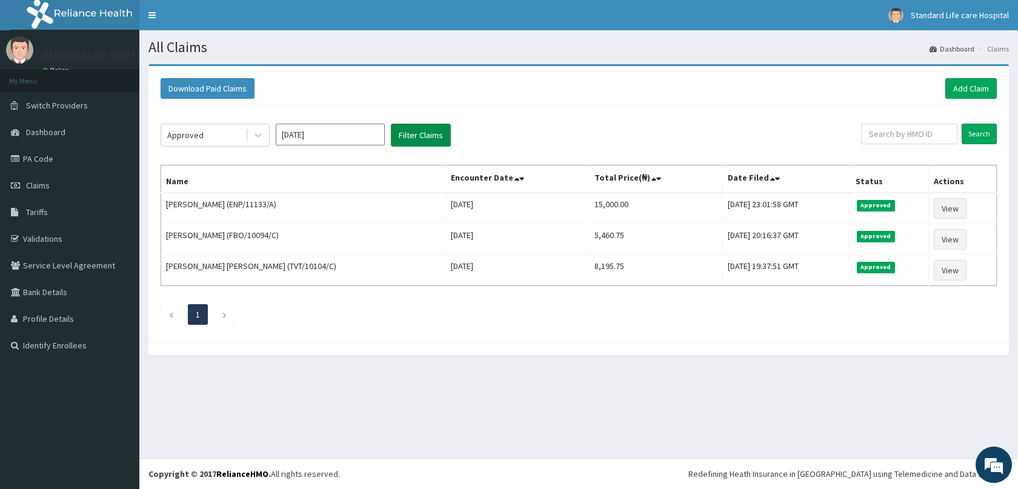
click at [422, 135] on button "Filter Claims" at bounding box center [421, 135] width 60 height 23
click at [933, 136] on input "text" at bounding box center [909, 134] width 96 height 21
type input "j"
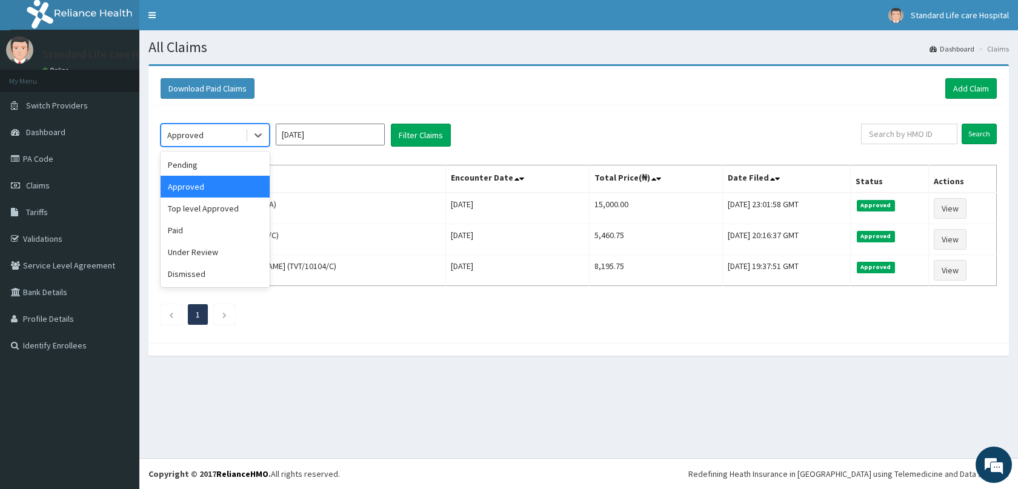
click at [212, 133] on div "Approved" at bounding box center [203, 134] width 84 height 19
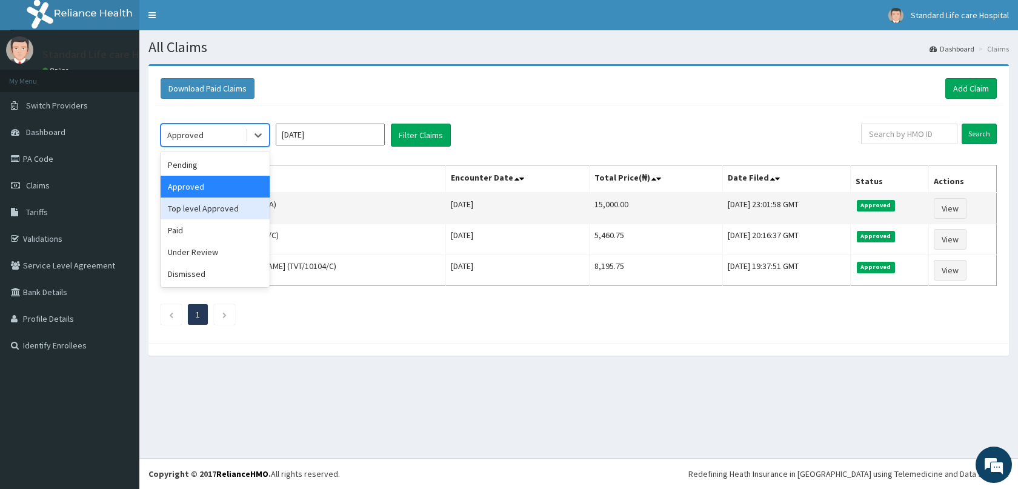
click at [204, 208] on div "Top level Approved" at bounding box center [215, 209] width 109 height 22
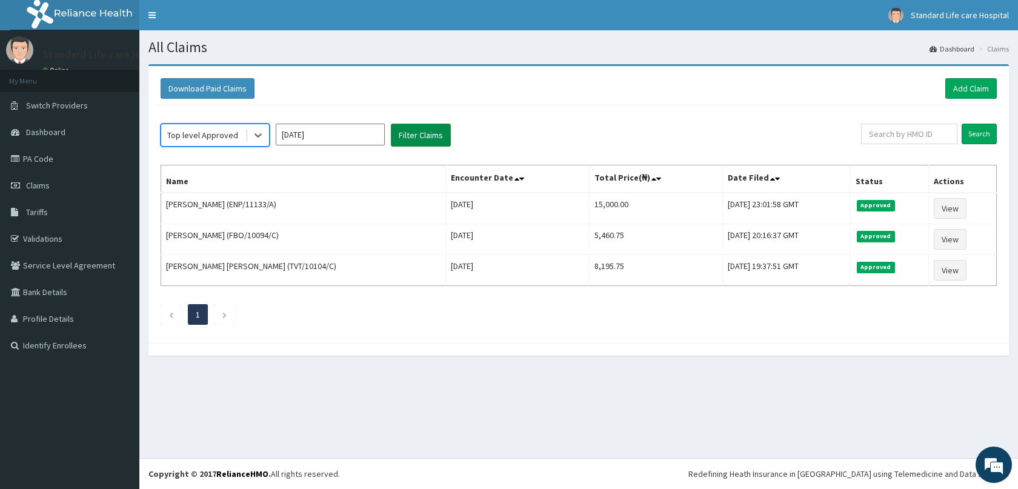
click at [426, 135] on button "Filter Claims" at bounding box center [421, 135] width 60 height 23
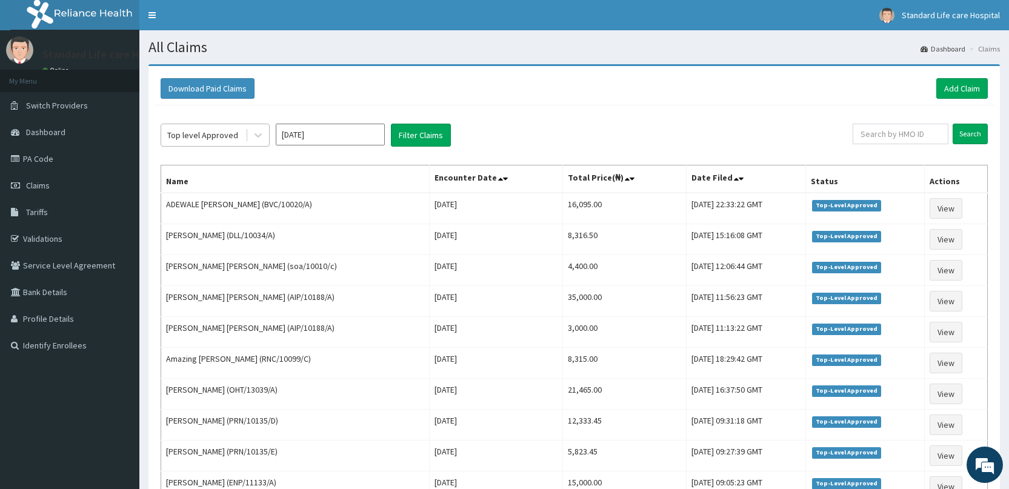
click at [217, 135] on div "Top level Approved" at bounding box center [202, 135] width 71 height 12
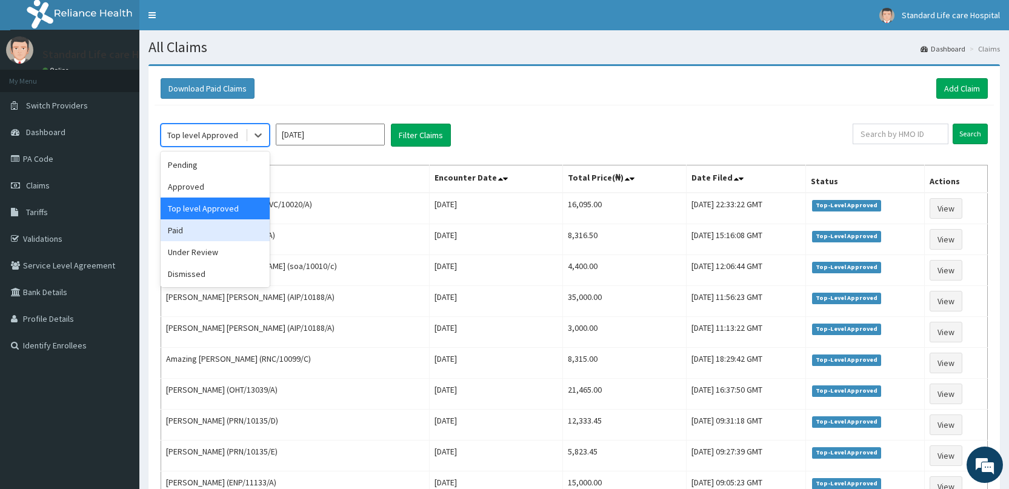
click at [188, 230] on div "Paid" at bounding box center [215, 230] width 109 height 22
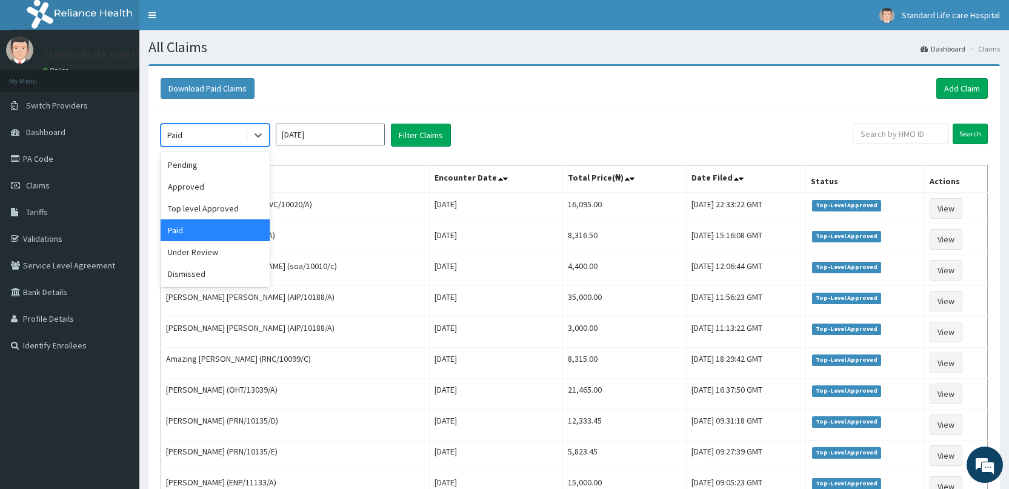
click at [214, 131] on div "Paid" at bounding box center [203, 134] width 84 height 19
click at [179, 275] on div "Dismissed" at bounding box center [215, 274] width 109 height 22
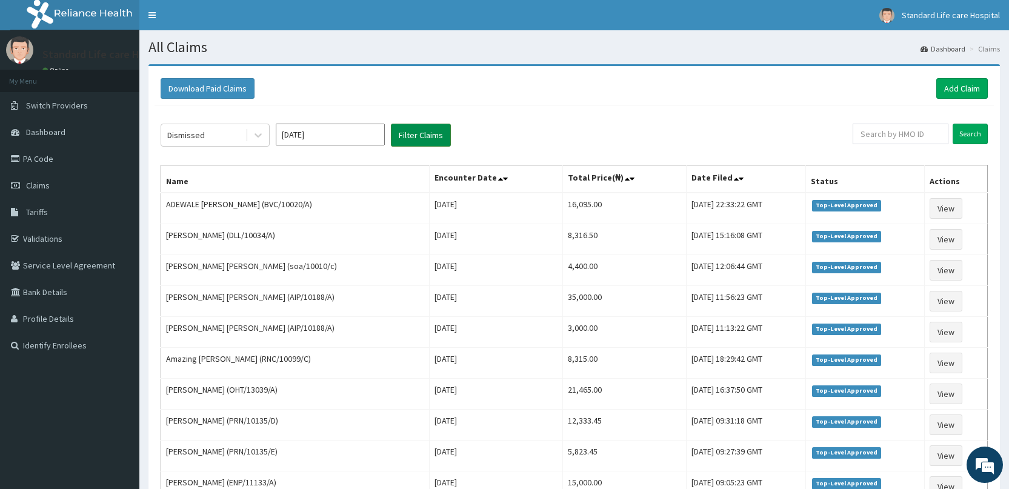
click at [412, 138] on button "Filter Claims" at bounding box center [421, 135] width 60 height 23
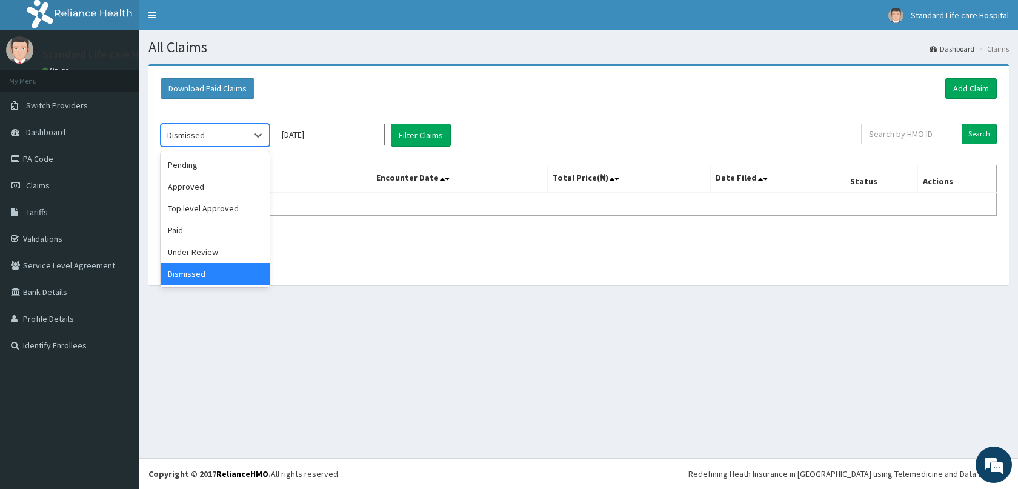
click at [218, 124] on div "Dismissed" at bounding box center [215, 135] width 109 height 23
click at [191, 164] on div "Pending" at bounding box center [215, 165] width 109 height 22
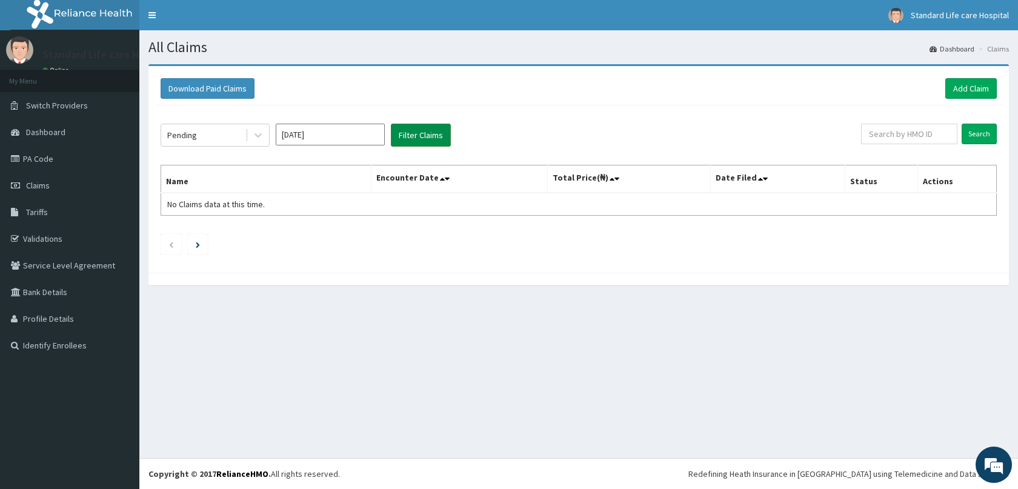
click at [424, 142] on button "Filter Claims" at bounding box center [421, 135] width 60 height 23
